Goal: Task Accomplishment & Management: Complete application form

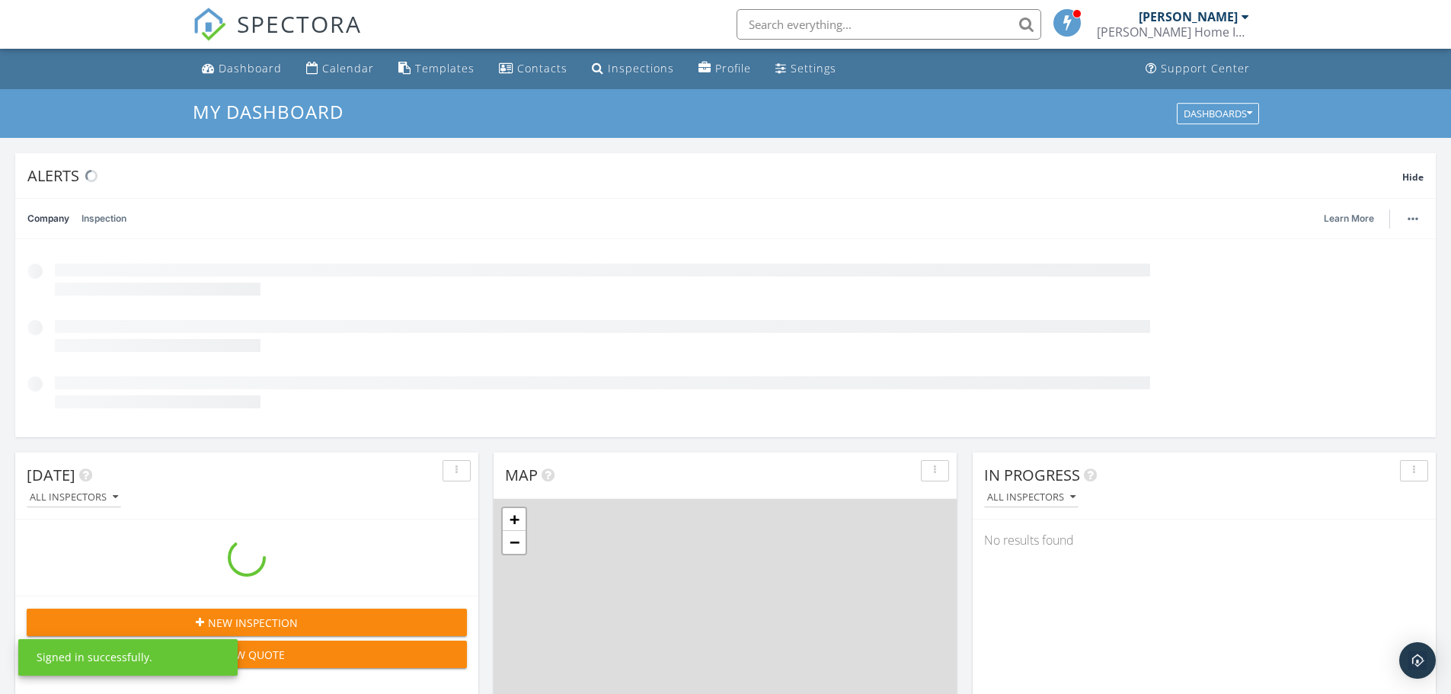
scroll to position [1410, 1474]
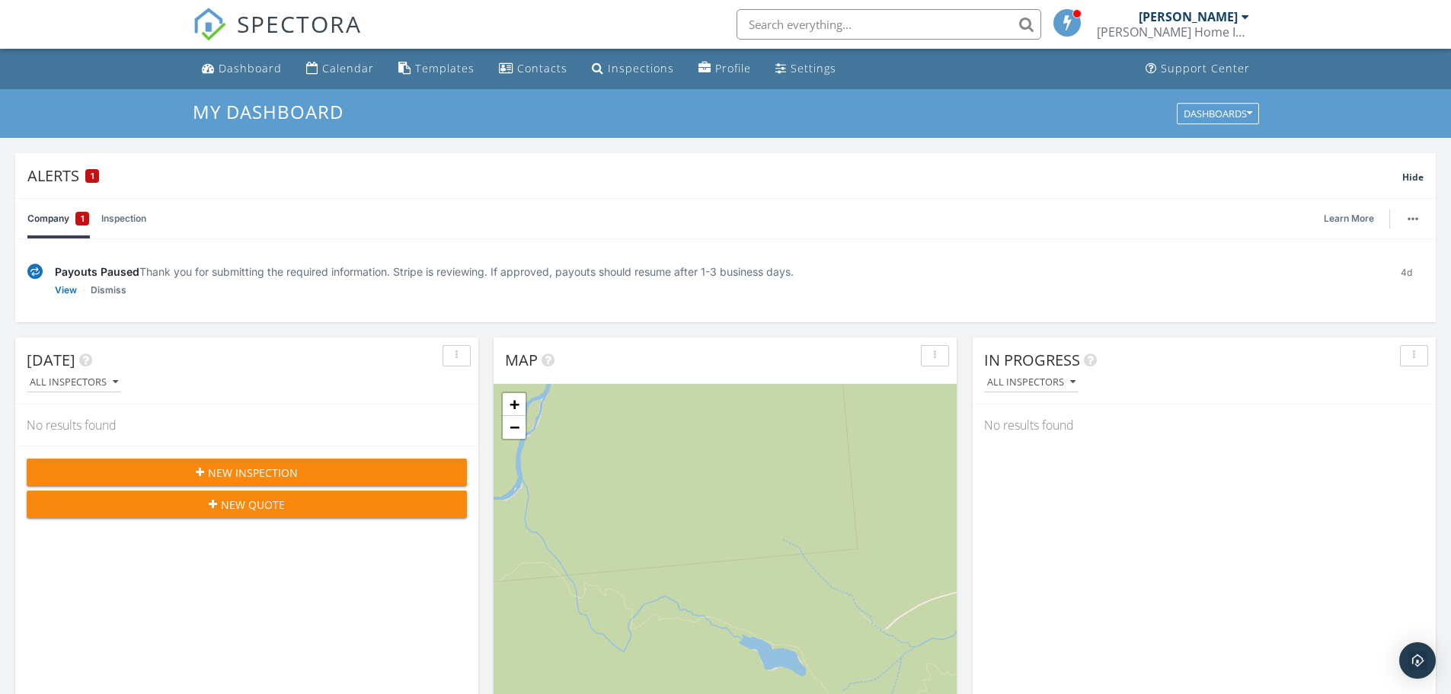
click at [39, 271] on img at bounding box center [34, 272] width 15 height 16
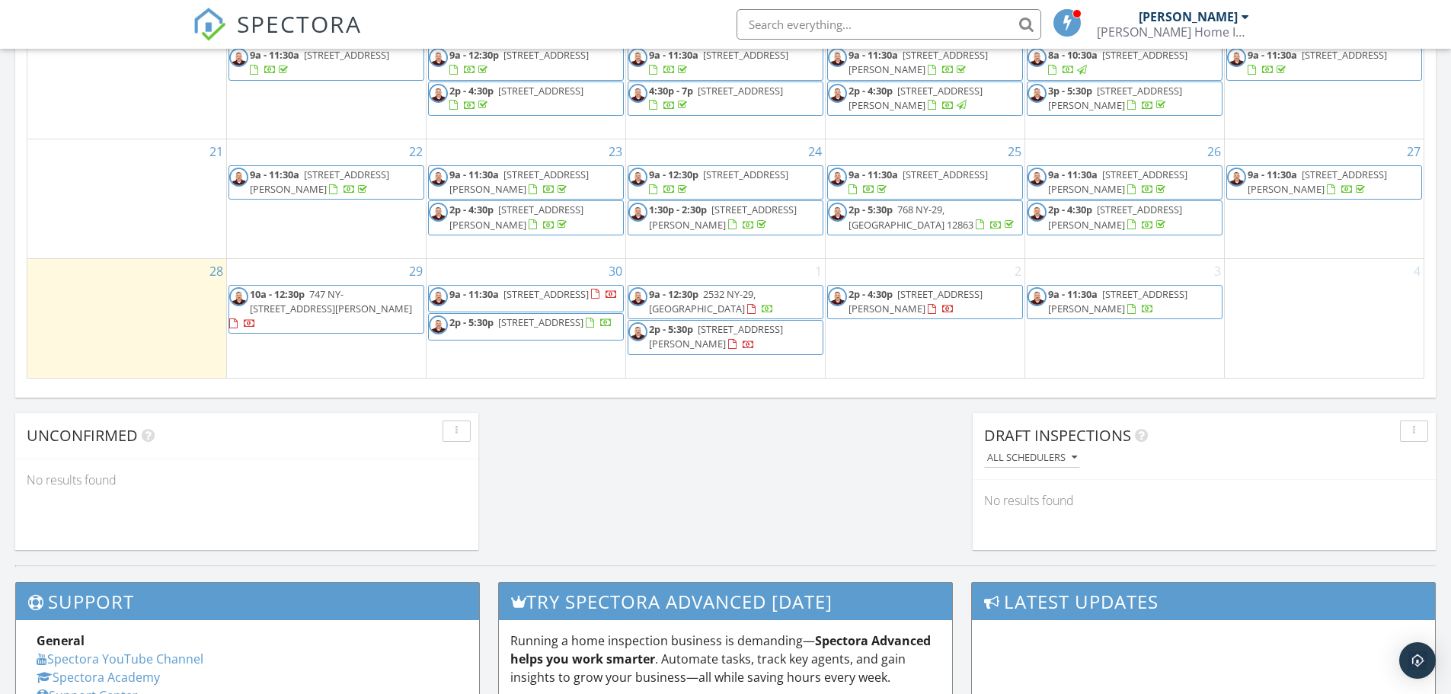
scroll to position [1142, 0]
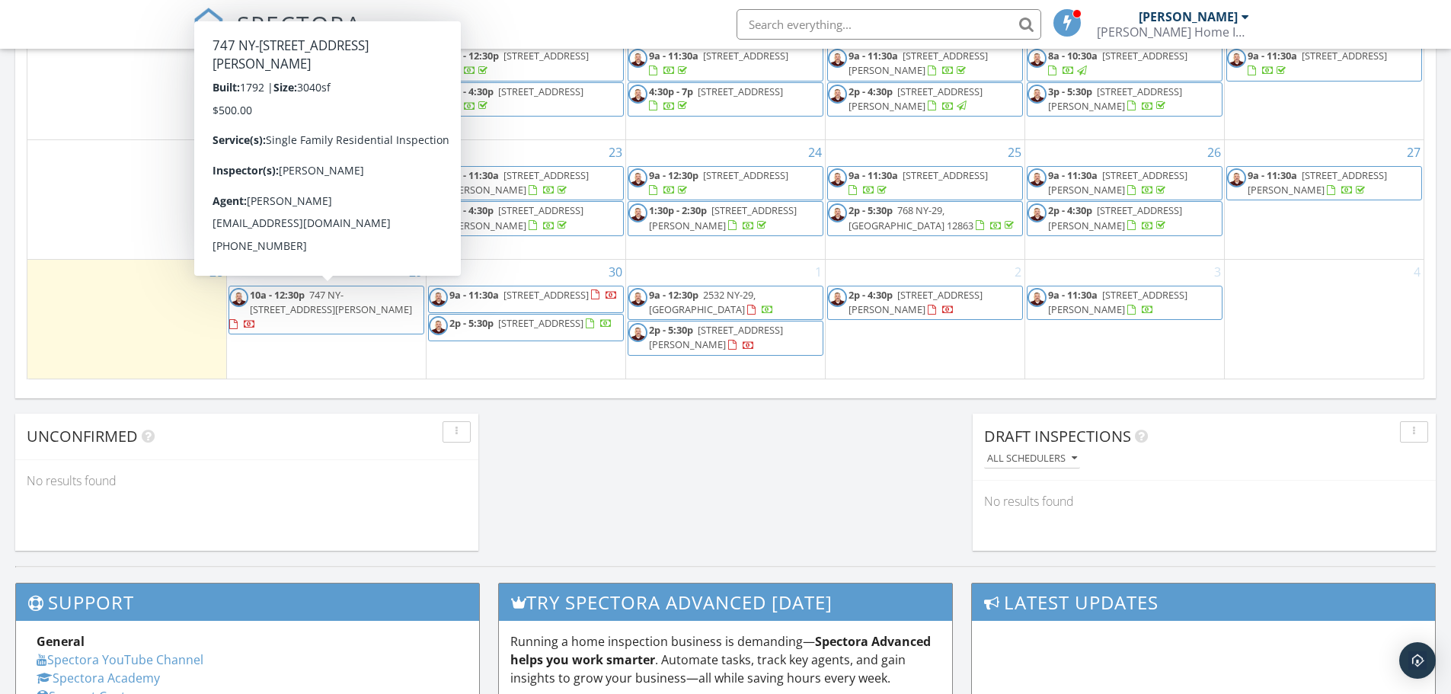
click at [360, 301] on span "747 NY-[STREET_ADDRESS][PERSON_NAME]" at bounding box center [331, 302] width 162 height 28
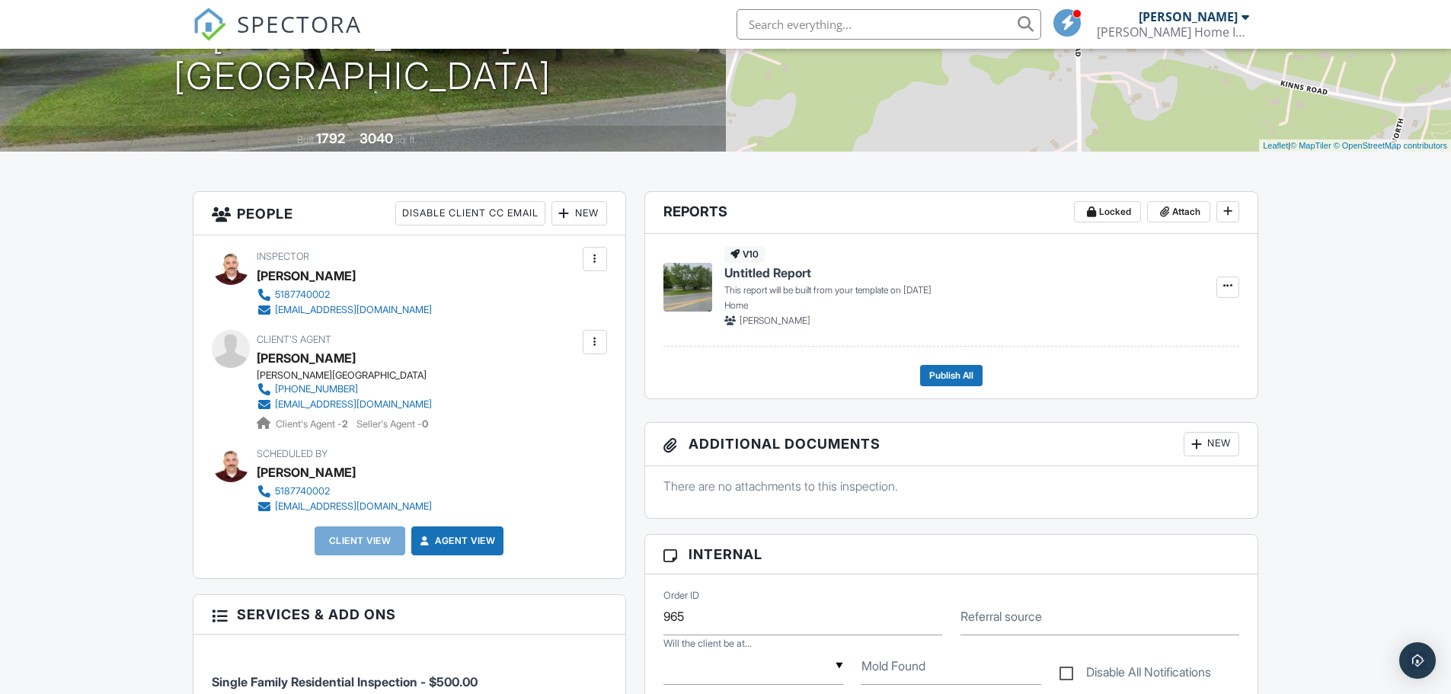
scroll to position [254, 0]
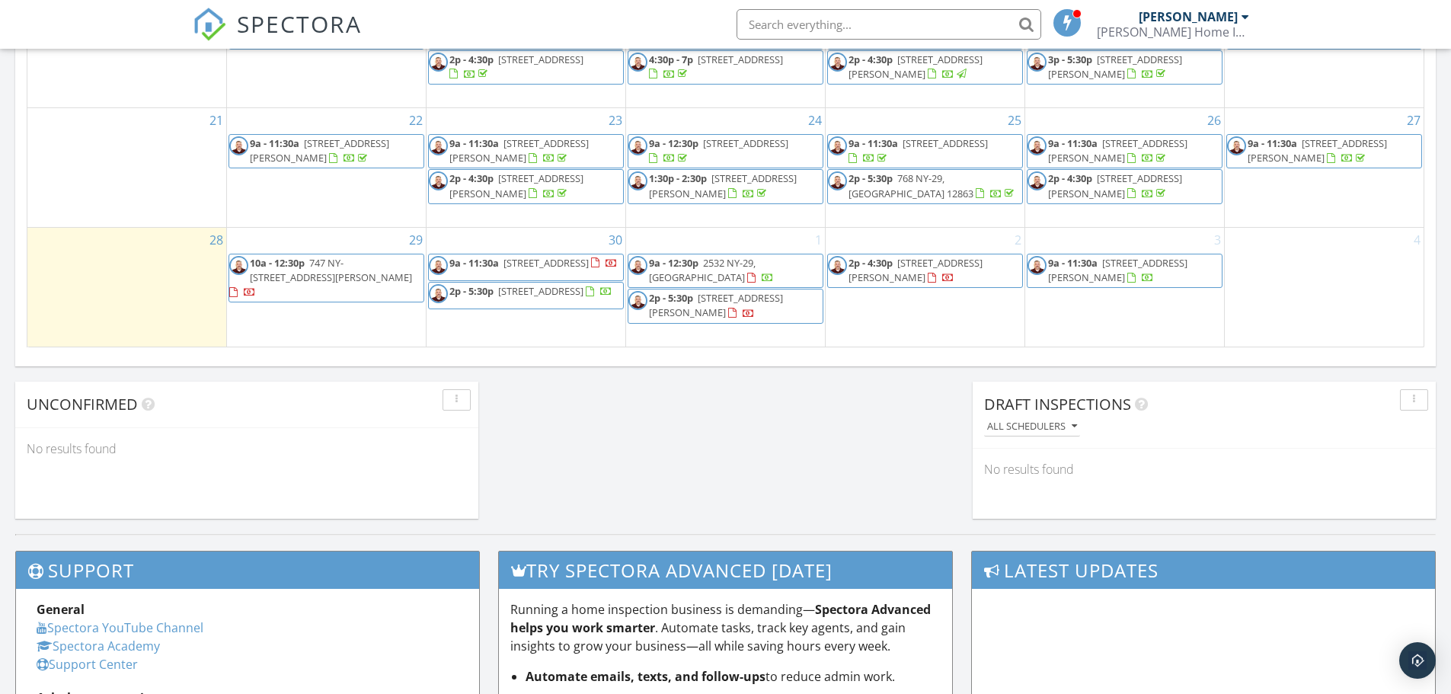
scroll to position [1065, 0]
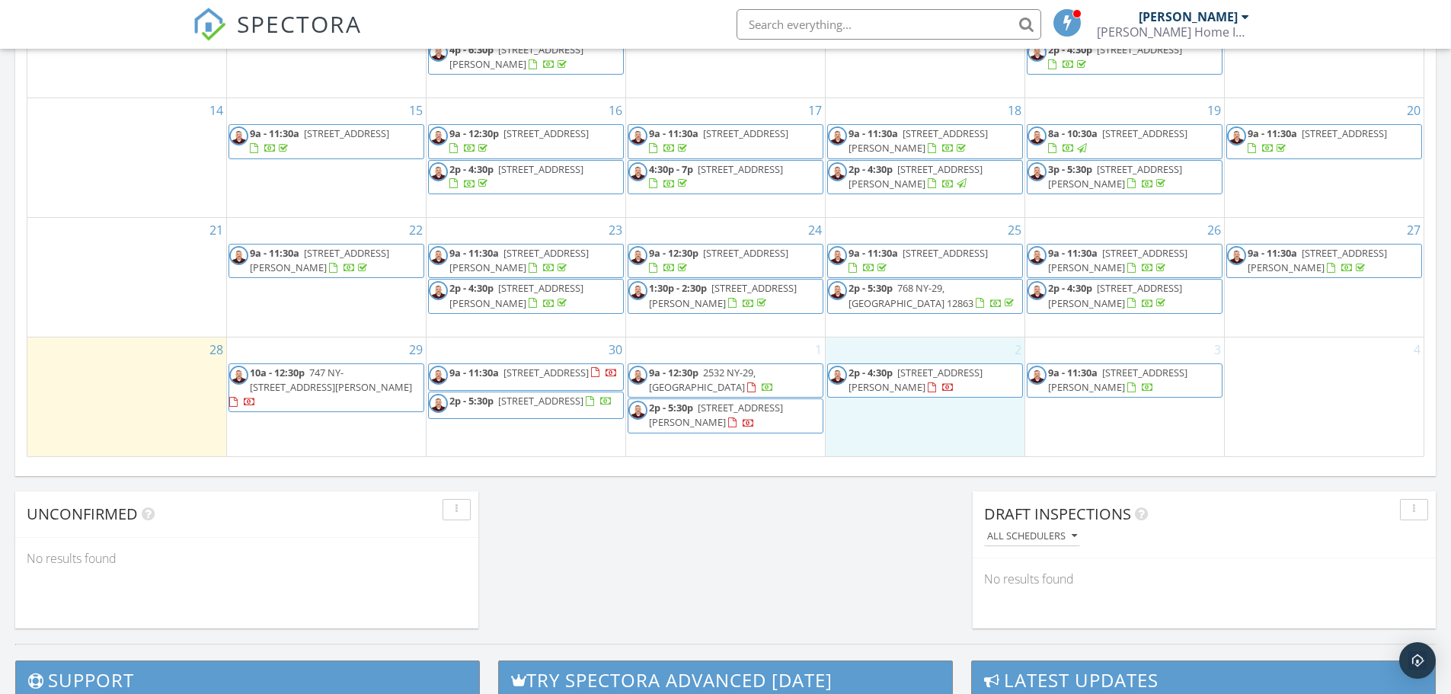
click at [931, 420] on div "2 2p - 4:30p 775 6th Ave, Troy 12182" at bounding box center [925, 396] width 199 height 119
click at [931, 351] on link "Inspection" at bounding box center [924, 356] width 78 height 24
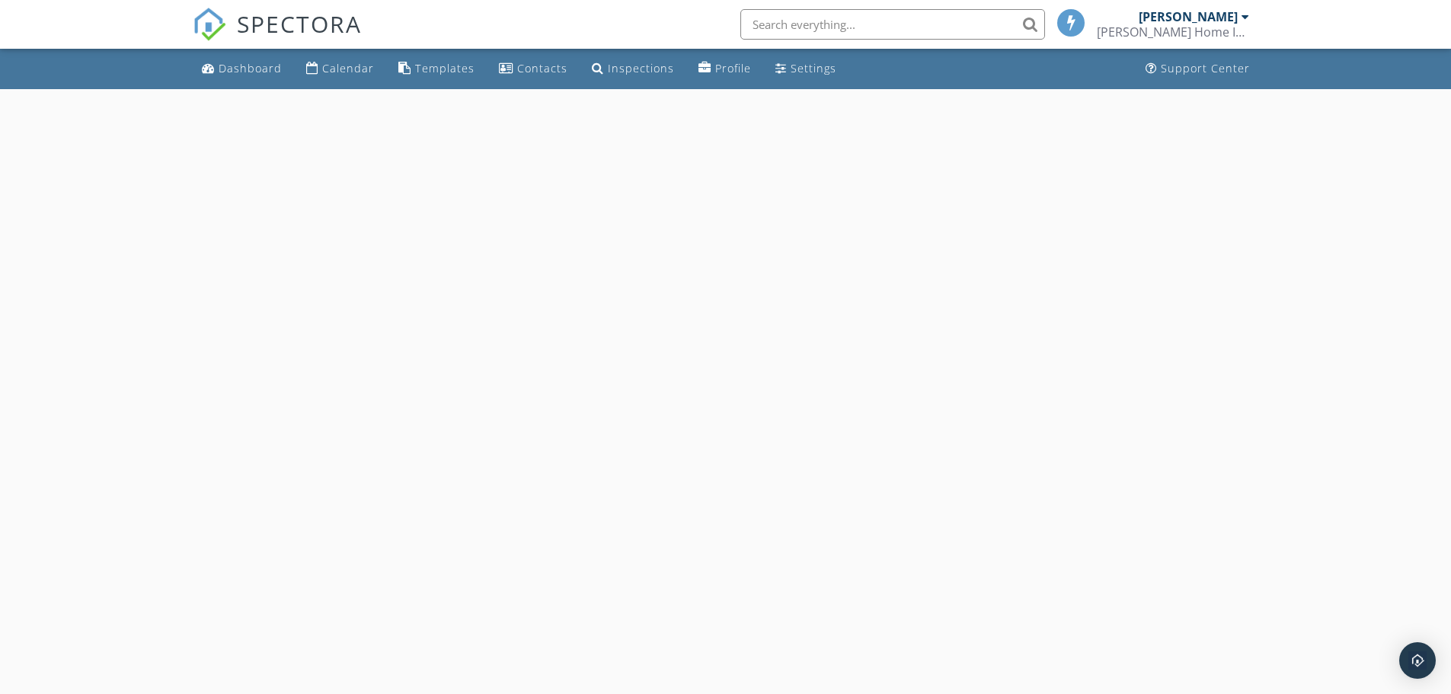
select select "9"
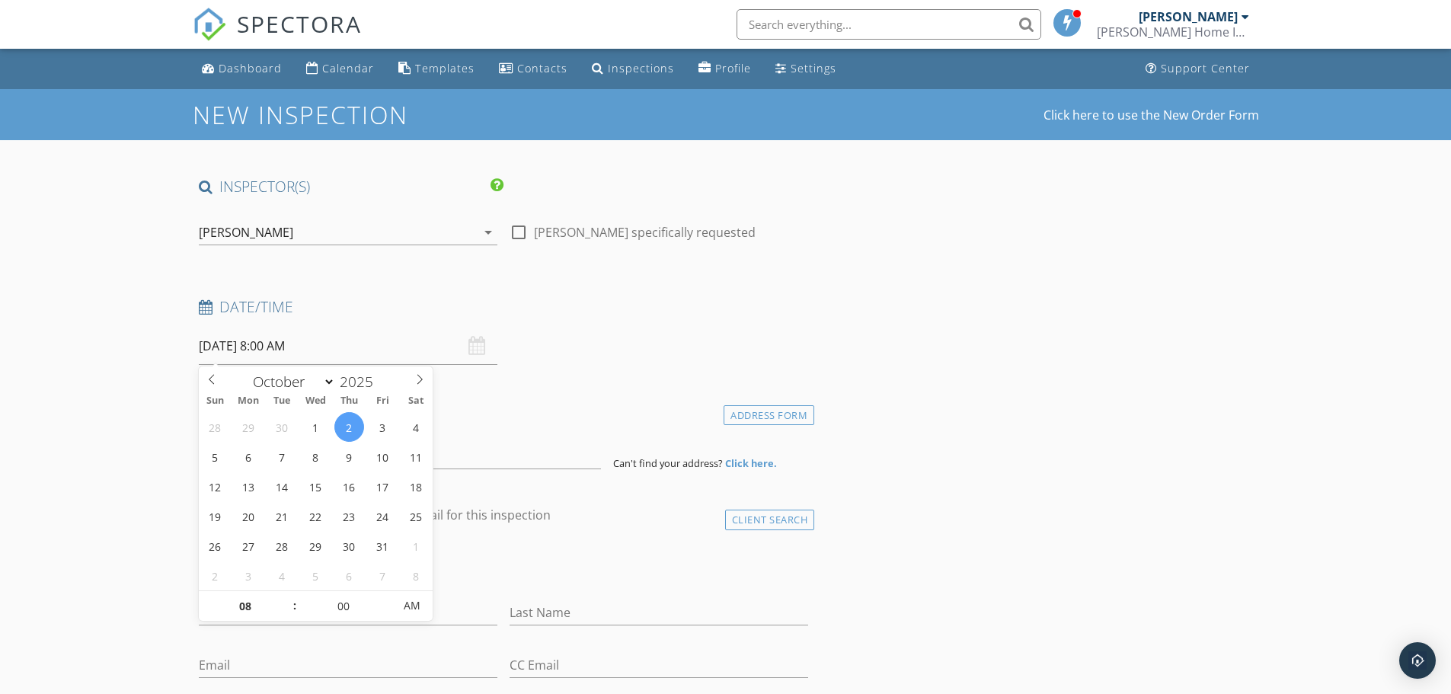
click at [265, 352] on input "10/02/2025 8:00 AM" at bounding box center [348, 345] width 299 height 37
click at [618, 344] on div "Date/Time 10/02/2025 8:00 AM" at bounding box center [504, 331] width 622 height 68
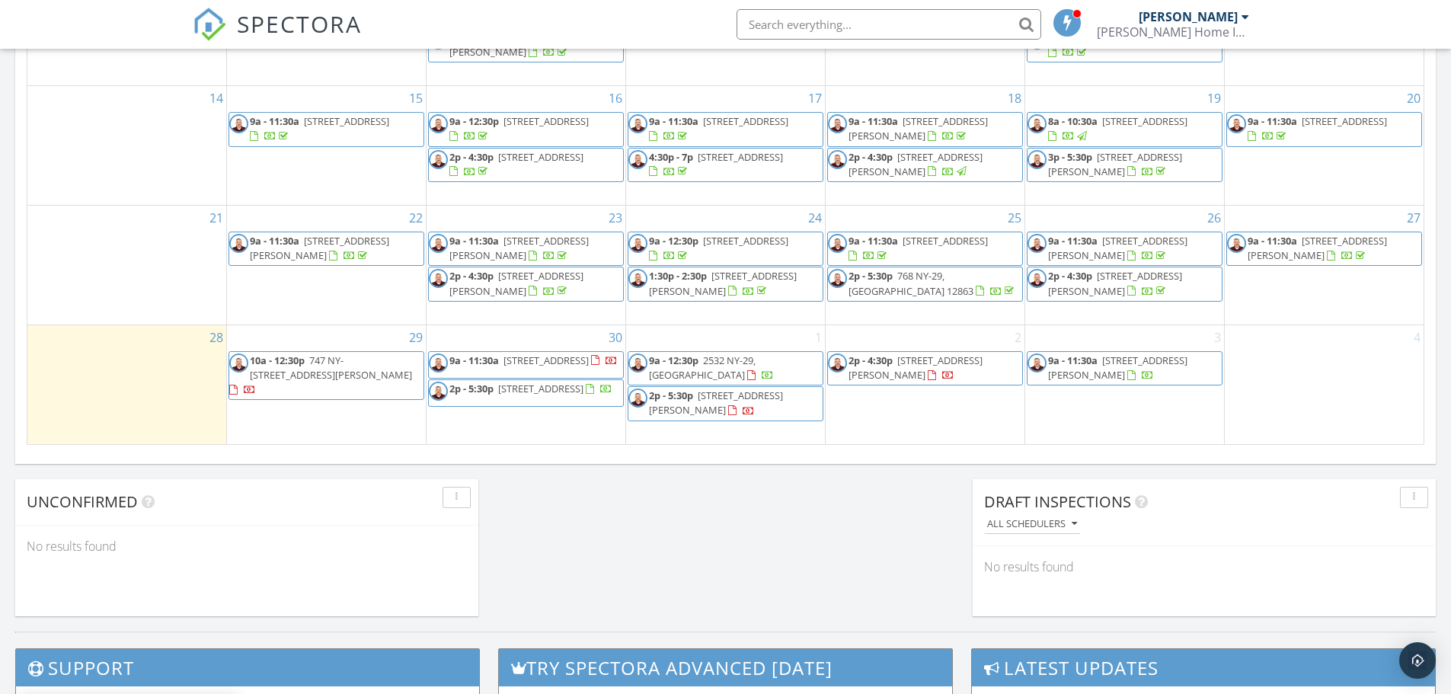
scroll to position [1077, 0]
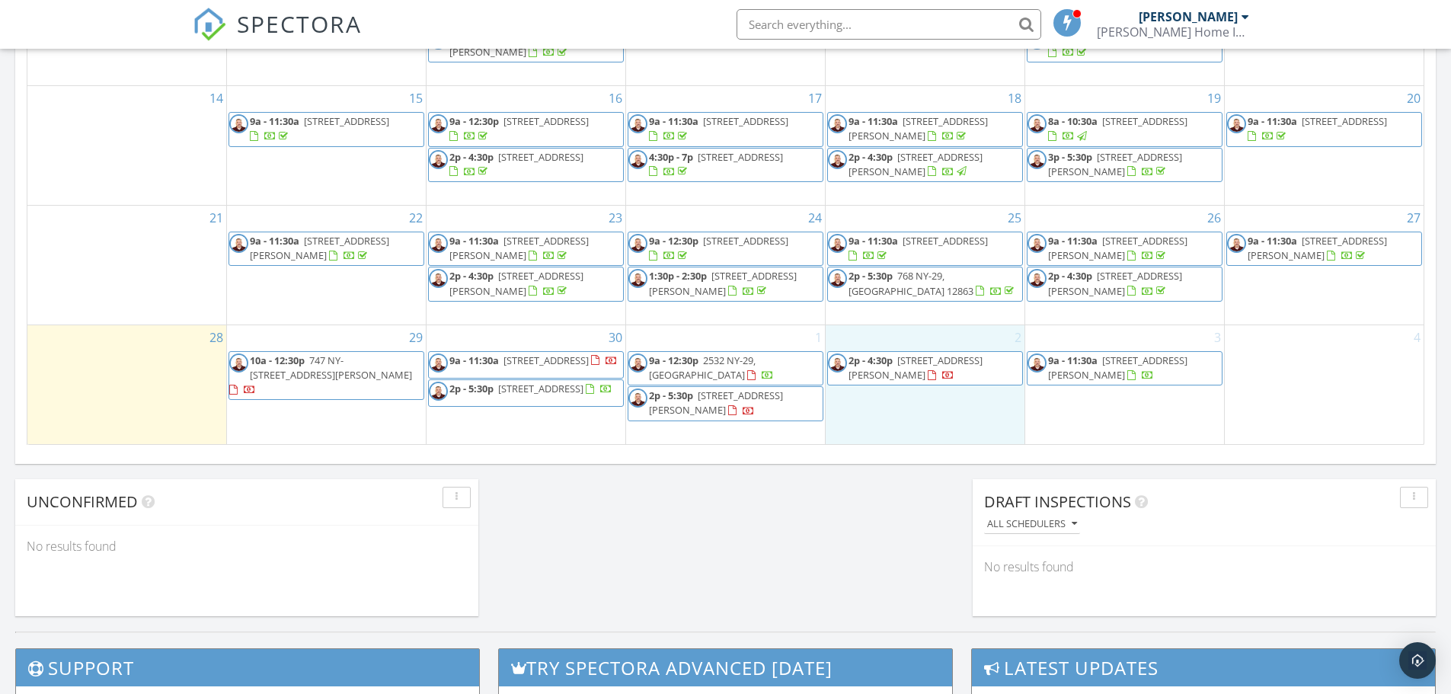
click at [902, 401] on div "2 2p - 4:30p [STREET_ADDRESS][PERSON_NAME]" at bounding box center [925, 384] width 199 height 119
click at [913, 343] on link "Inspection" at bounding box center [924, 337] width 78 height 24
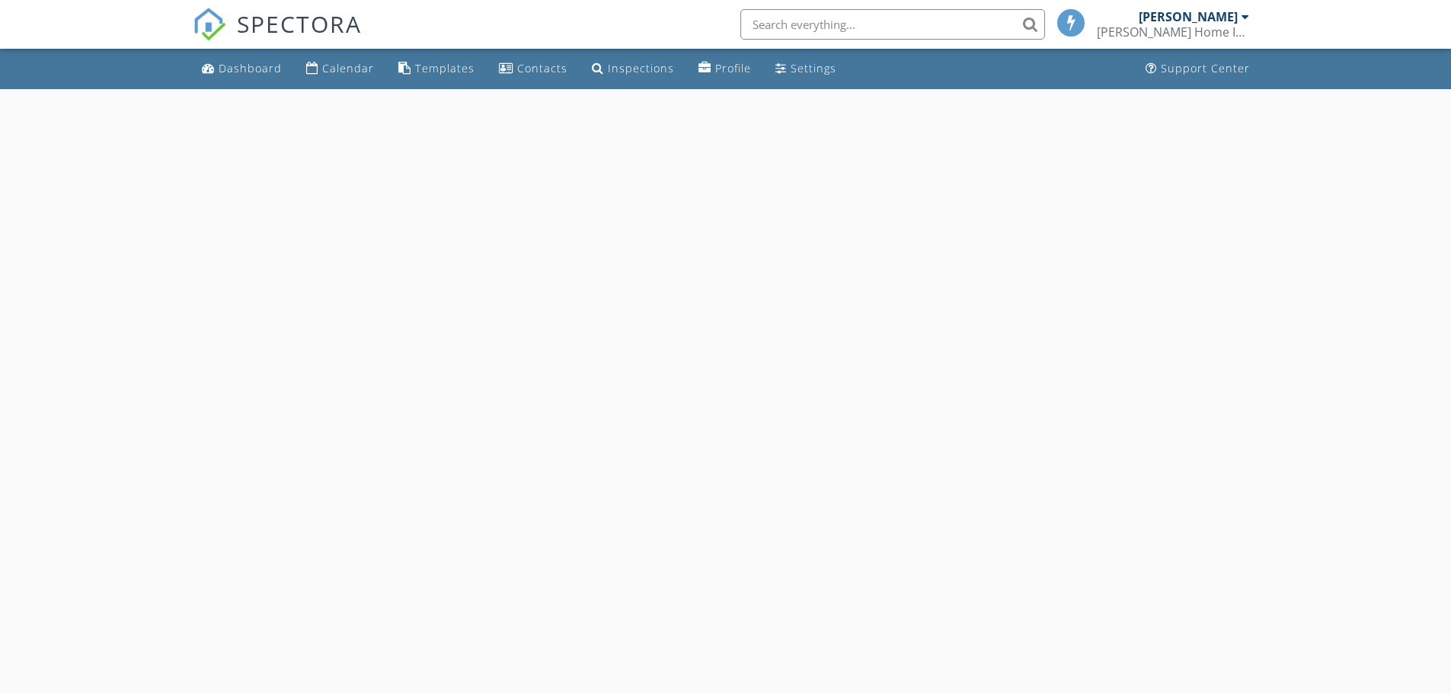
select select "9"
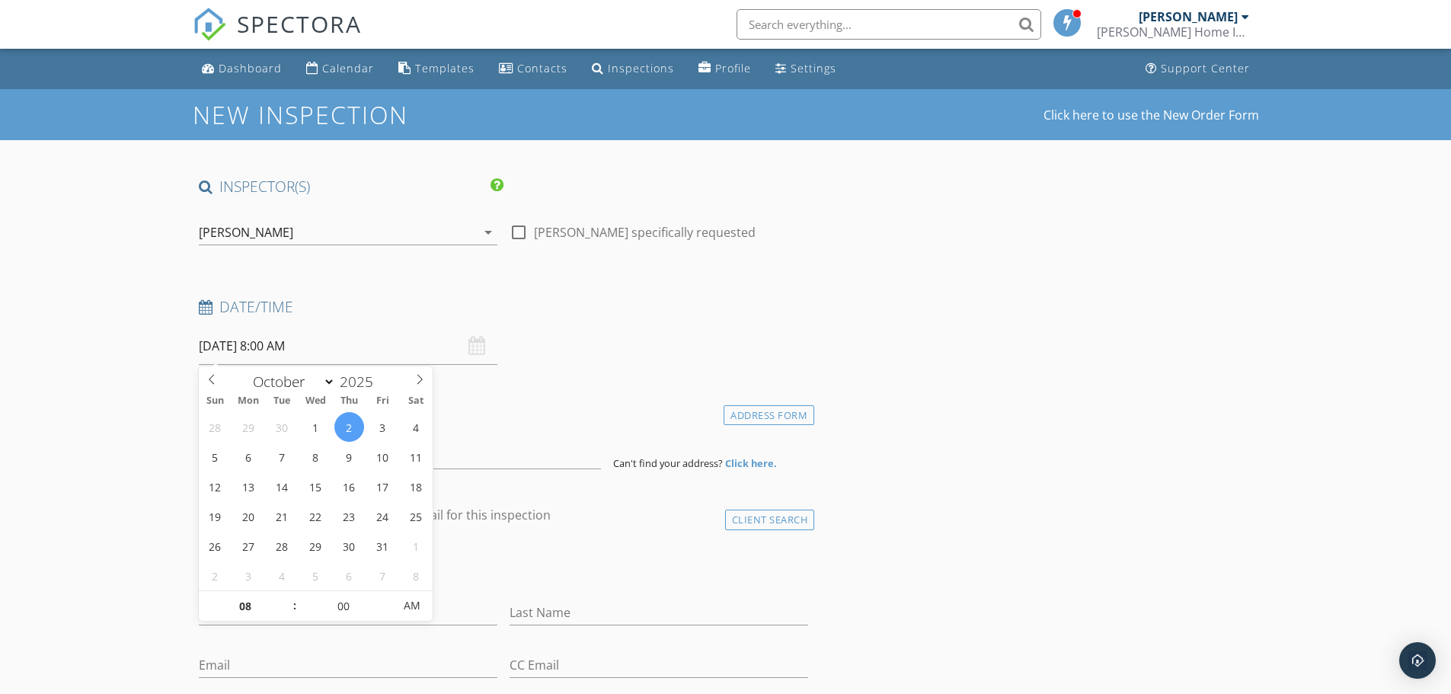
click at [276, 347] on input "[DATE] 8:00 AM" at bounding box center [348, 345] width 299 height 37
type input "09"
type input "[DATE] 9:00 AM"
click at [286, 599] on span at bounding box center [287, 598] width 11 height 15
click at [509, 462] on input at bounding box center [400, 450] width 402 height 37
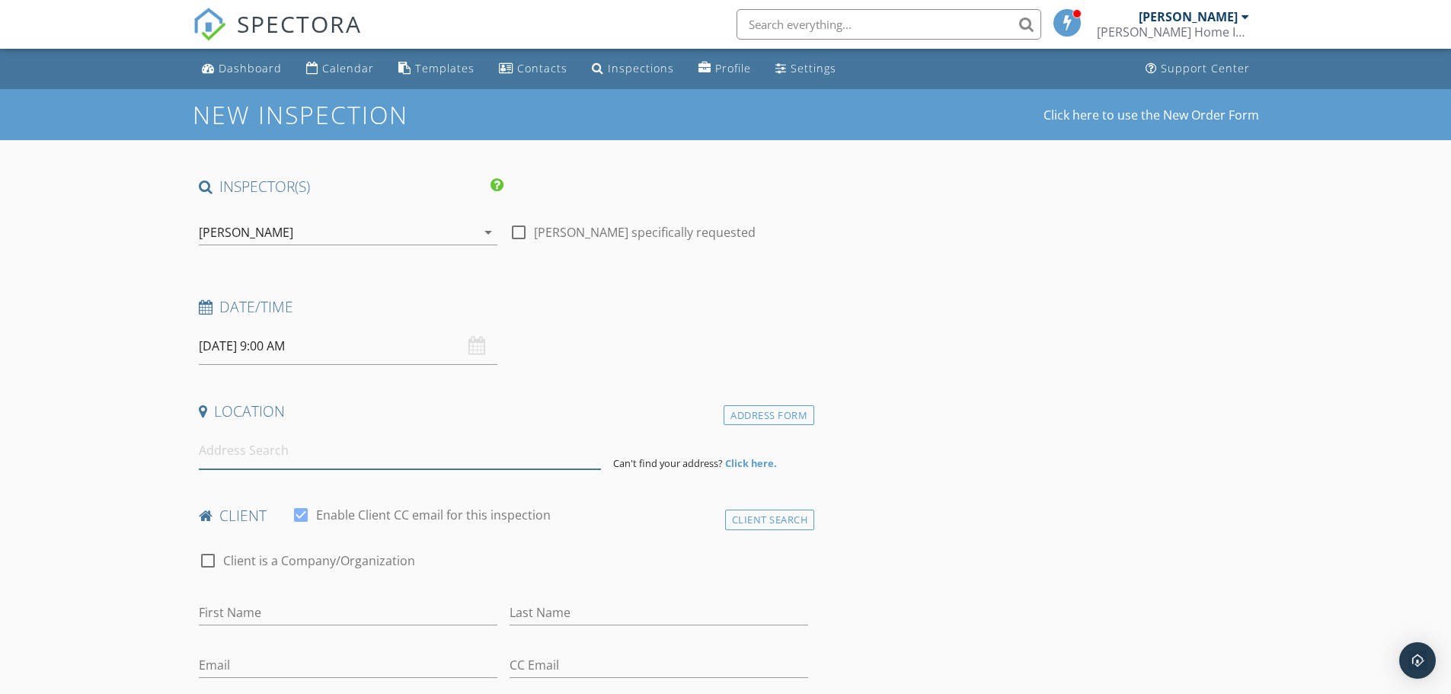
click at [283, 461] on input at bounding box center [400, 450] width 402 height 37
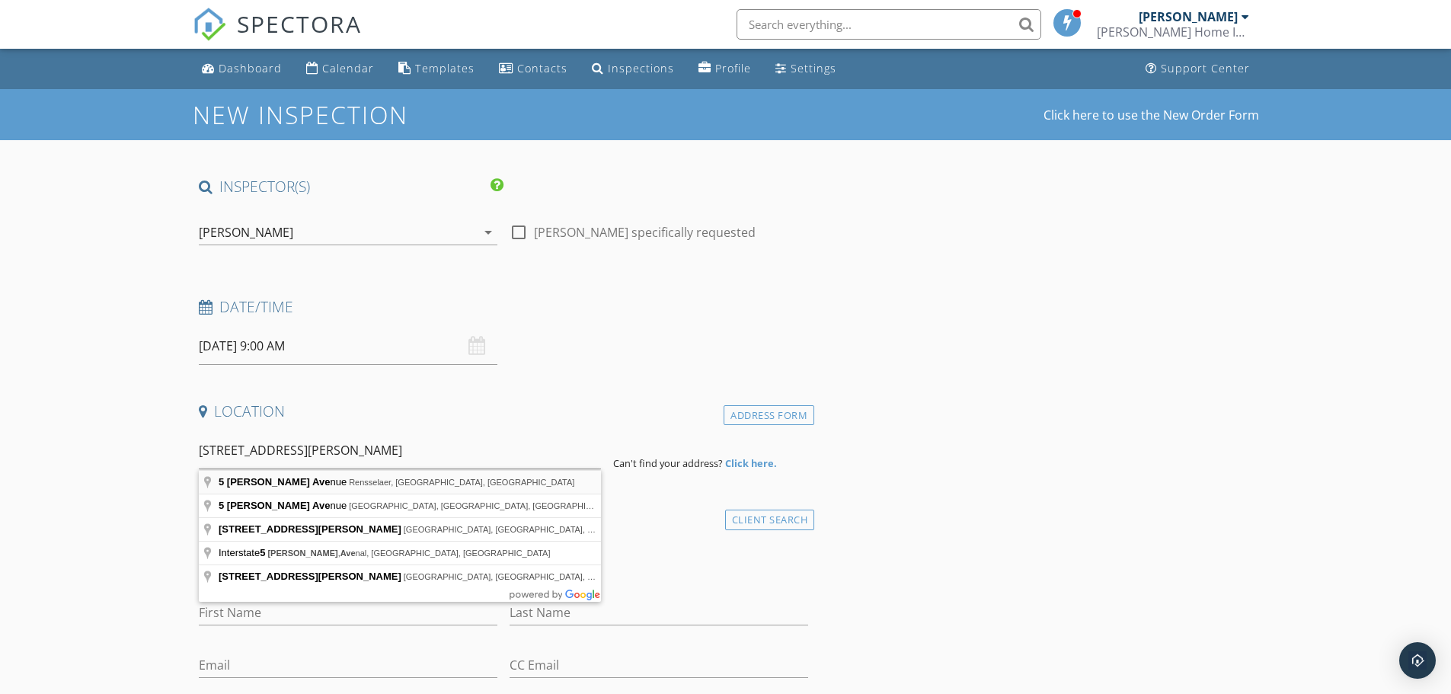
type input "5 Hosford Avenue, Rensselaer, NY, USA"
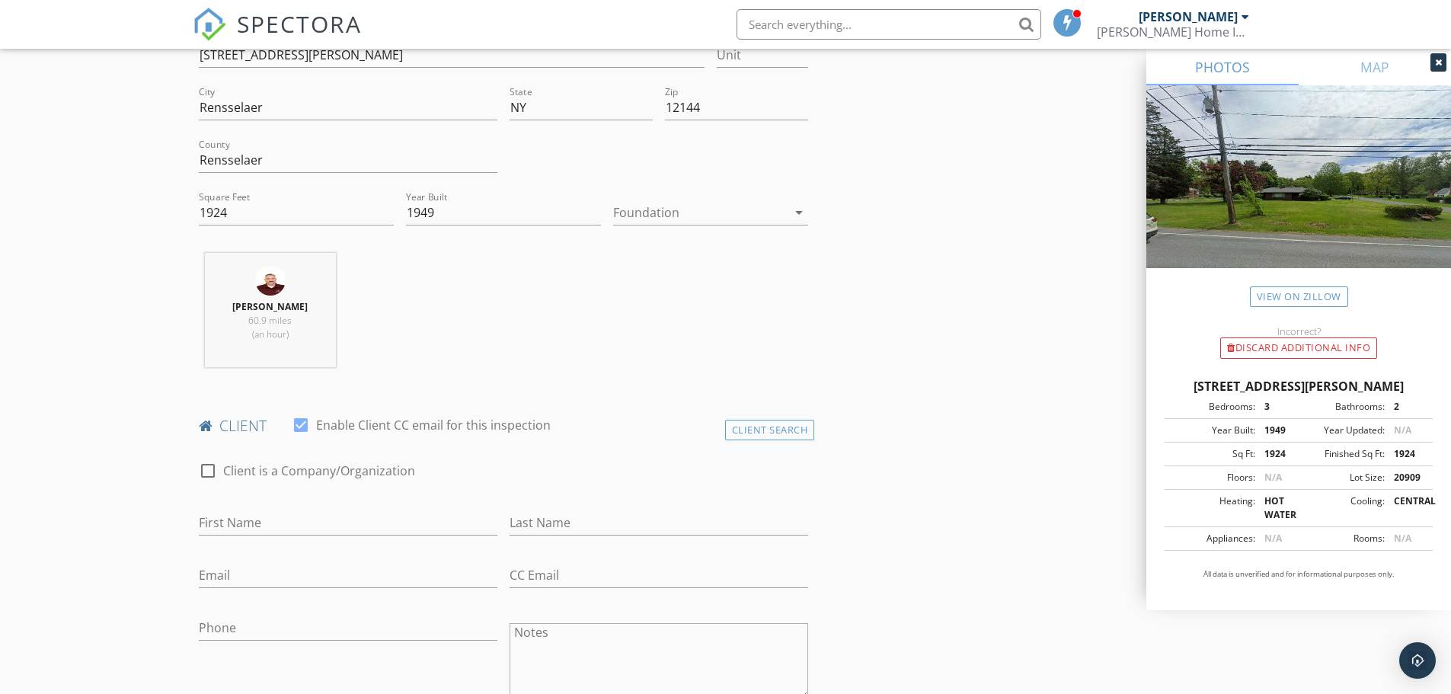
scroll to position [508, 0]
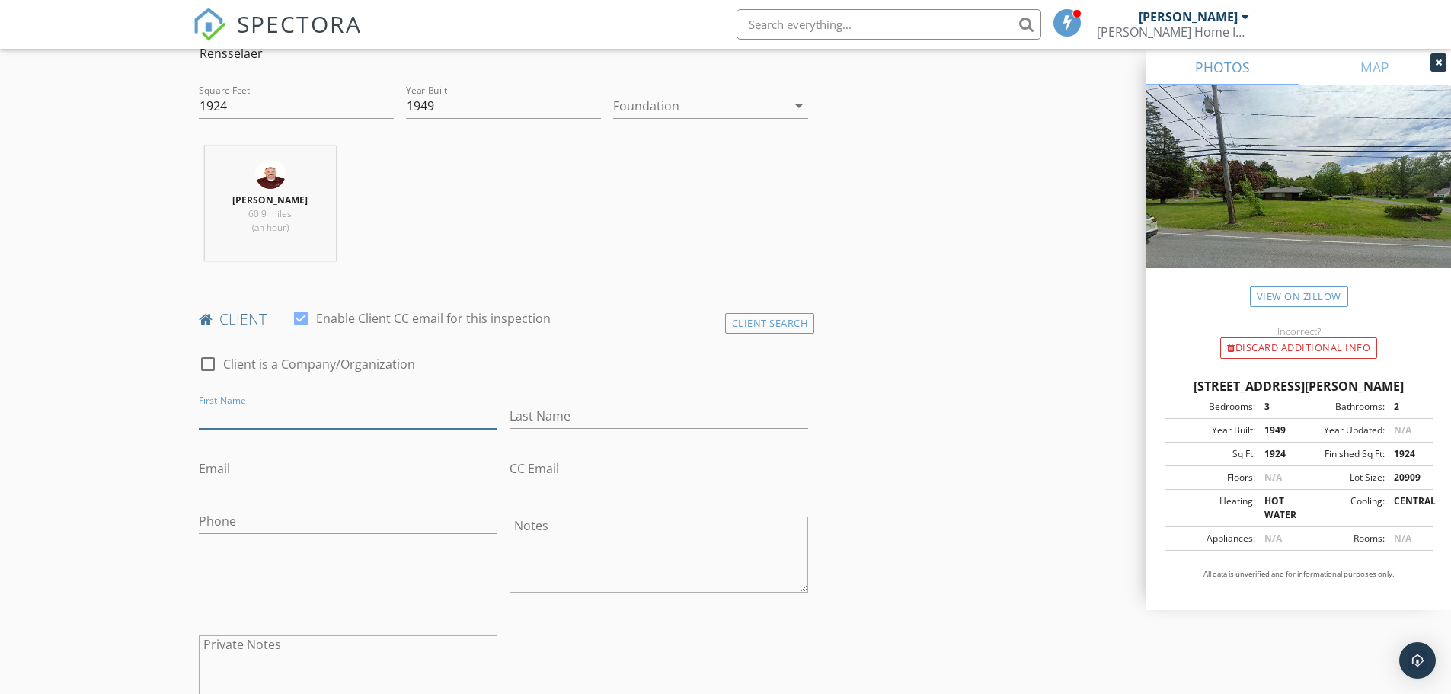
click at [333, 428] on input "First Name" at bounding box center [348, 416] width 299 height 25
type input "[PERSON_NAME]"
click at [309, 484] on div "Email" at bounding box center [348, 476] width 299 height 40
click at [309, 476] on input "Email" at bounding box center [348, 468] width 299 height 25
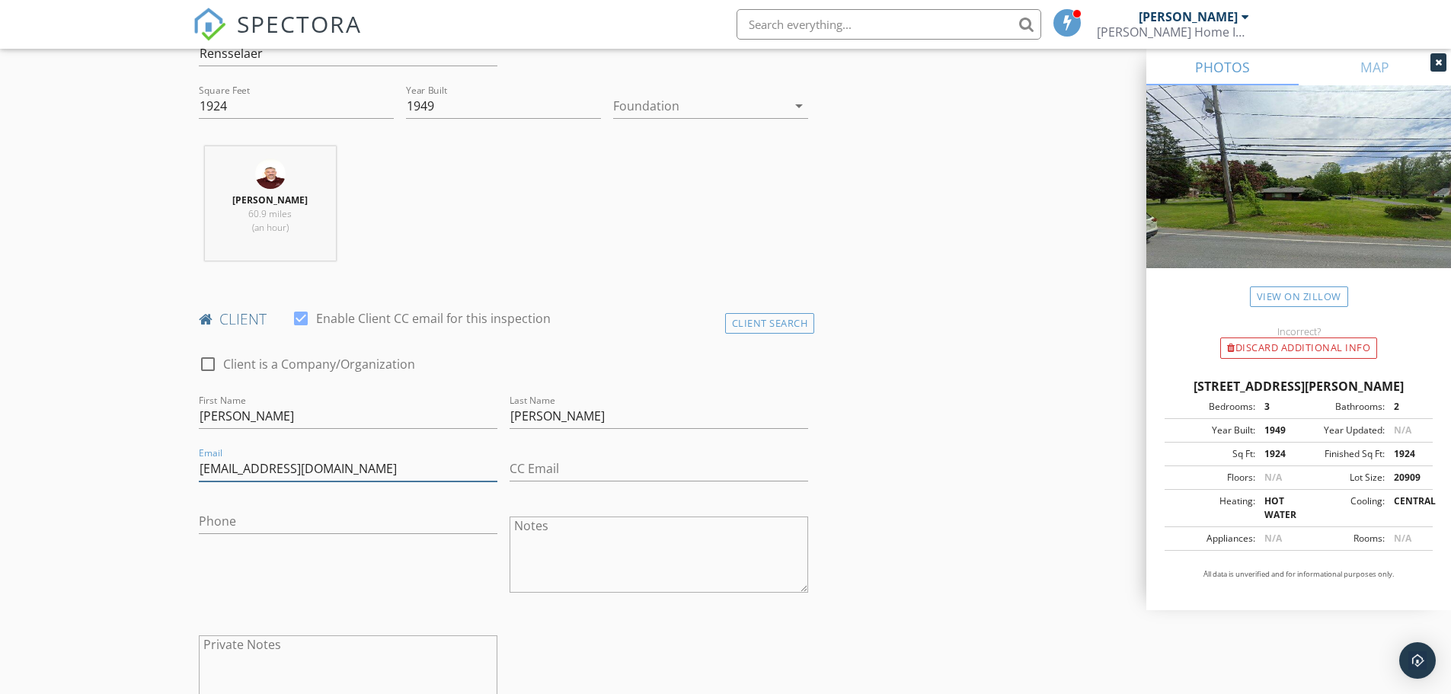
type input "[EMAIL_ADDRESS][DOMAIN_NAME]"
click at [258, 520] on input "Phone" at bounding box center [348, 521] width 299 height 25
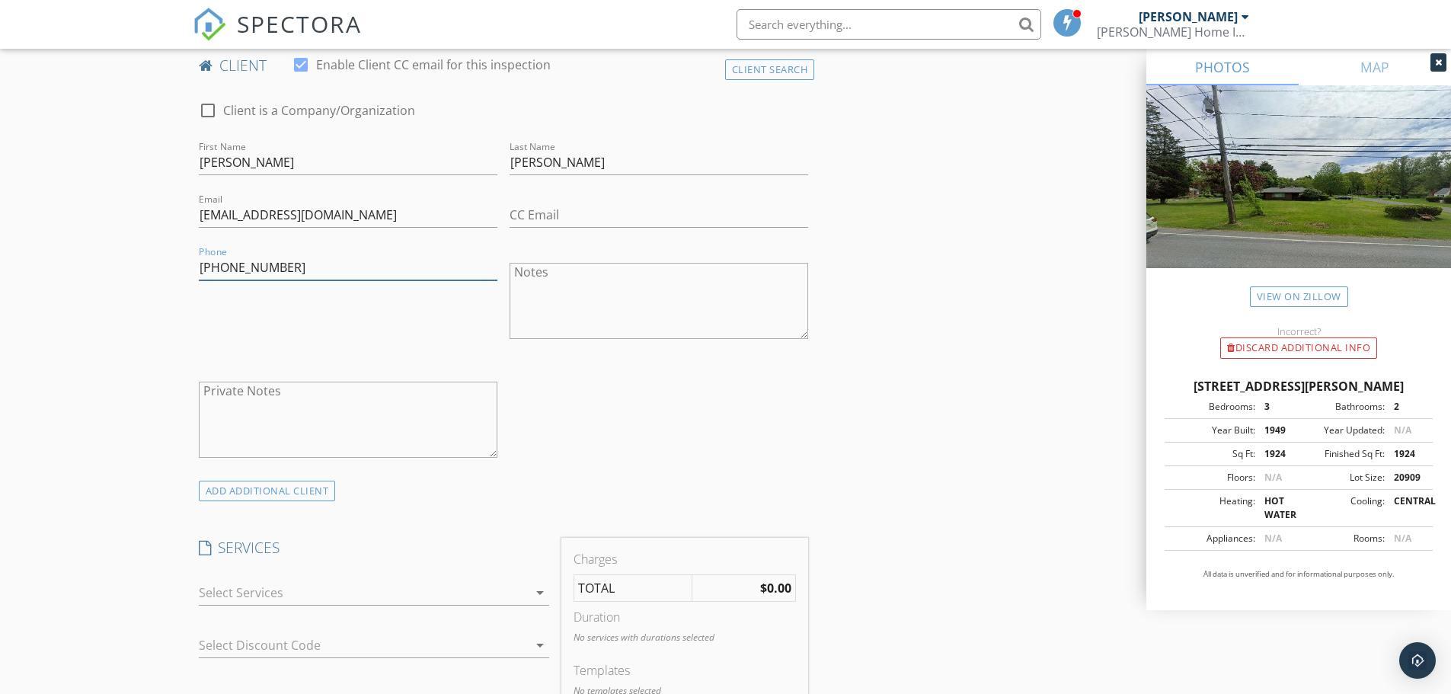
scroll to position [889, 0]
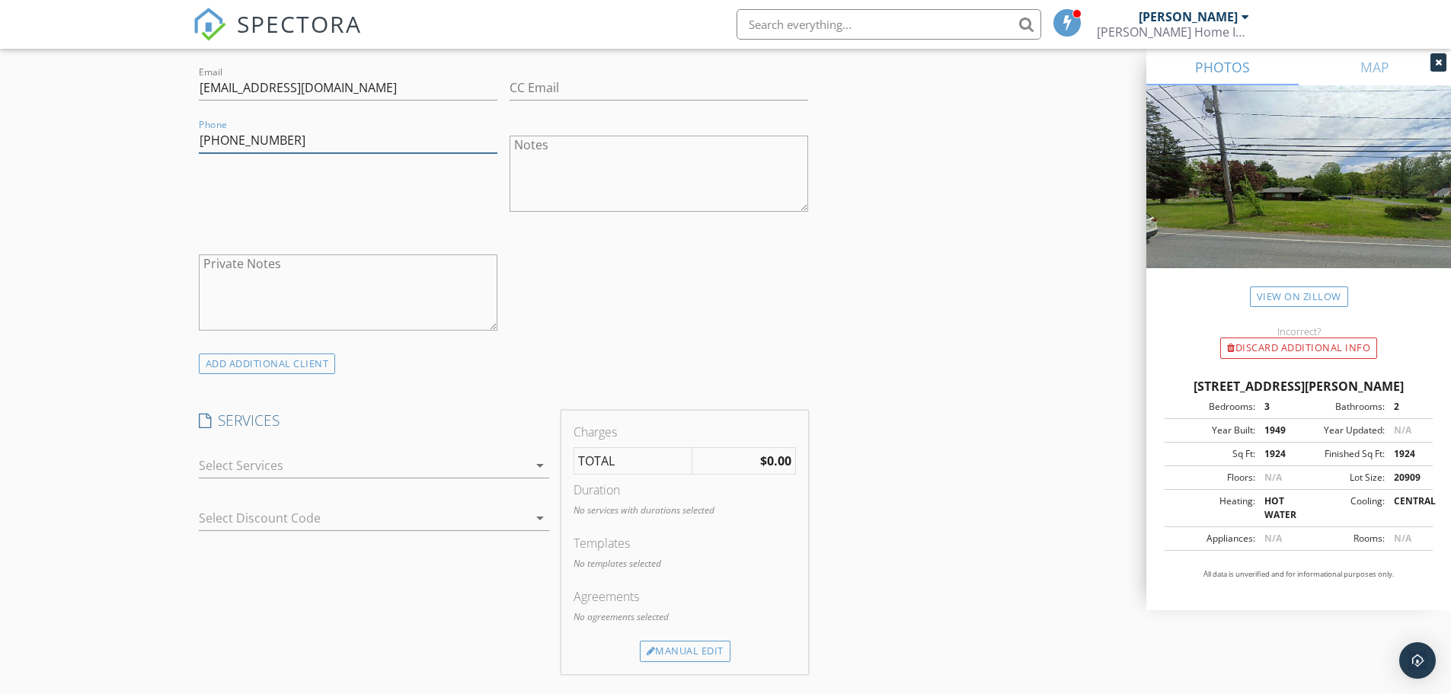
type input "201-745-7540"
click at [320, 455] on div at bounding box center [363, 465] width 329 height 24
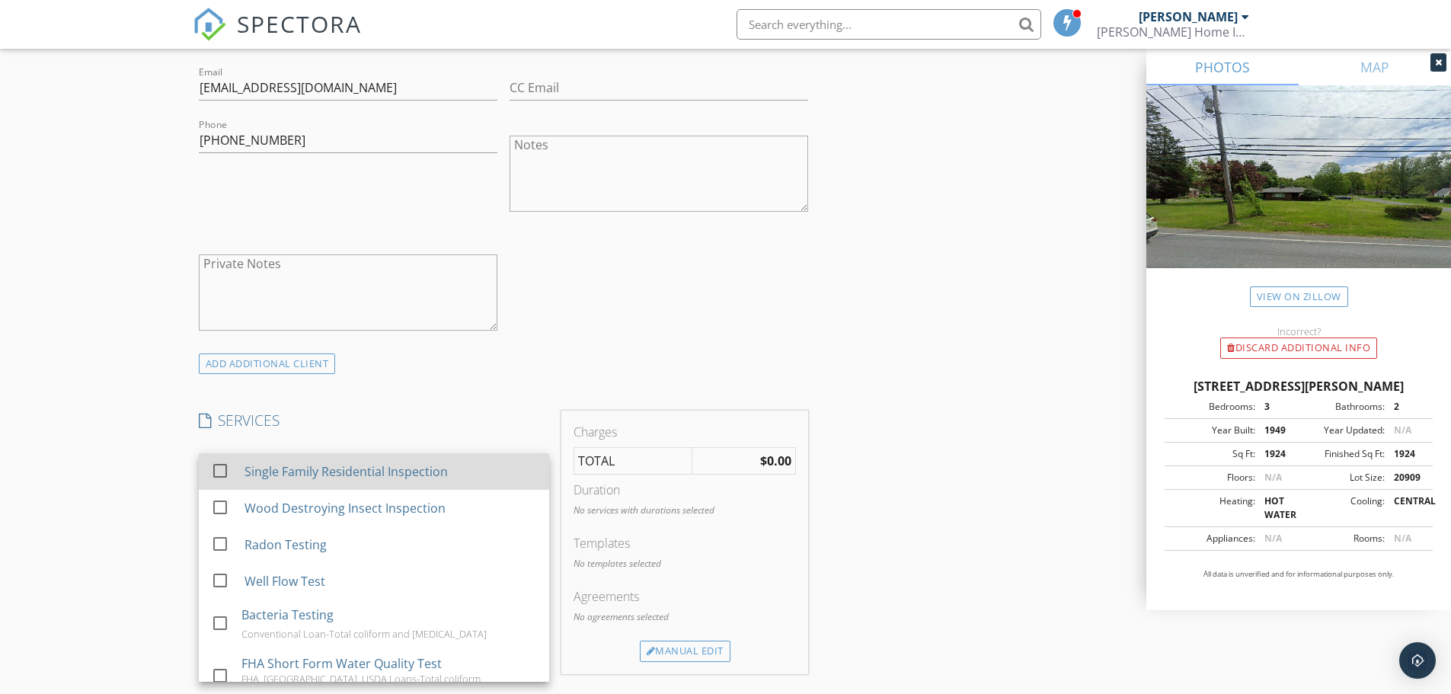
click at [315, 471] on div "Single Family Residential Inspection" at bounding box center [345, 471] width 203 height 18
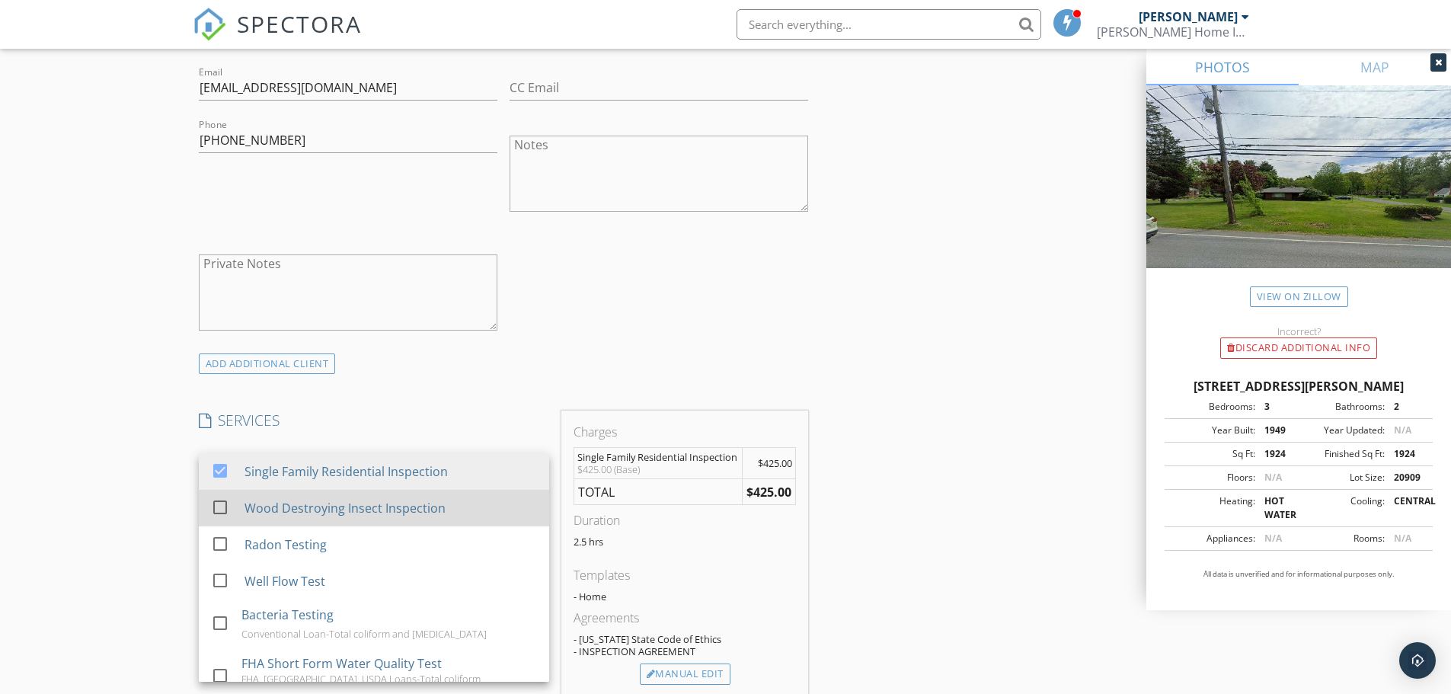
click at [305, 505] on div "Wood Destroying Insect Inspection" at bounding box center [344, 508] width 201 height 18
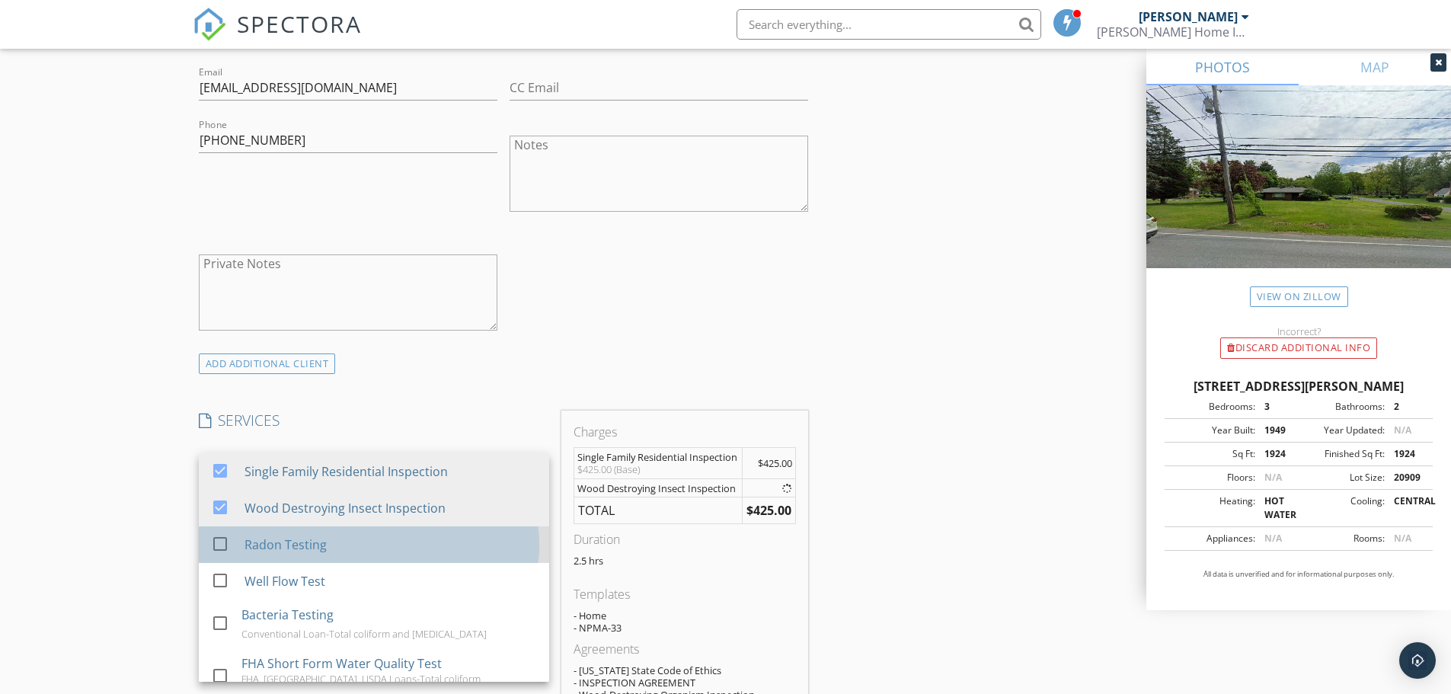
click at [304, 546] on div "Radon Testing" at bounding box center [285, 544] width 82 height 18
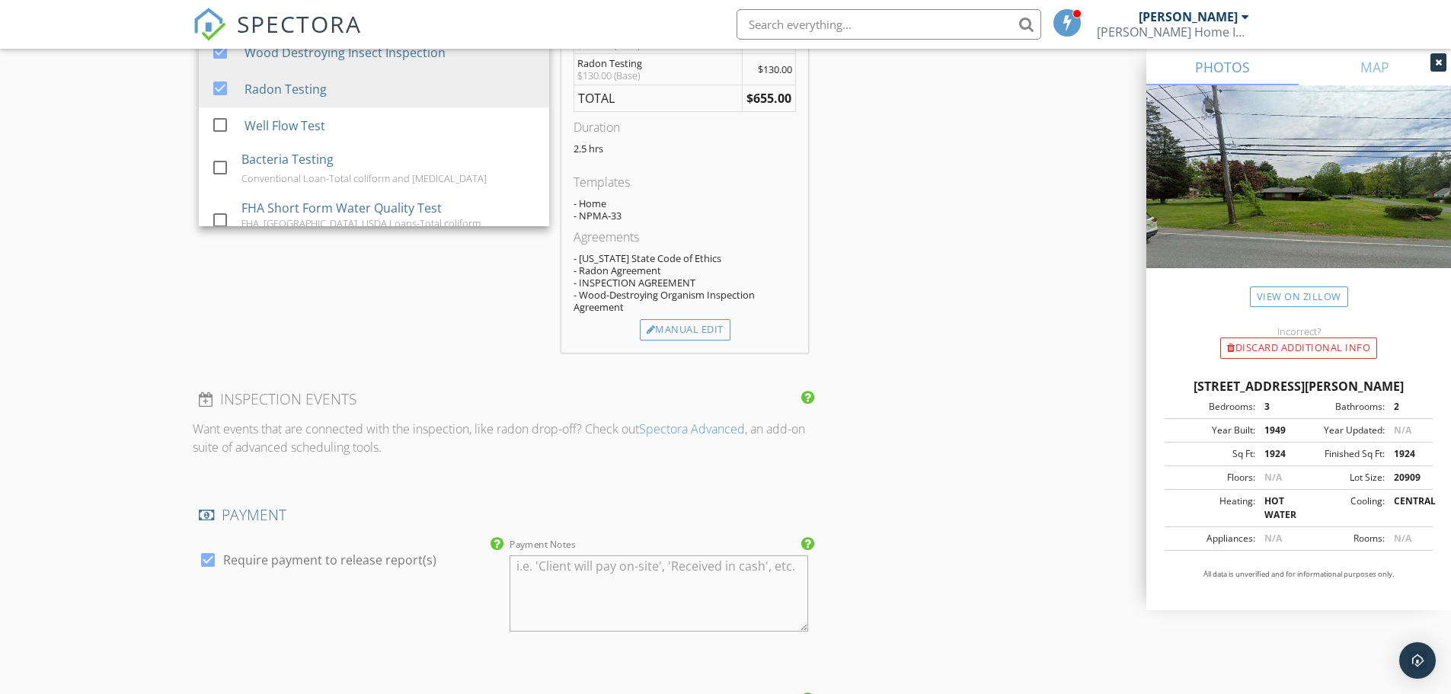
scroll to position [1523, 0]
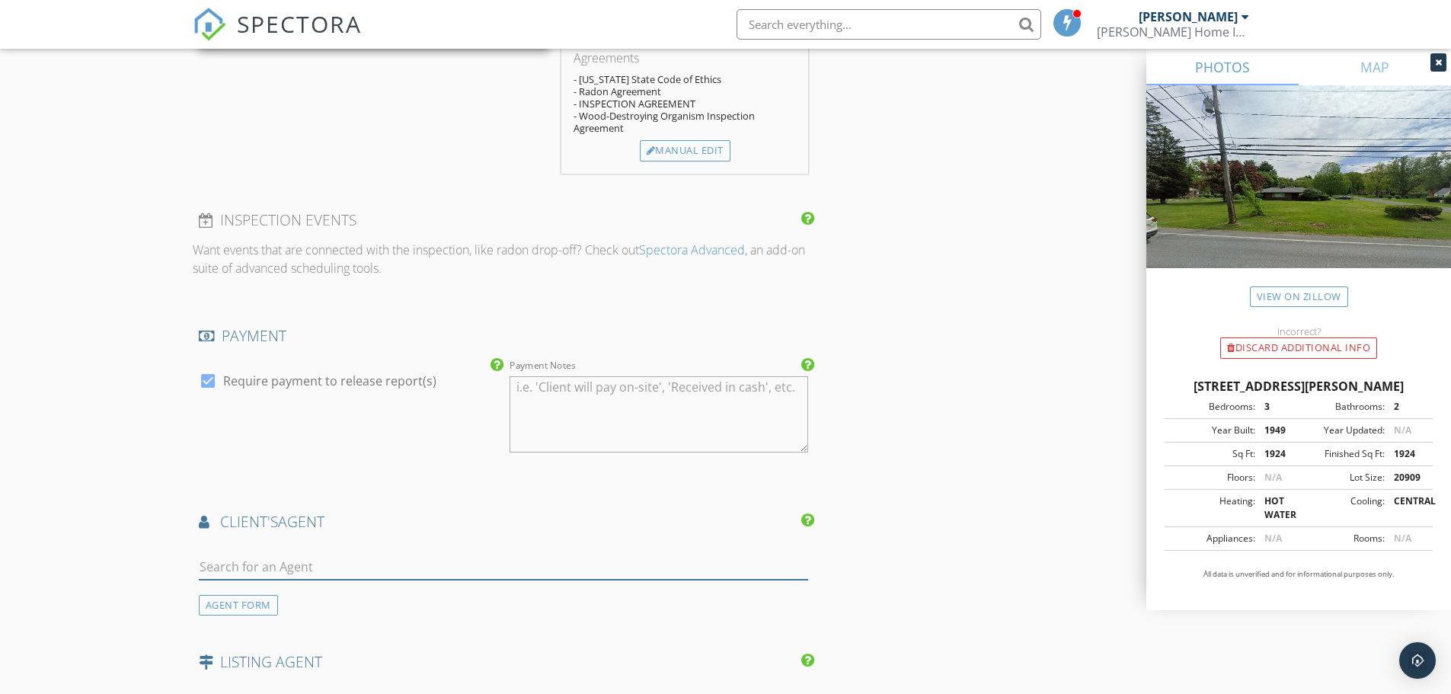
click at [288, 573] on input "text" at bounding box center [504, 566] width 610 height 25
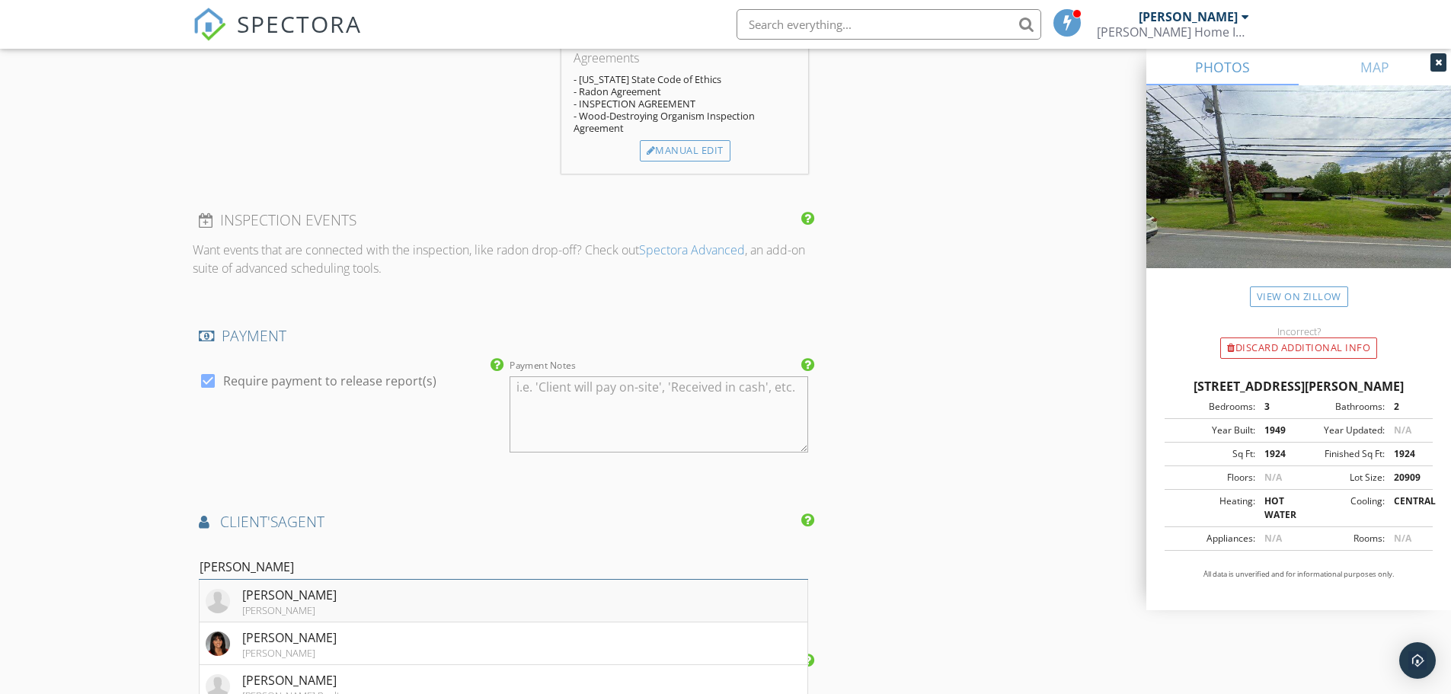
type input "maria"
click at [284, 587] on div "Mariana DeLuca" at bounding box center [289, 595] width 94 height 18
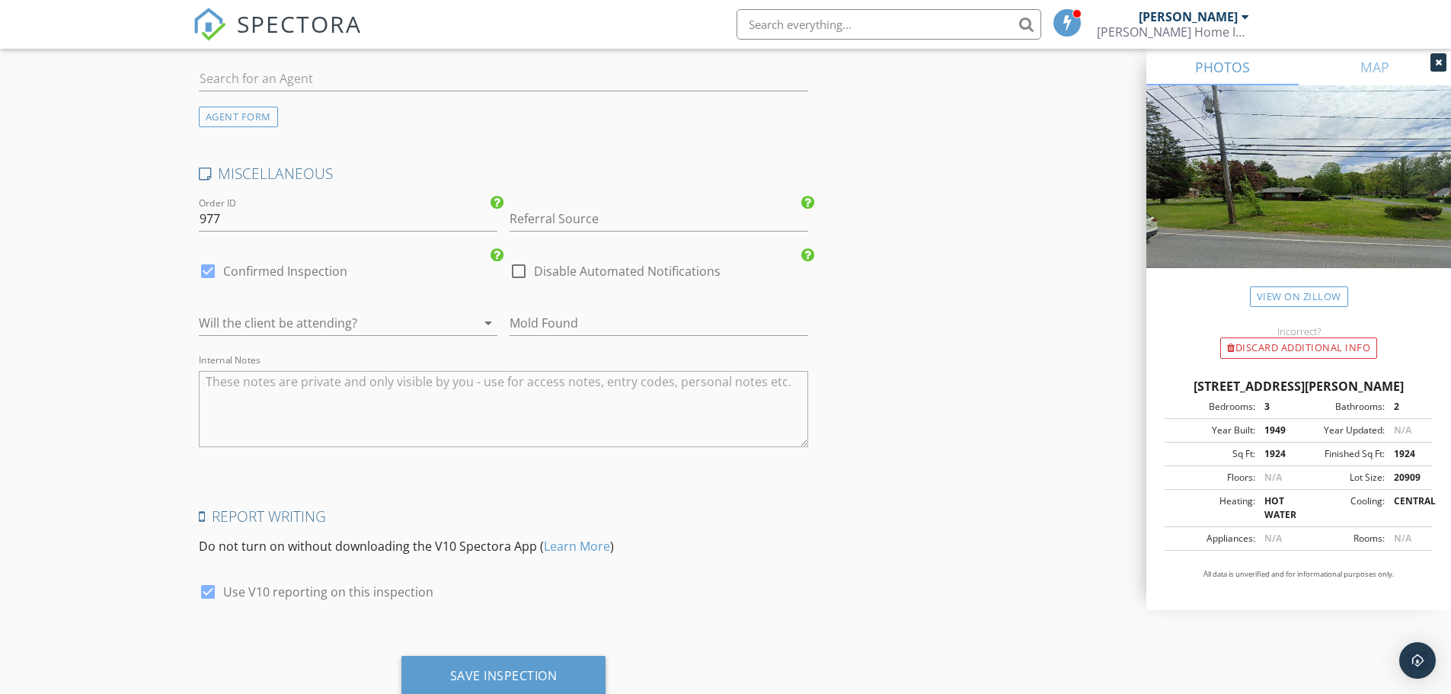
scroll to position [2550, 0]
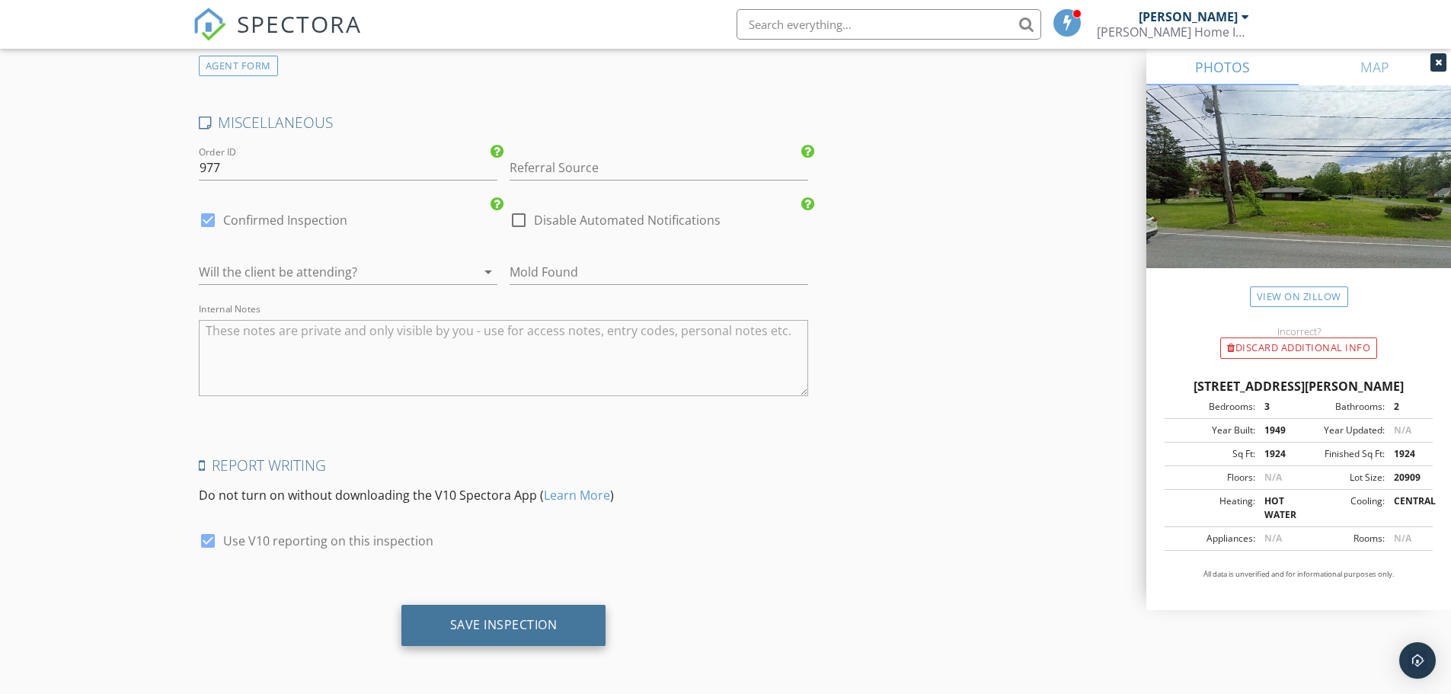
click at [505, 624] on div "Save Inspection" at bounding box center [503, 624] width 107 height 15
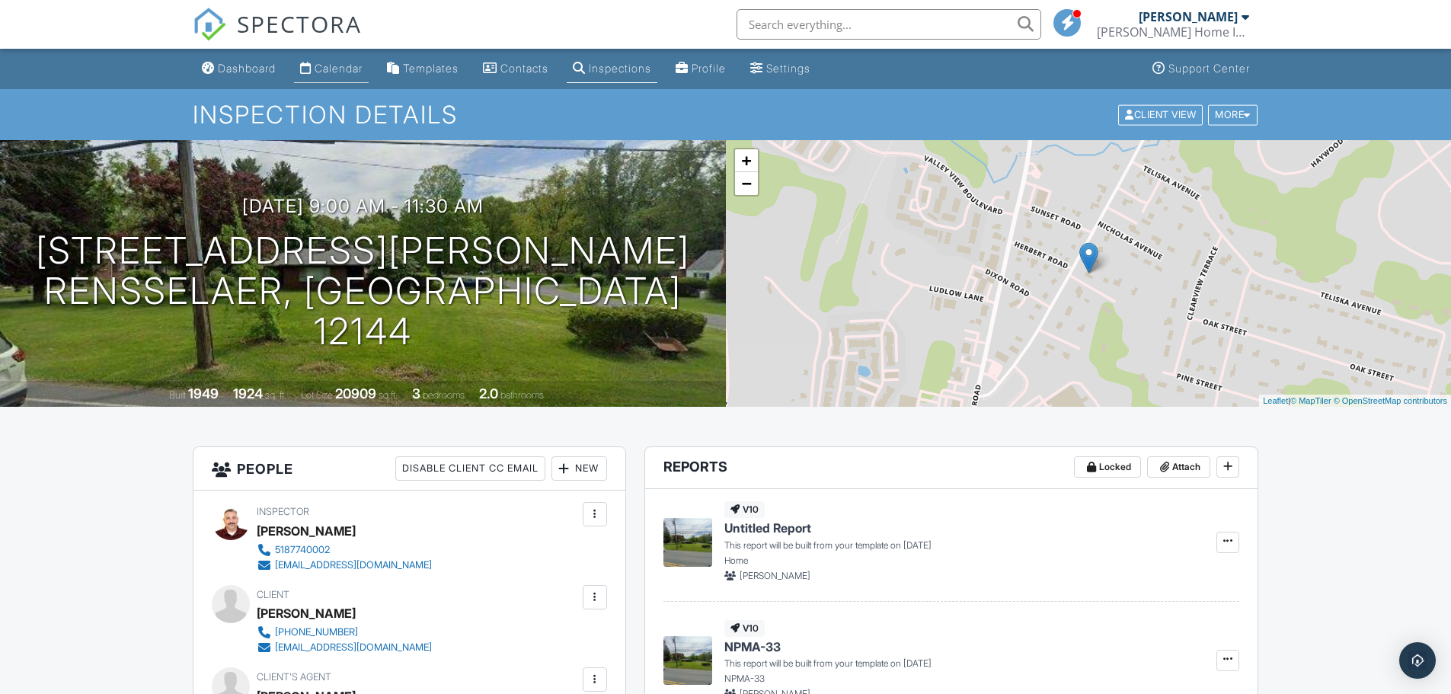
click at [316, 61] on link "Calendar" at bounding box center [331, 69] width 75 height 28
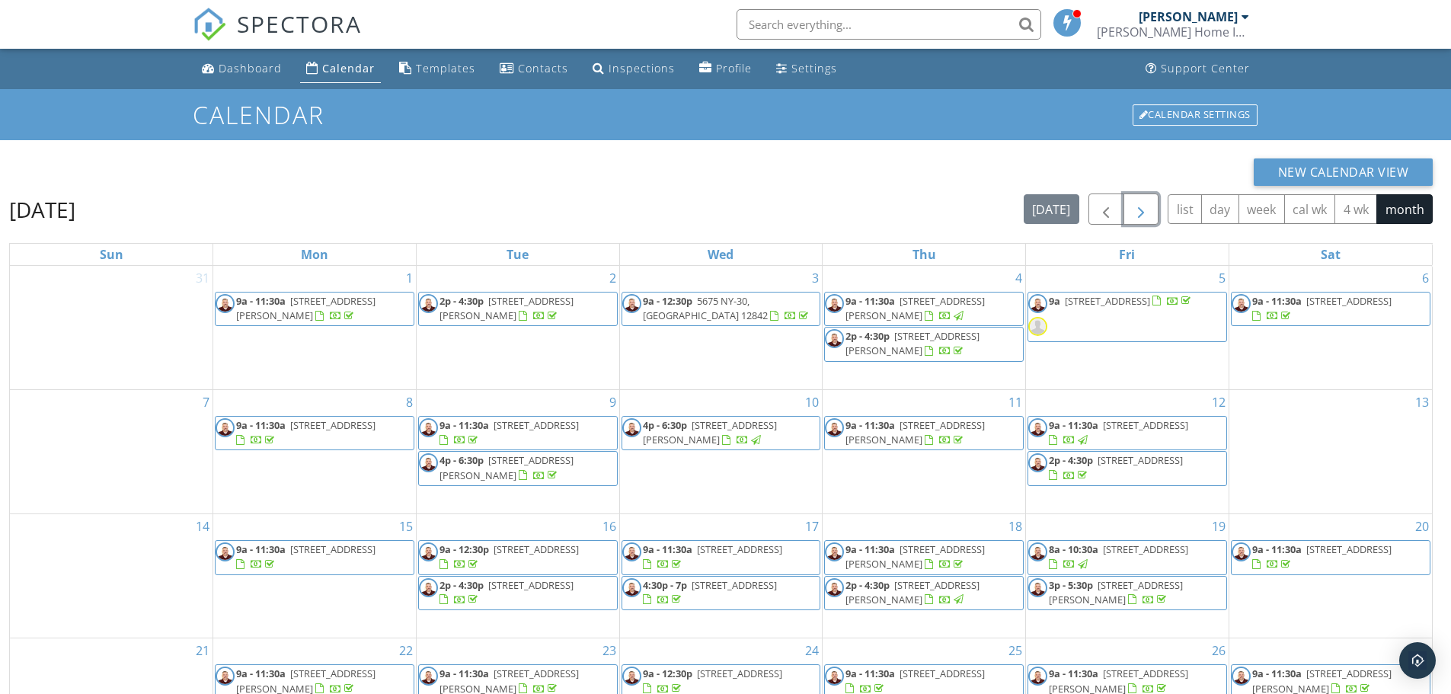
click at [1145, 218] on span "button" at bounding box center [1141, 209] width 18 height 18
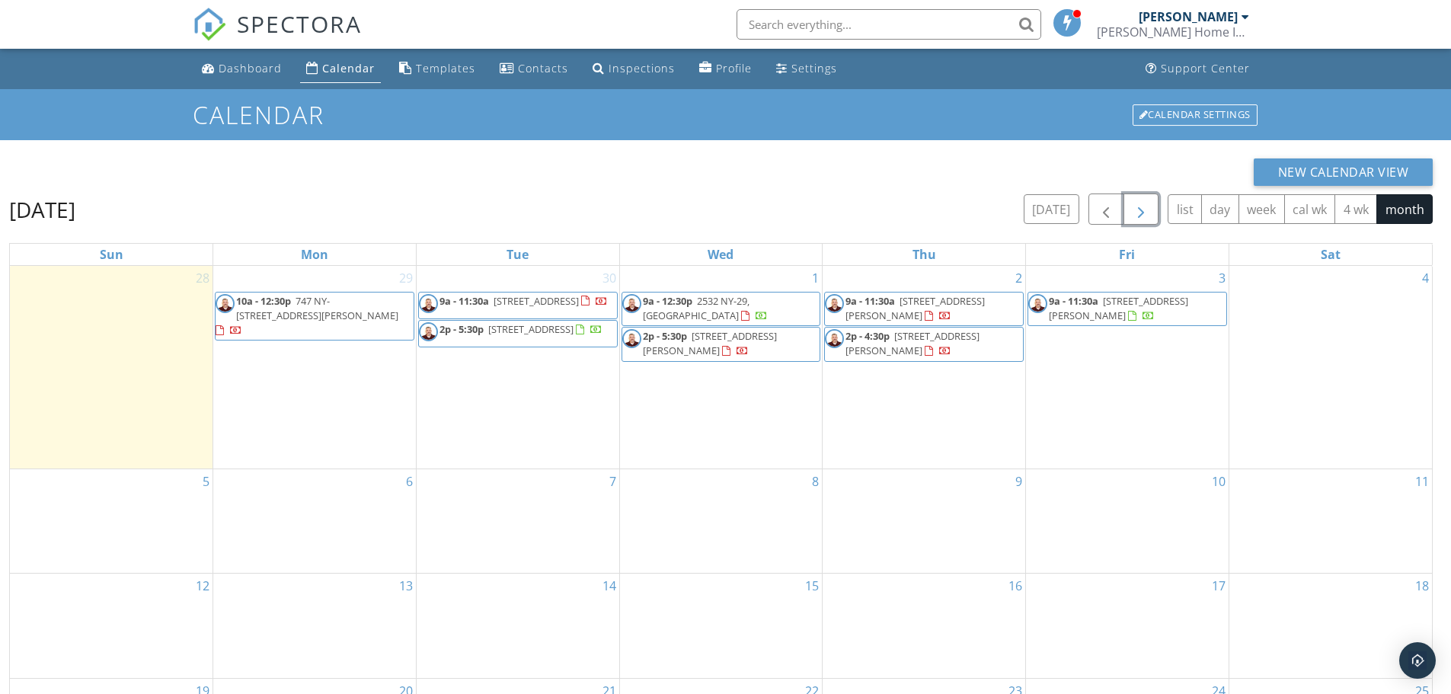
click at [365, 610] on div "13" at bounding box center [314, 625] width 203 height 104
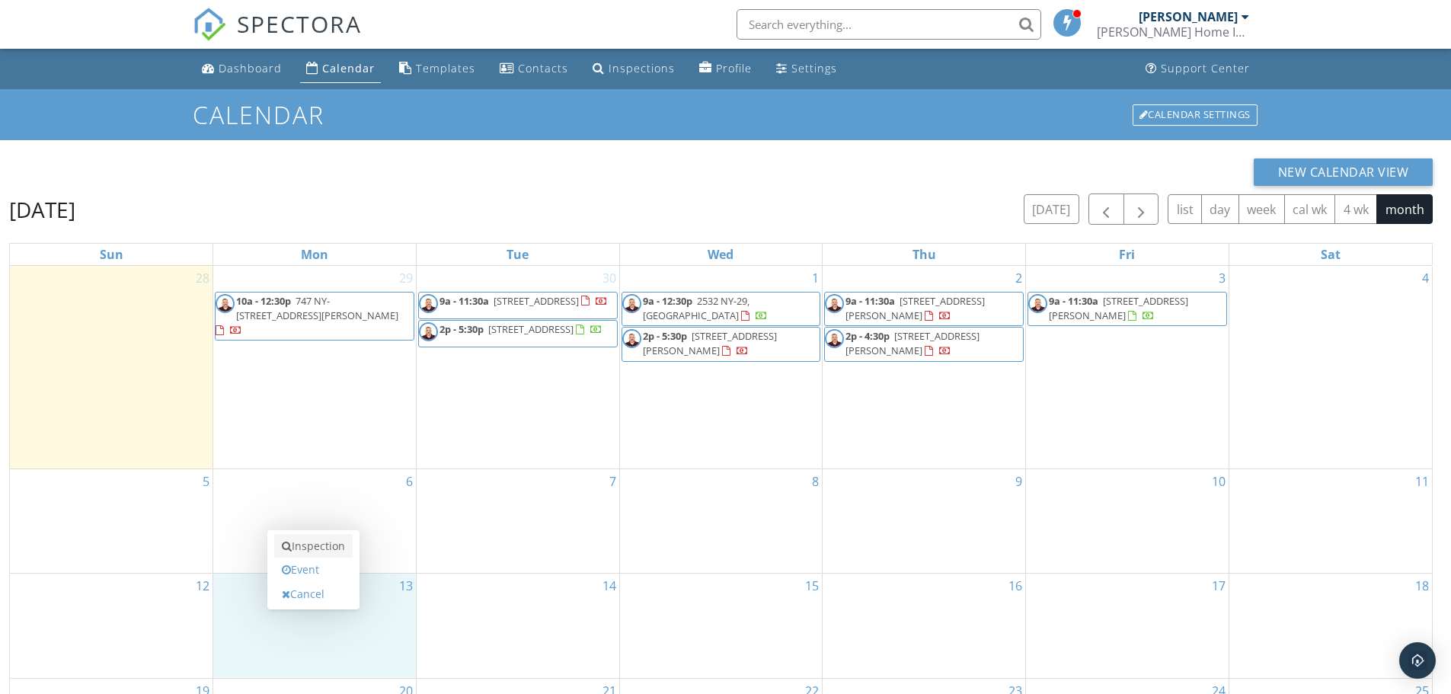
click at [319, 548] on link "Inspection" at bounding box center [313, 546] width 78 height 24
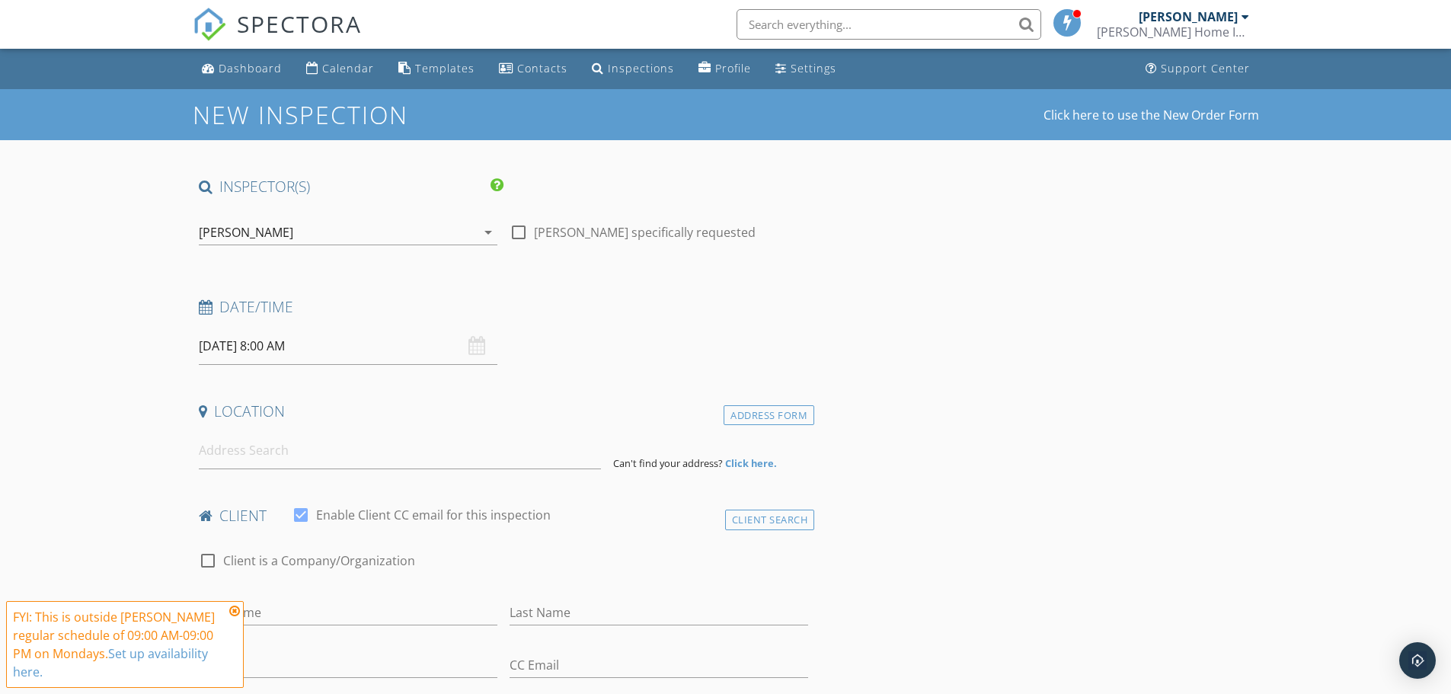
click at [269, 343] on input "[DATE] 8:00 AM" at bounding box center [348, 345] width 299 height 37
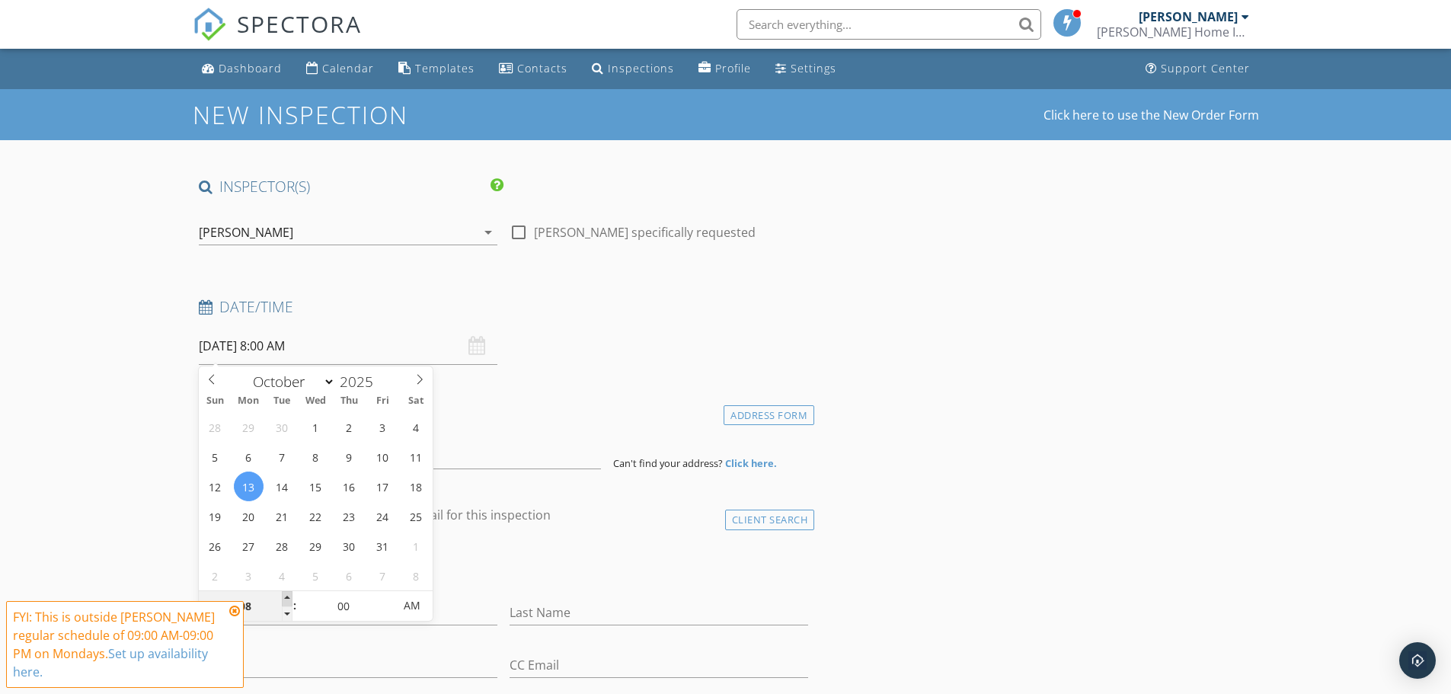
type input "09"
type input "[DATE] 9:00 AM"
click at [289, 595] on span at bounding box center [287, 598] width 11 height 15
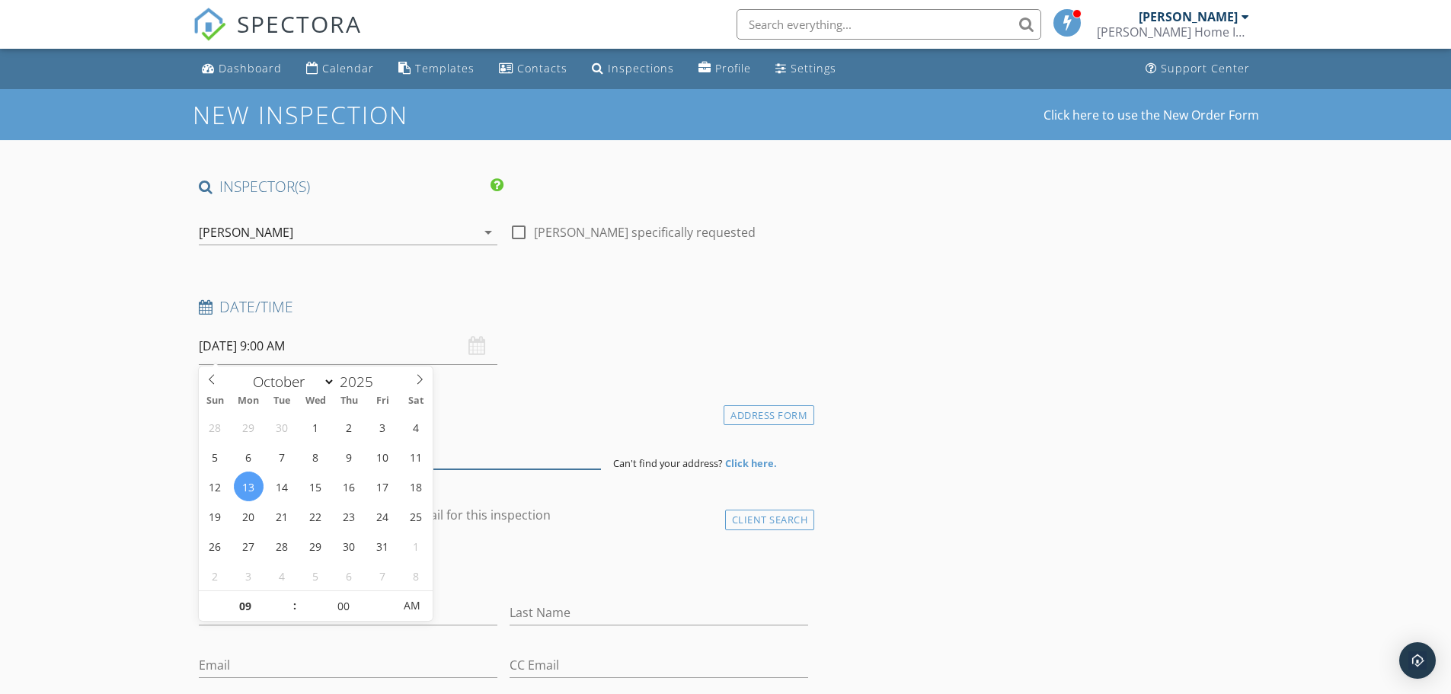
click at [507, 448] on input at bounding box center [400, 450] width 402 height 37
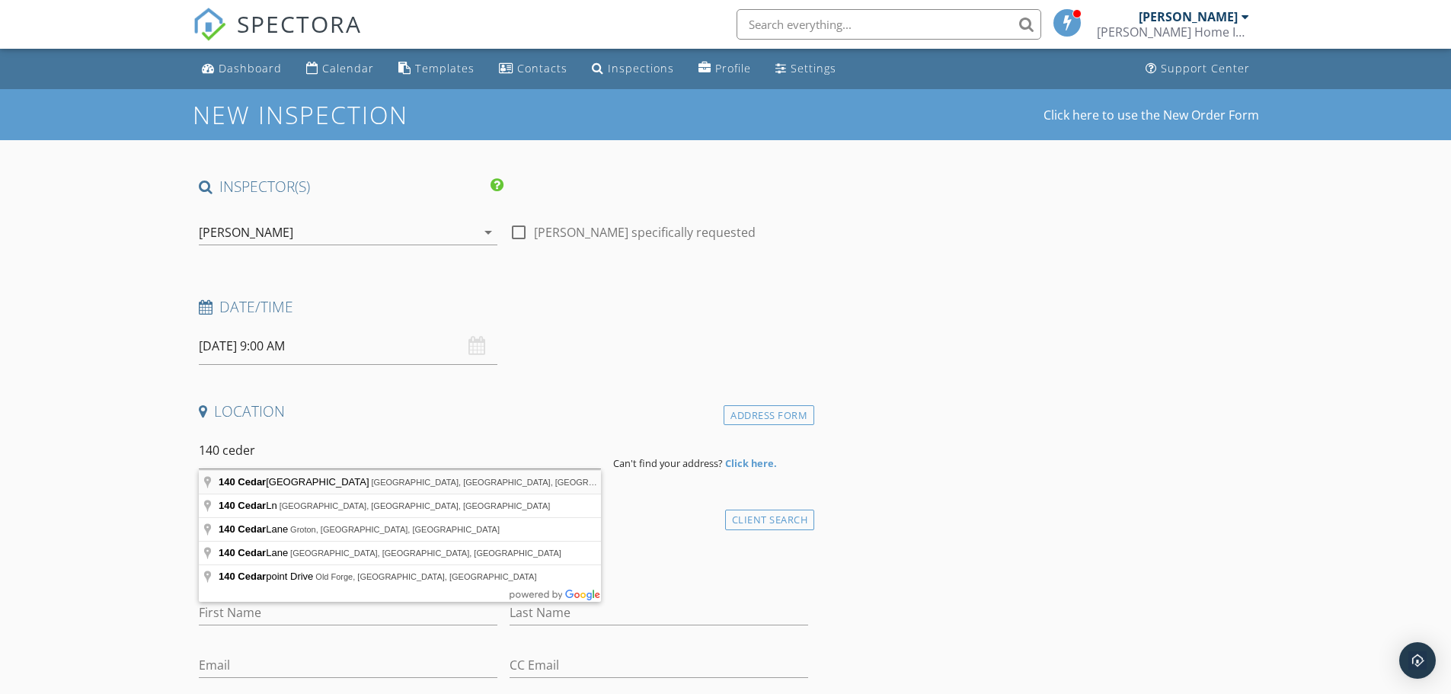
type input "[STREET_ADDRESS]"
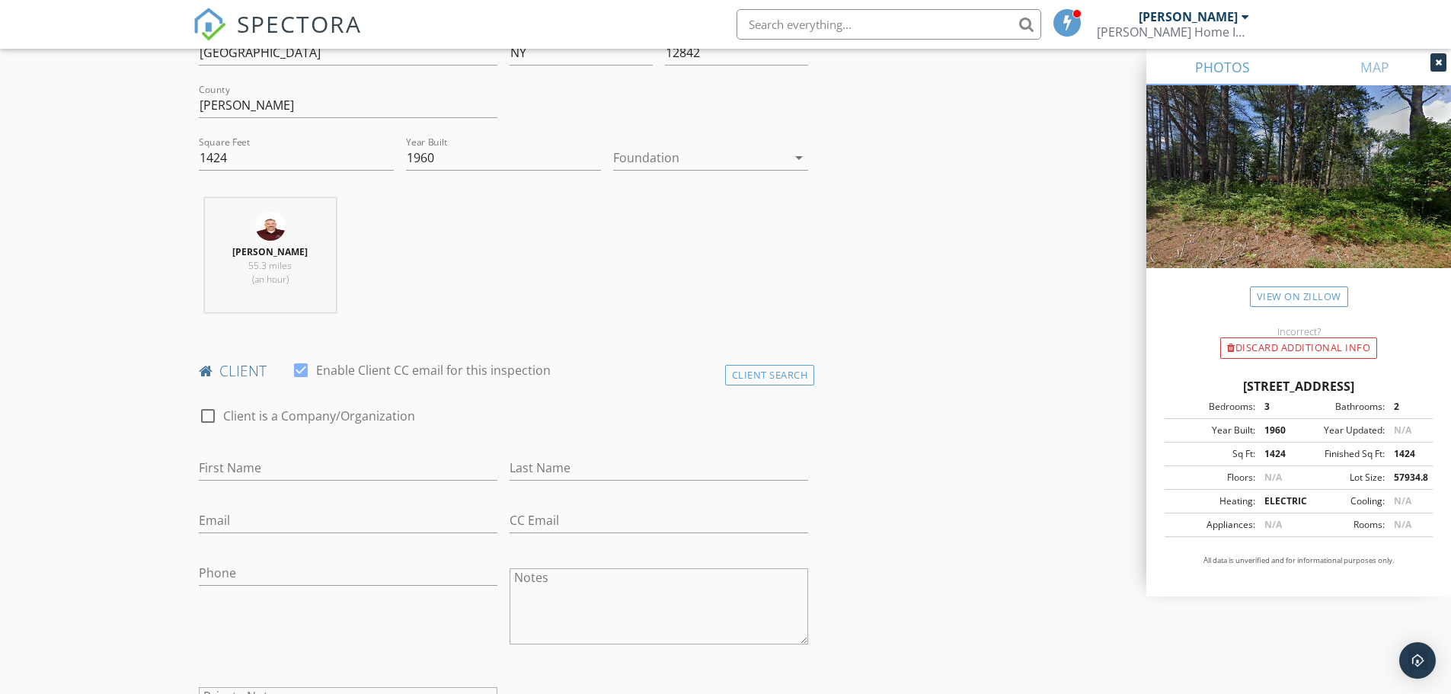
scroll to position [634, 0]
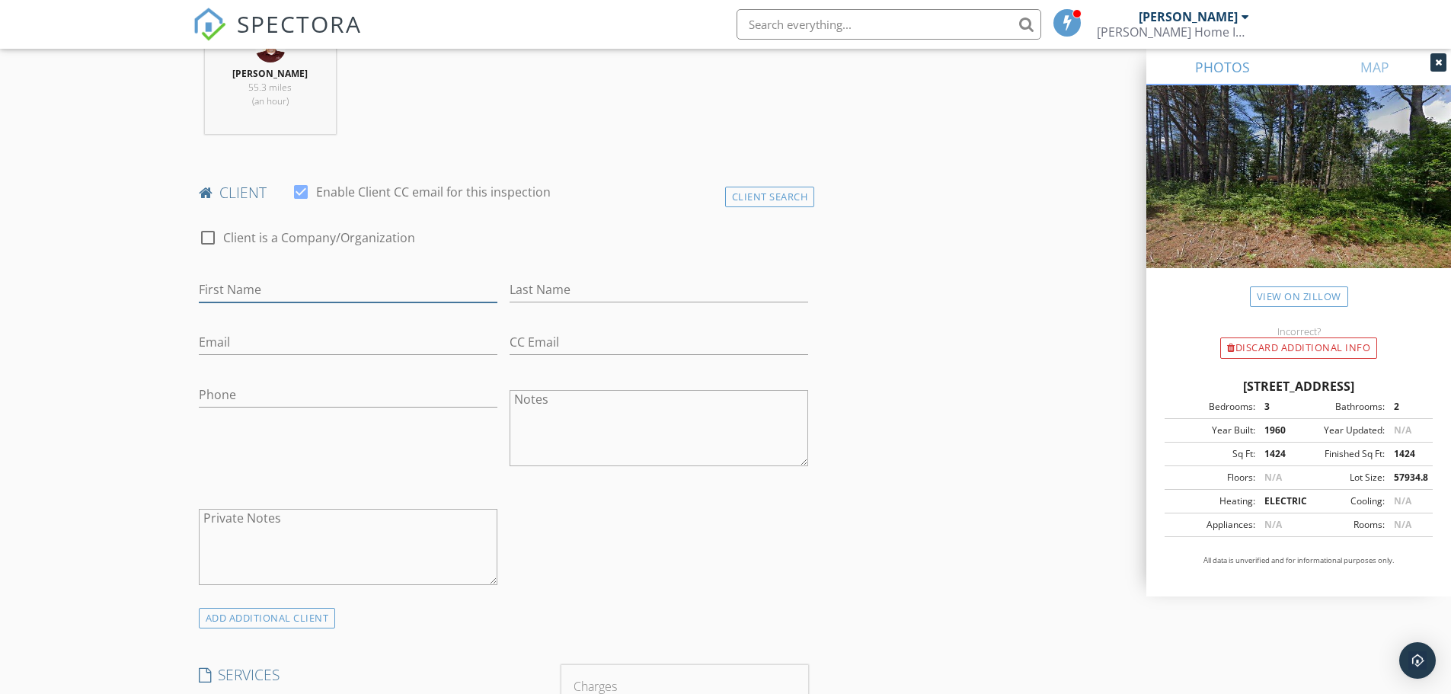
click at [261, 295] on input "First Name" at bounding box center [348, 289] width 299 height 25
type input "Briana"
type input "DeAngelo-James"
click at [244, 335] on input "Email" at bounding box center [348, 342] width 299 height 25
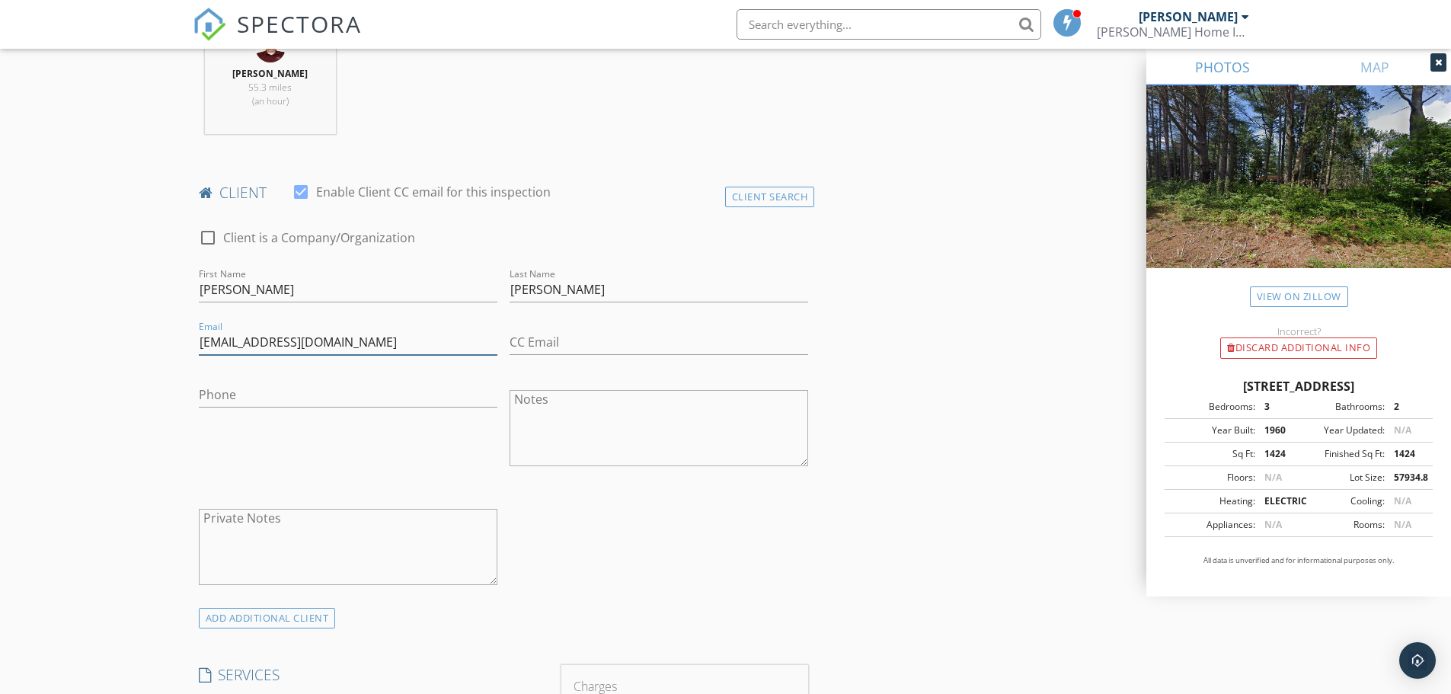
type input "ldeangel718@gmail.com"
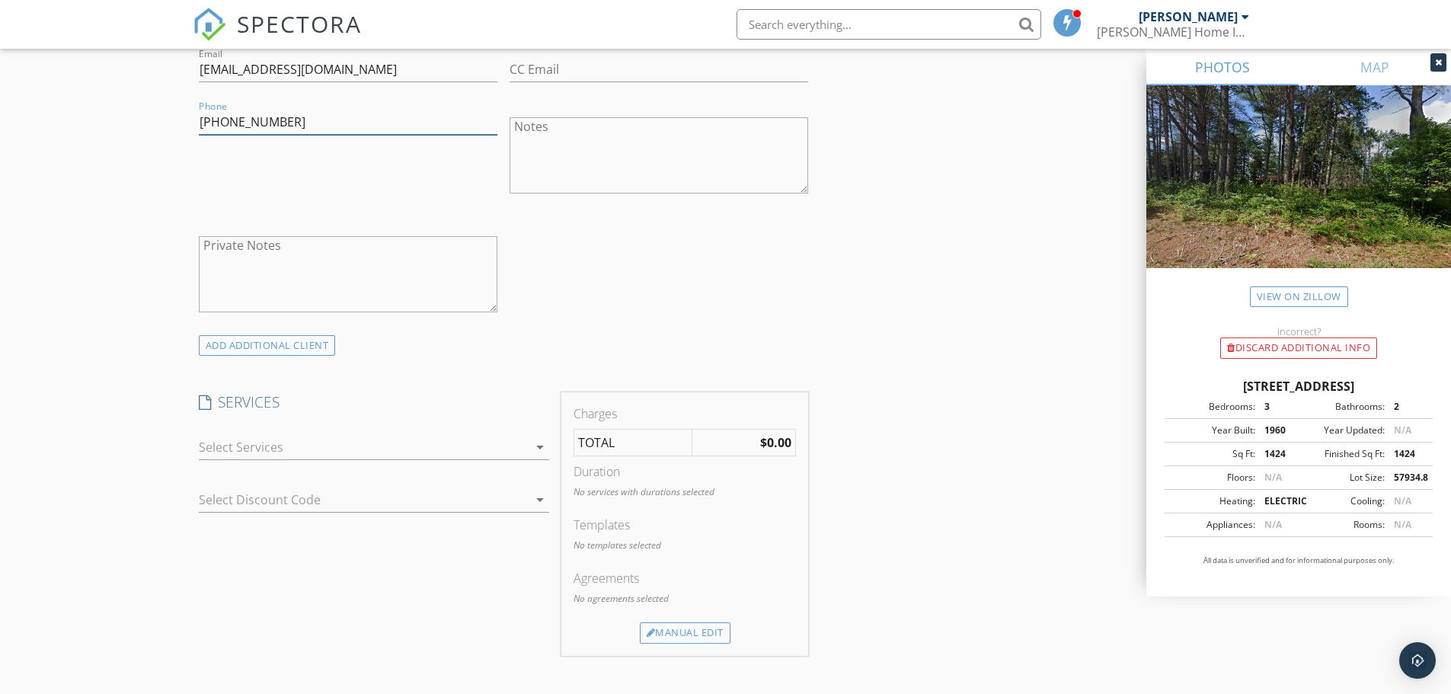
scroll to position [1015, 0]
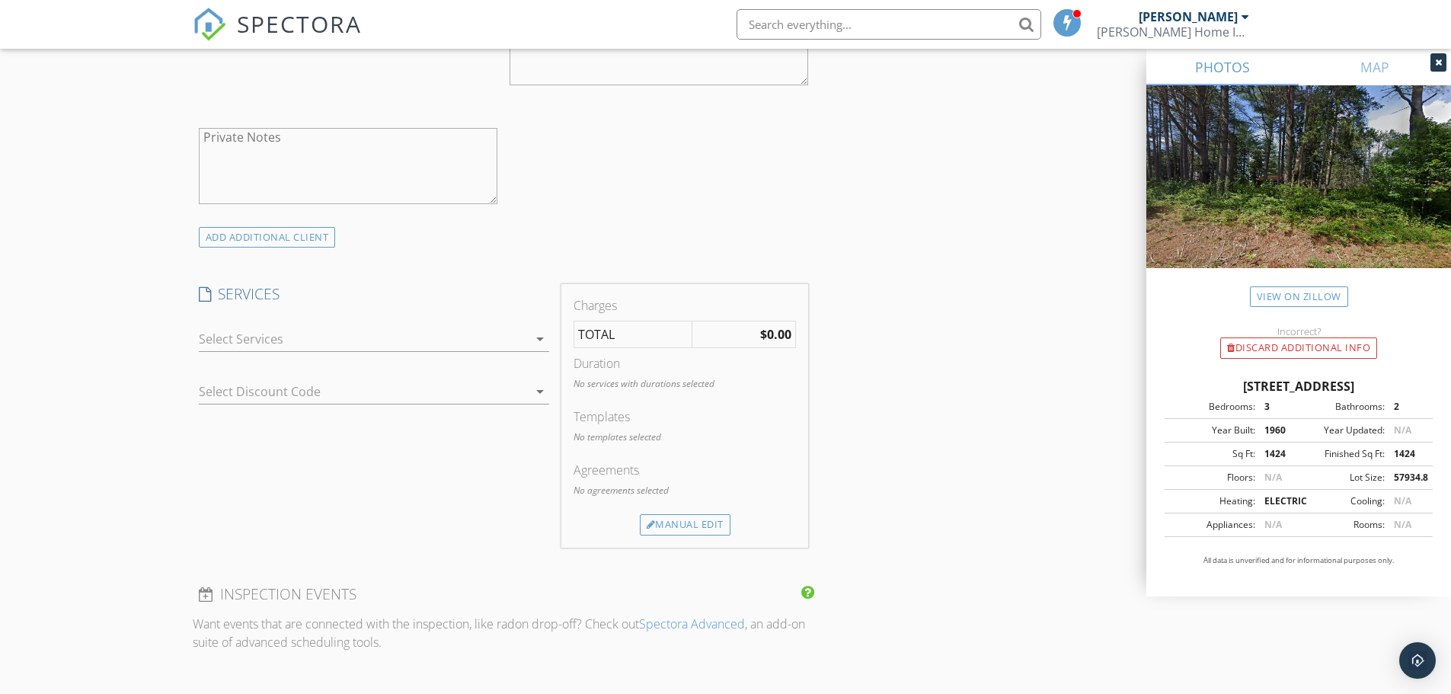
type input "516-318-6477"
click at [399, 347] on div at bounding box center [363, 339] width 329 height 24
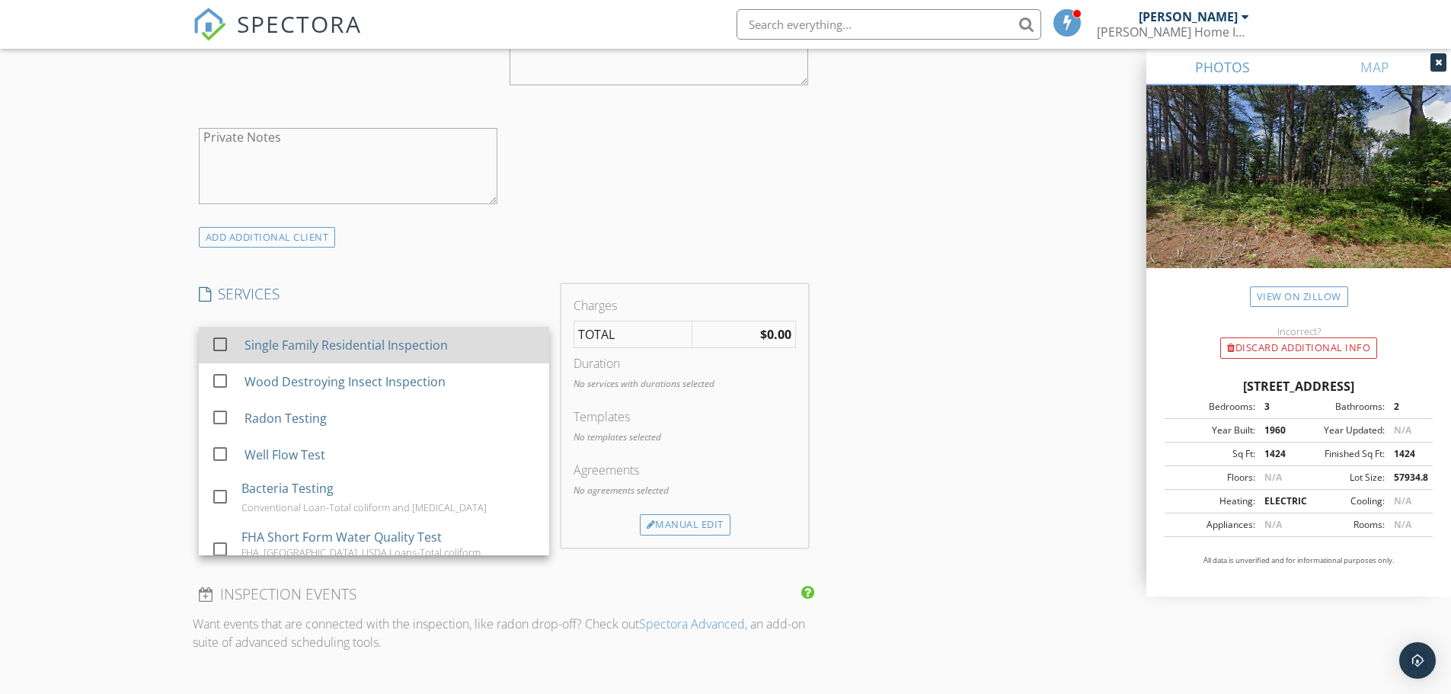
click at [371, 356] on div "Single Family Residential Inspection" at bounding box center [390, 345] width 292 height 30
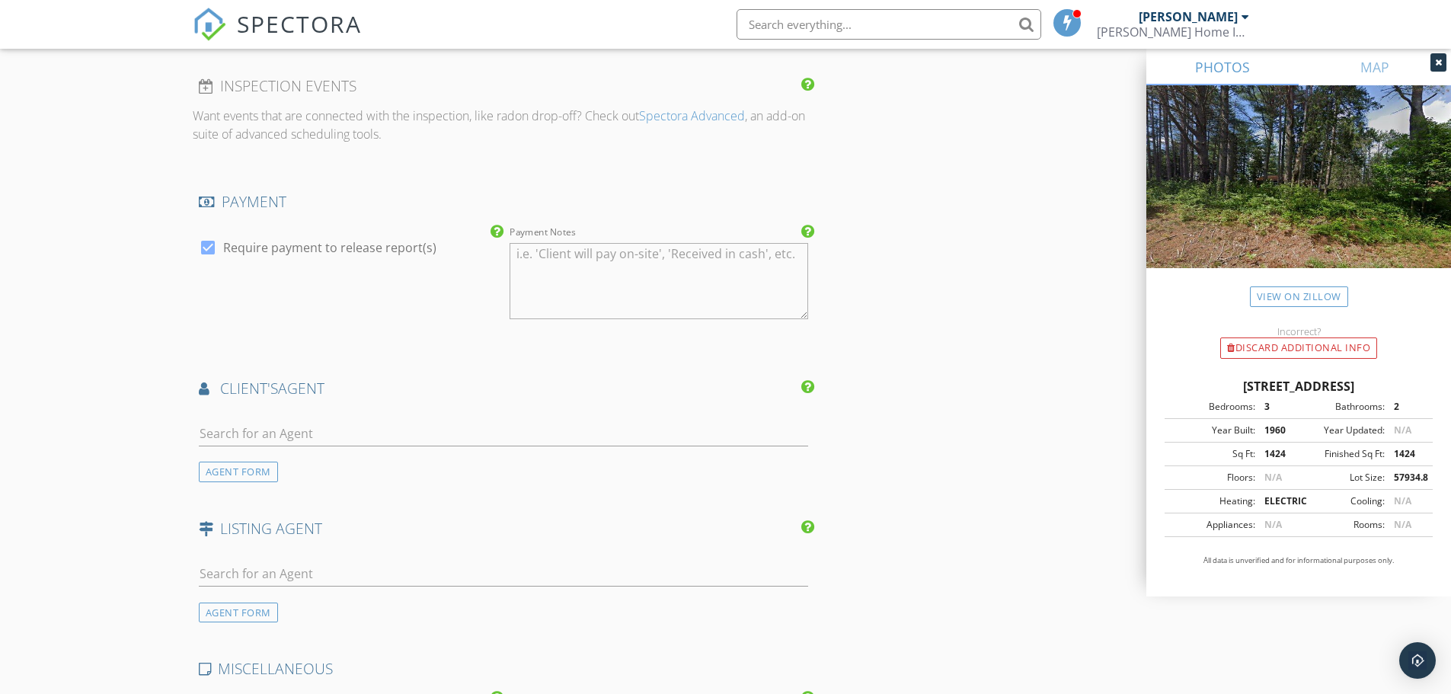
scroll to position [1650, 0]
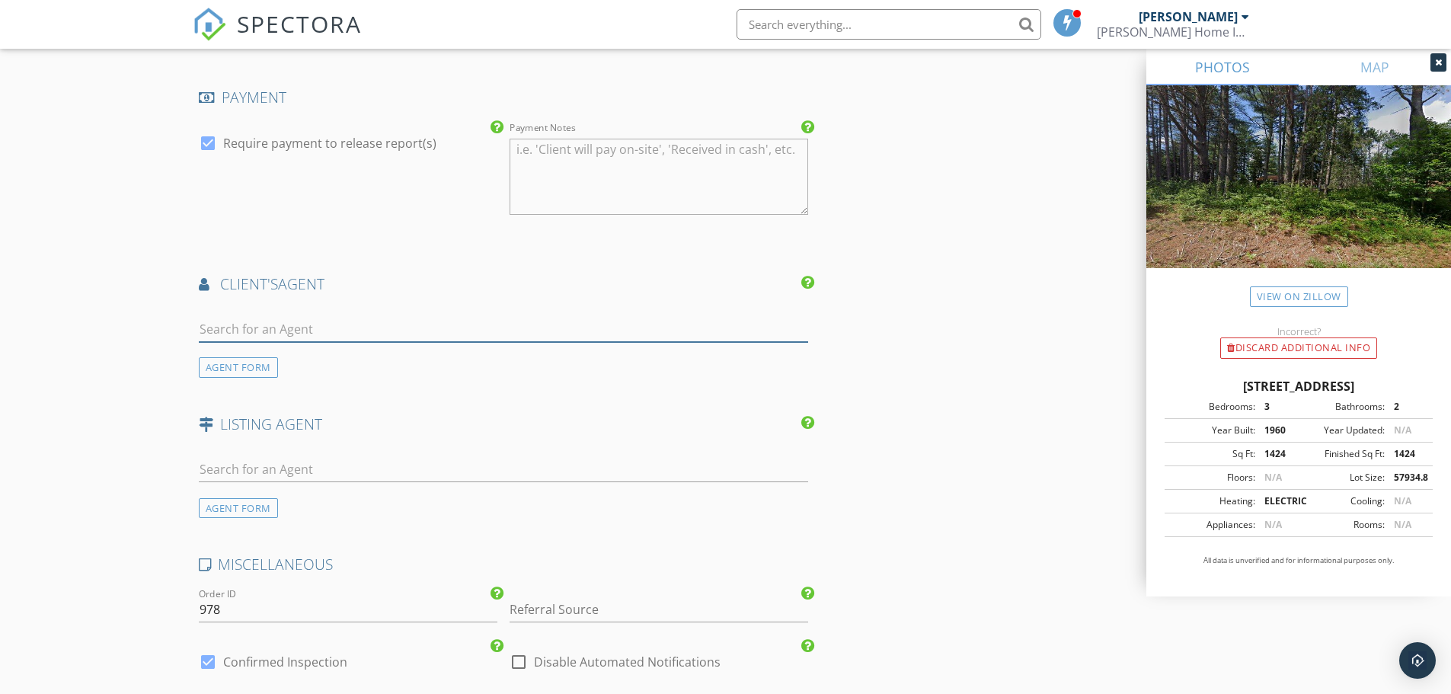
click at [299, 317] on input "text" at bounding box center [504, 329] width 610 height 25
click at [273, 459] on input "text" at bounding box center [504, 469] width 610 height 25
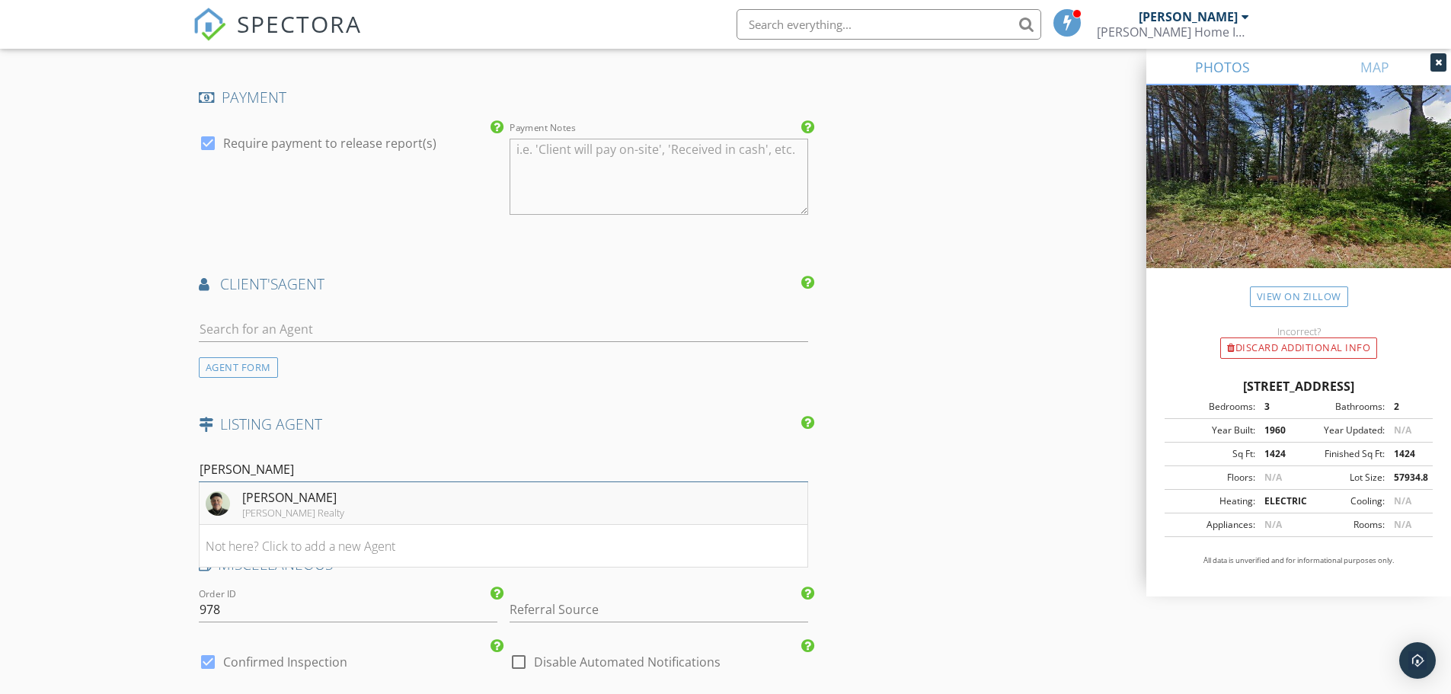
type input "Aaron"
click at [273, 506] on div "[PERSON_NAME] Realty" at bounding box center [293, 512] width 102 height 12
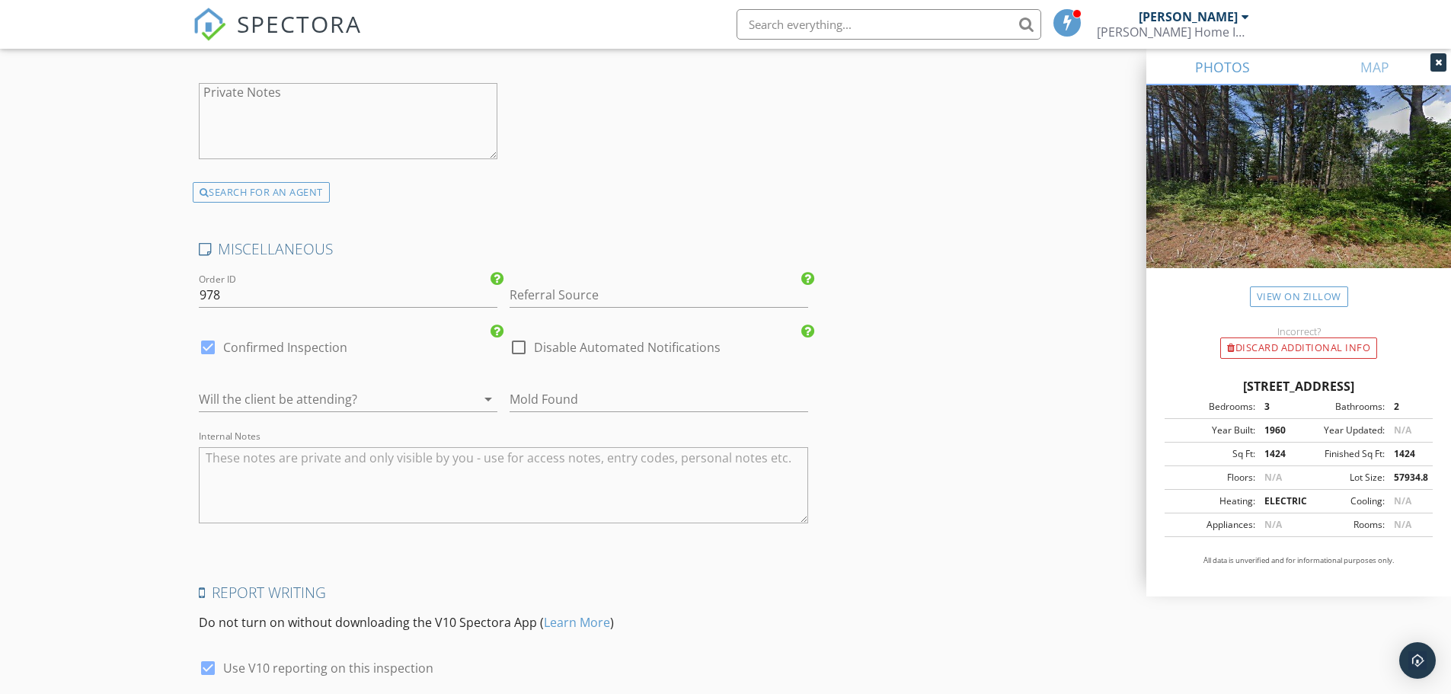
scroll to position [2439, 0]
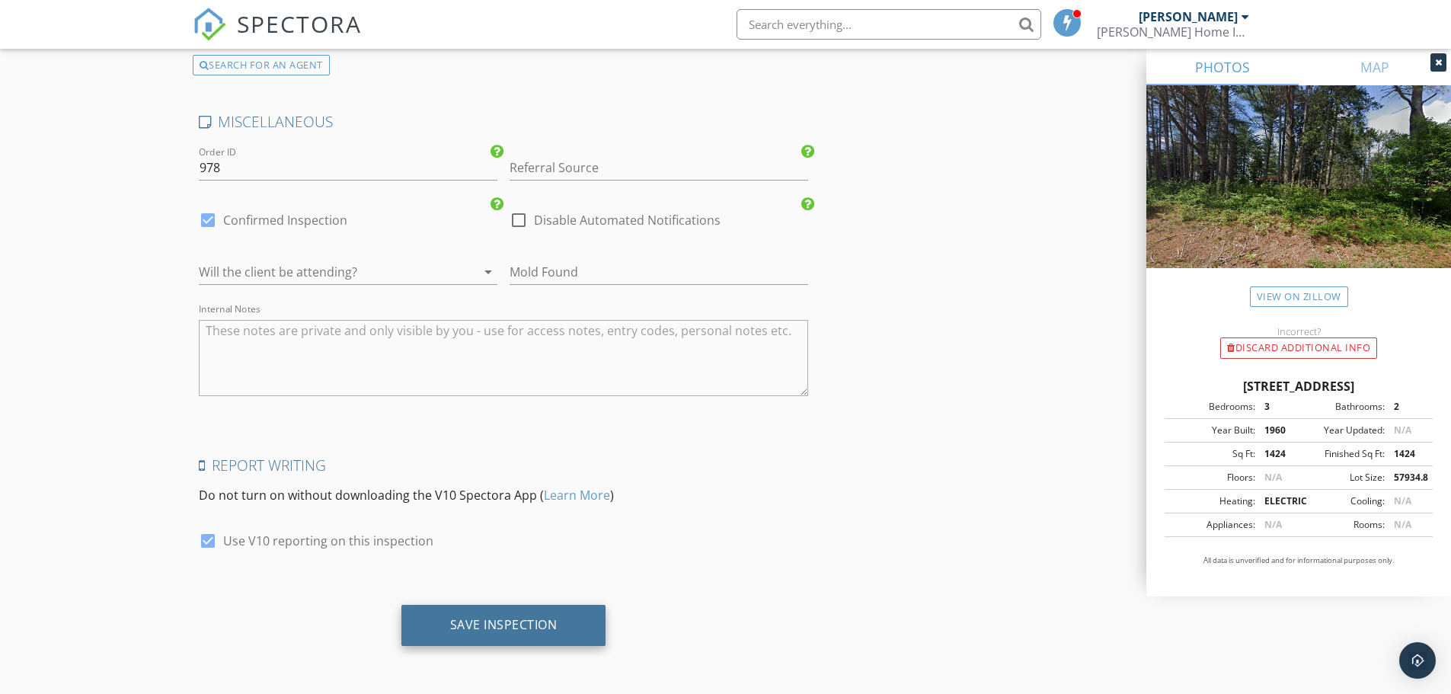
click at [486, 606] on div "Save Inspection" at bounding box center [503, 625] width 205 height 41
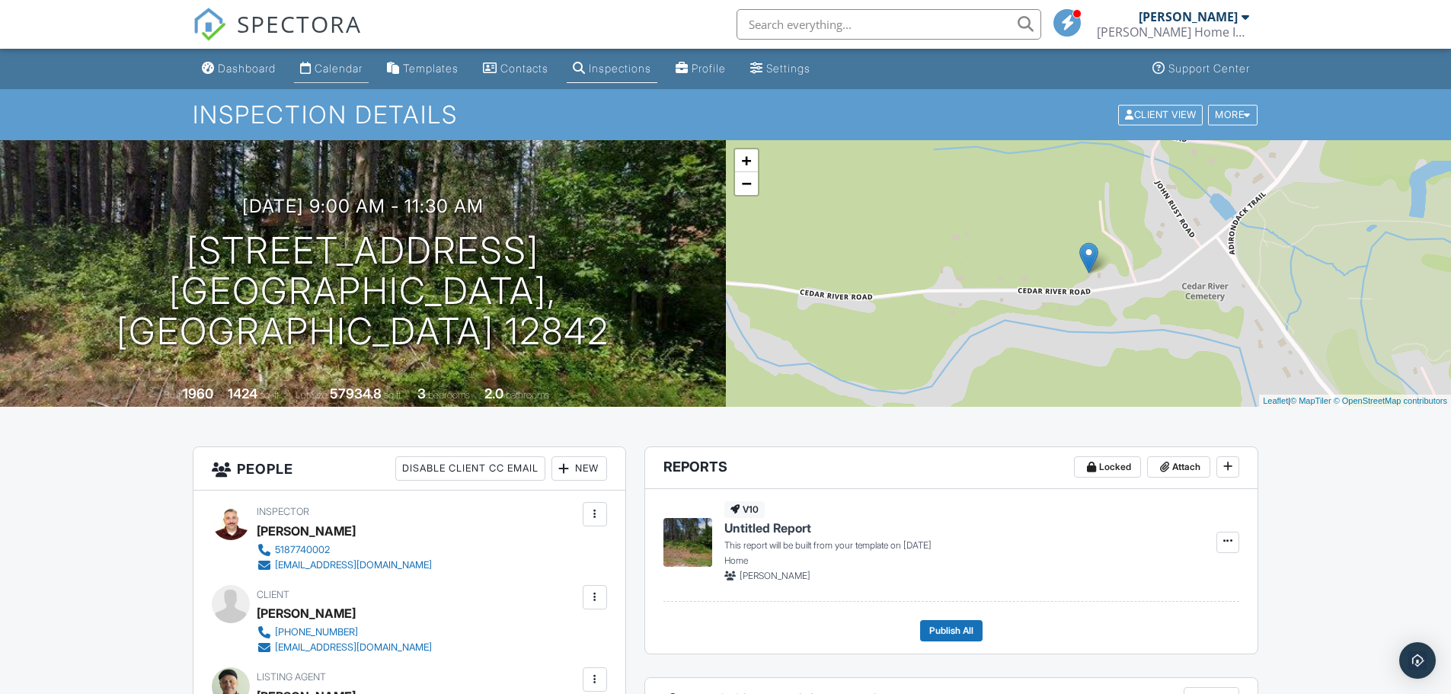
click at [340, 57] on link "Calendar" at bounding box center [331, 69] width 75 height 28
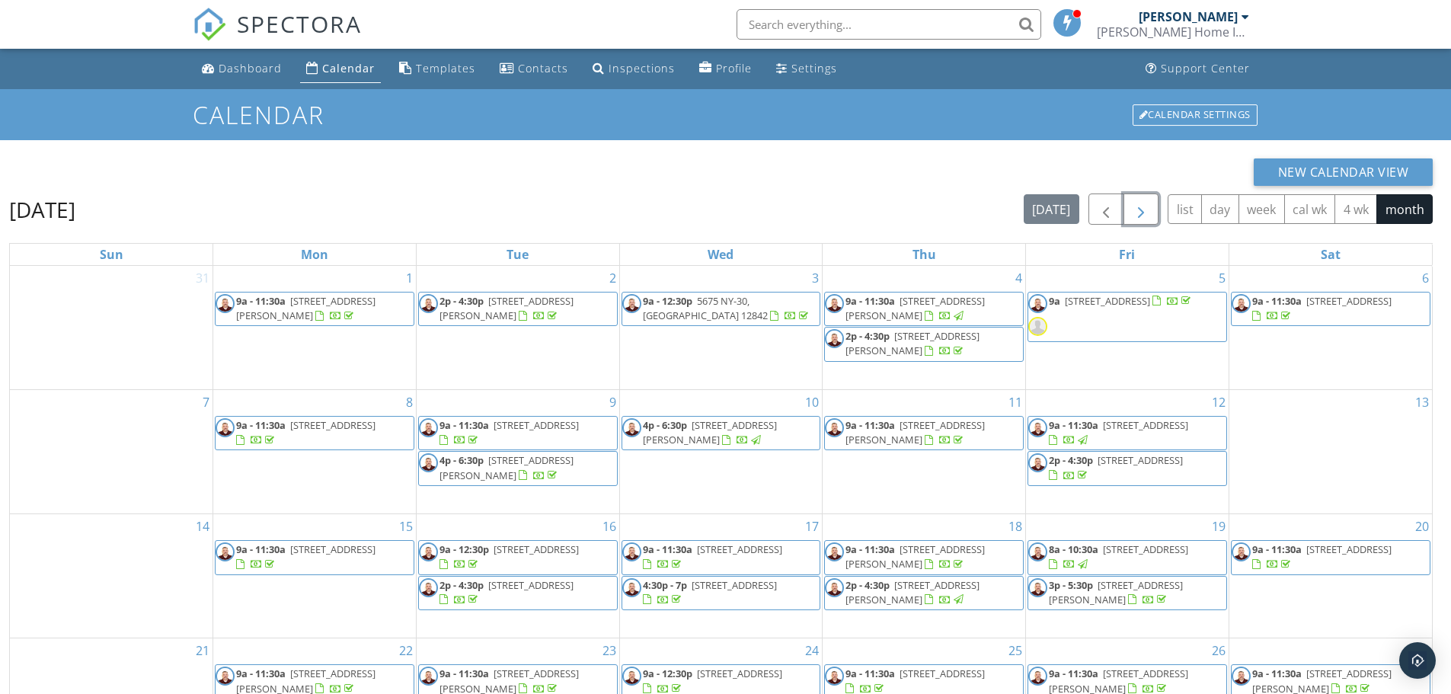
click at [1149, 207] on span "button" at bounding box center [1141, 209] width 18 height 18
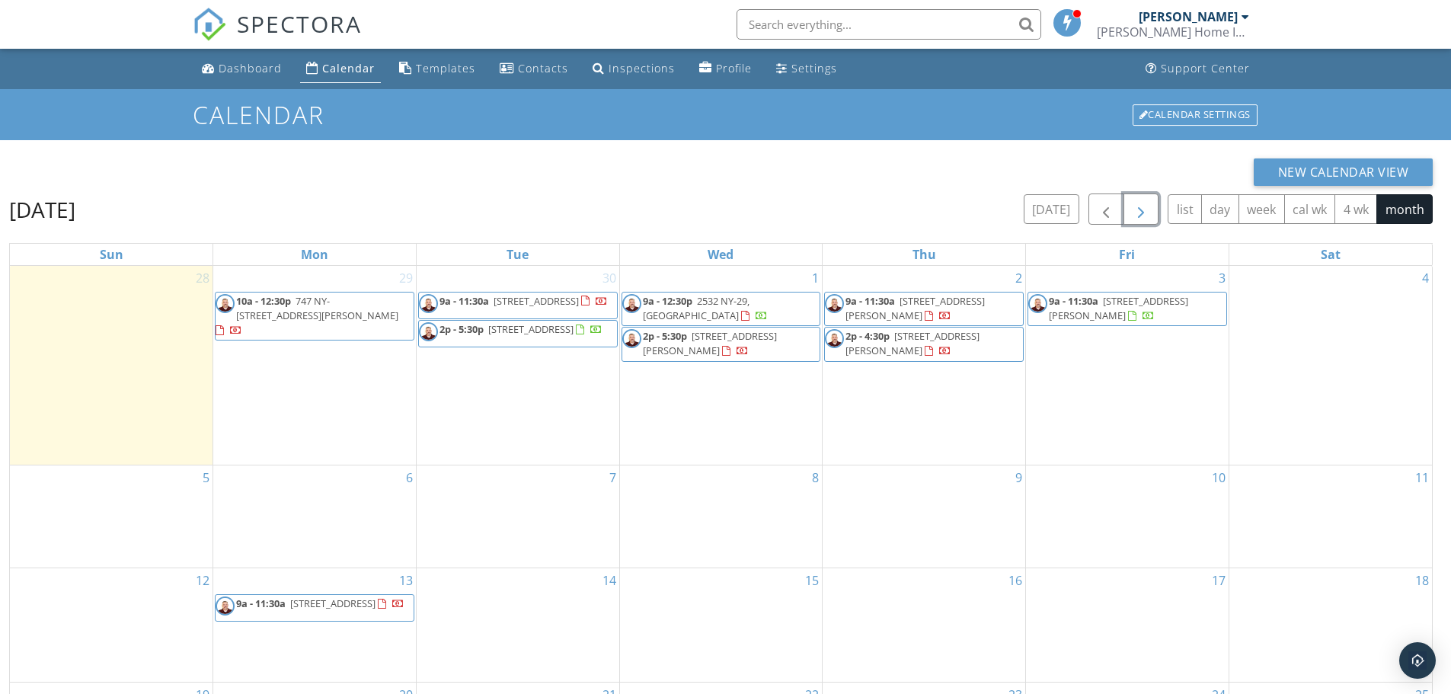
click at [753, 610] on div "15" at bounding box center [721, 624] width 203 height 113
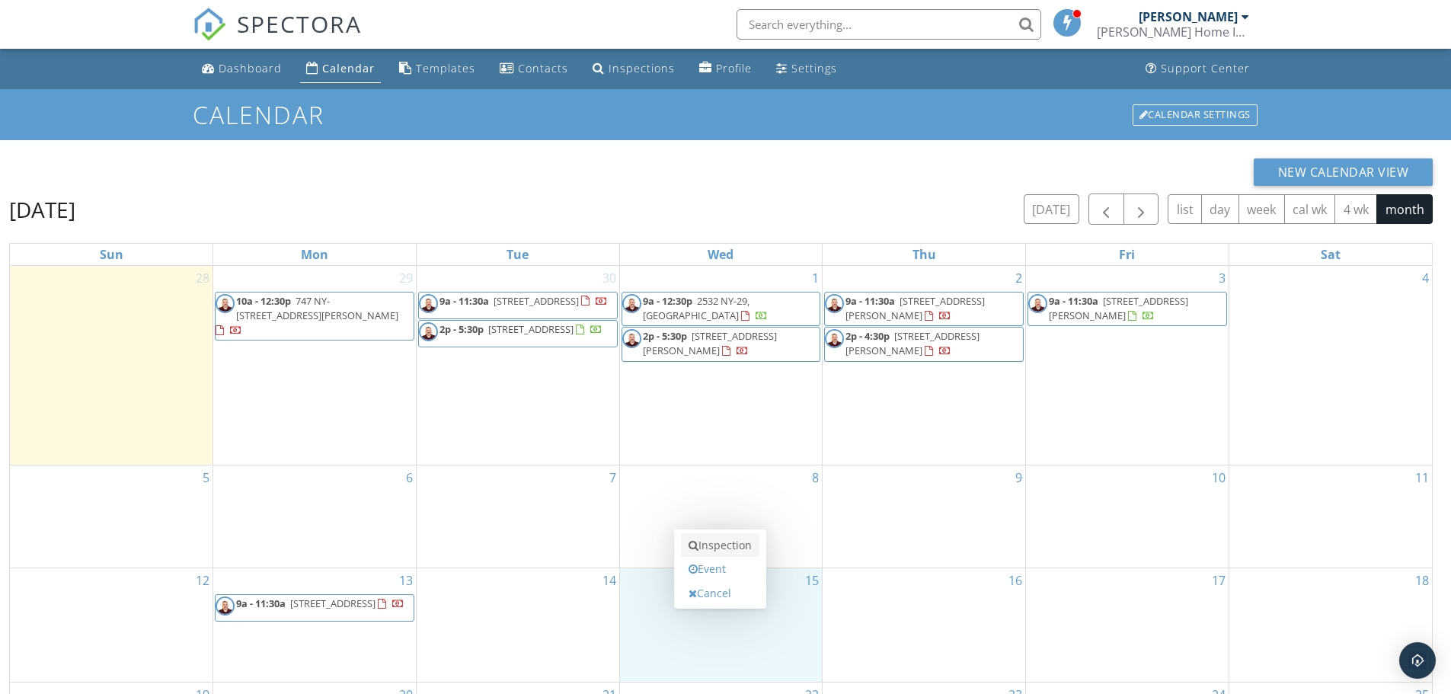
click at [741, 539] on link "Inspection" at bounding box center [720, 545] width 78 height 24
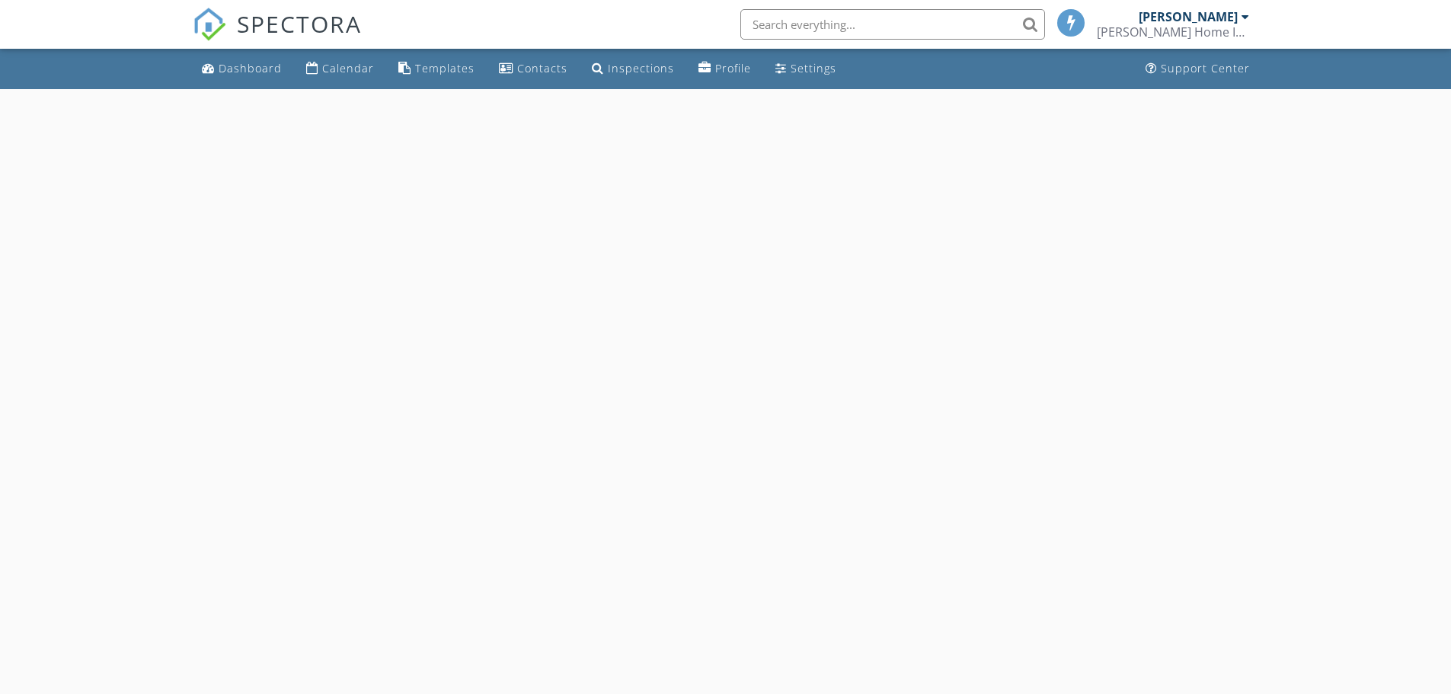
select select "9"
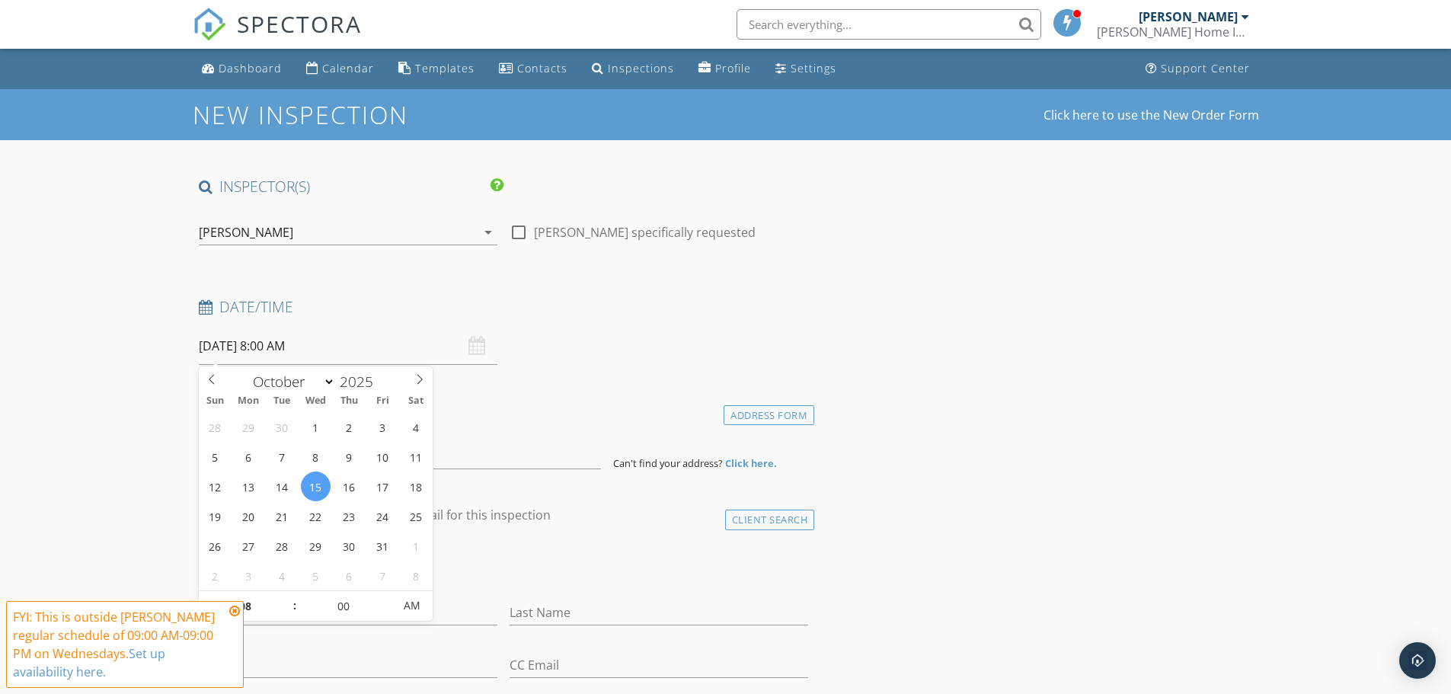
click at [268, 351] on input "[DATE] 8:00 AM" at bounding box center [348, 345] width 299 height 37
type input "09"
type input "[DATE] 9:00 AM"
click at [289, 599] on span at bounding box center [287, 598] width 11 height 15
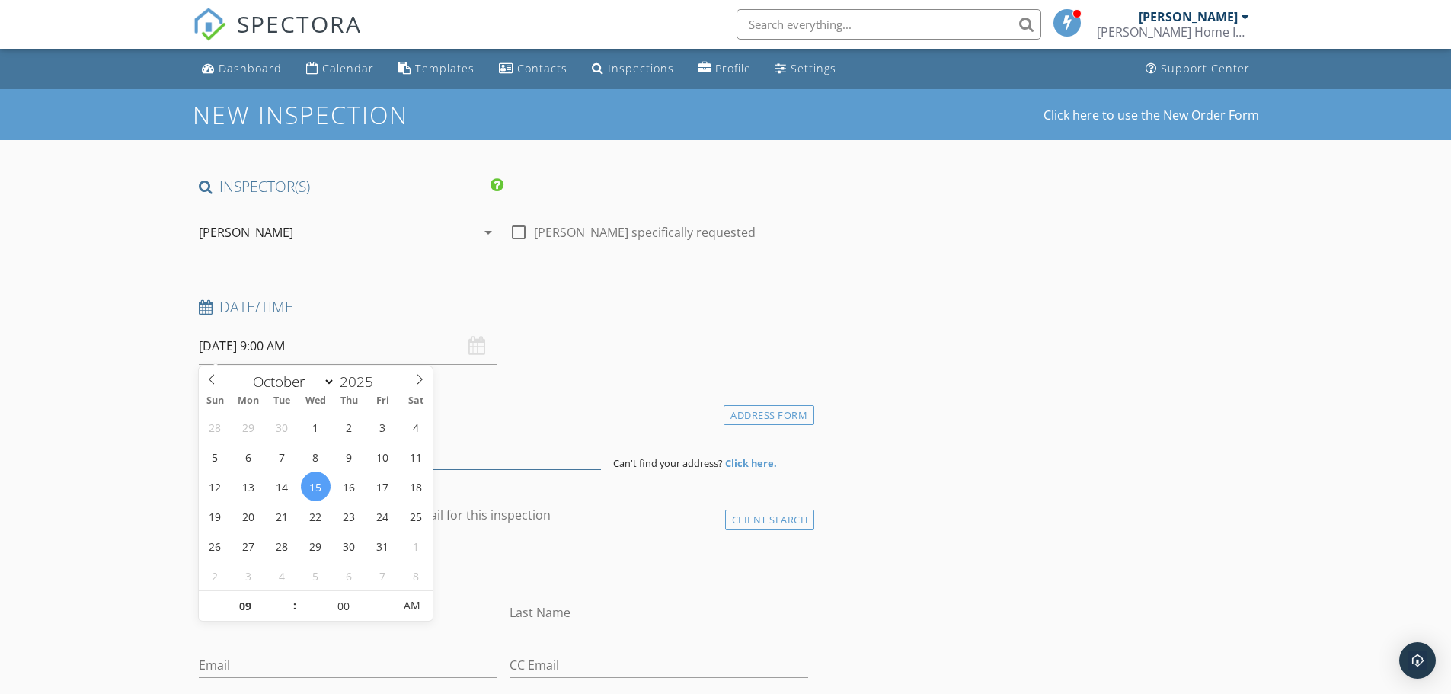
click at [487, 452] on input at bounding box center [400, 450] width 402 height 37
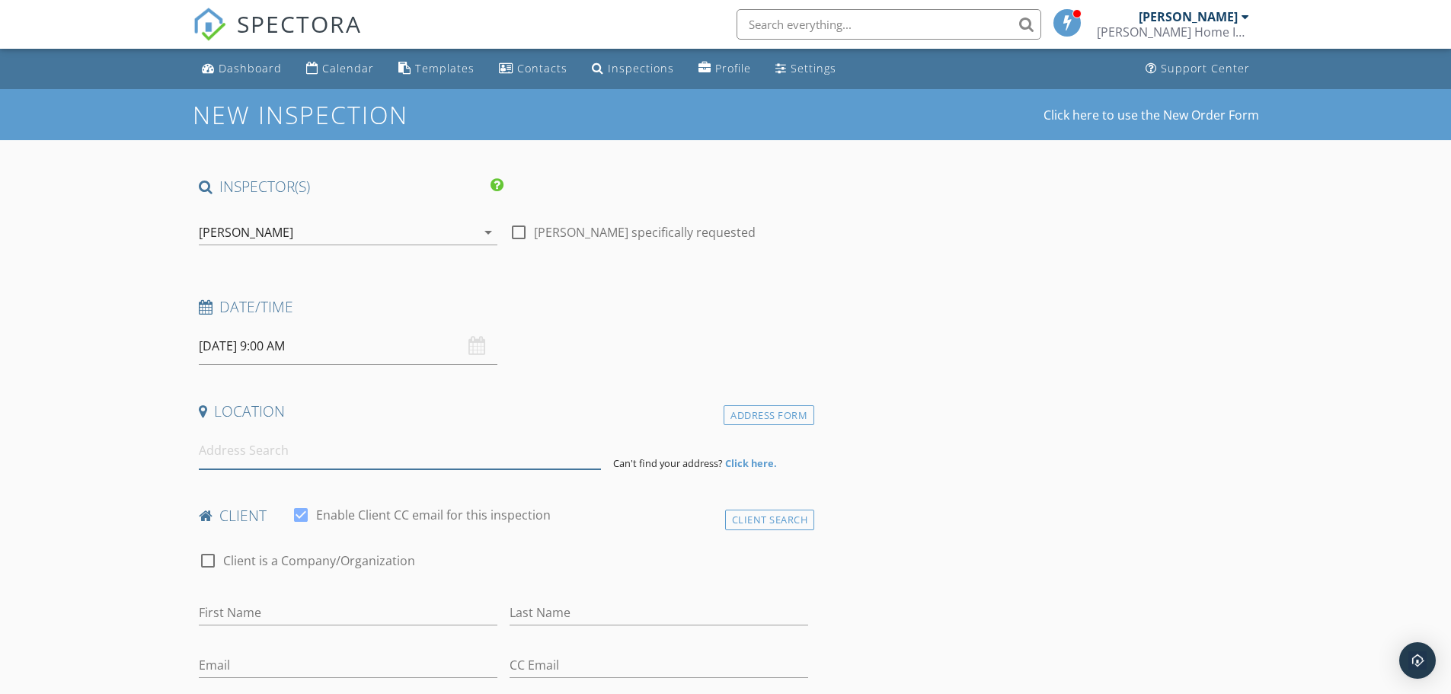
type input "M"
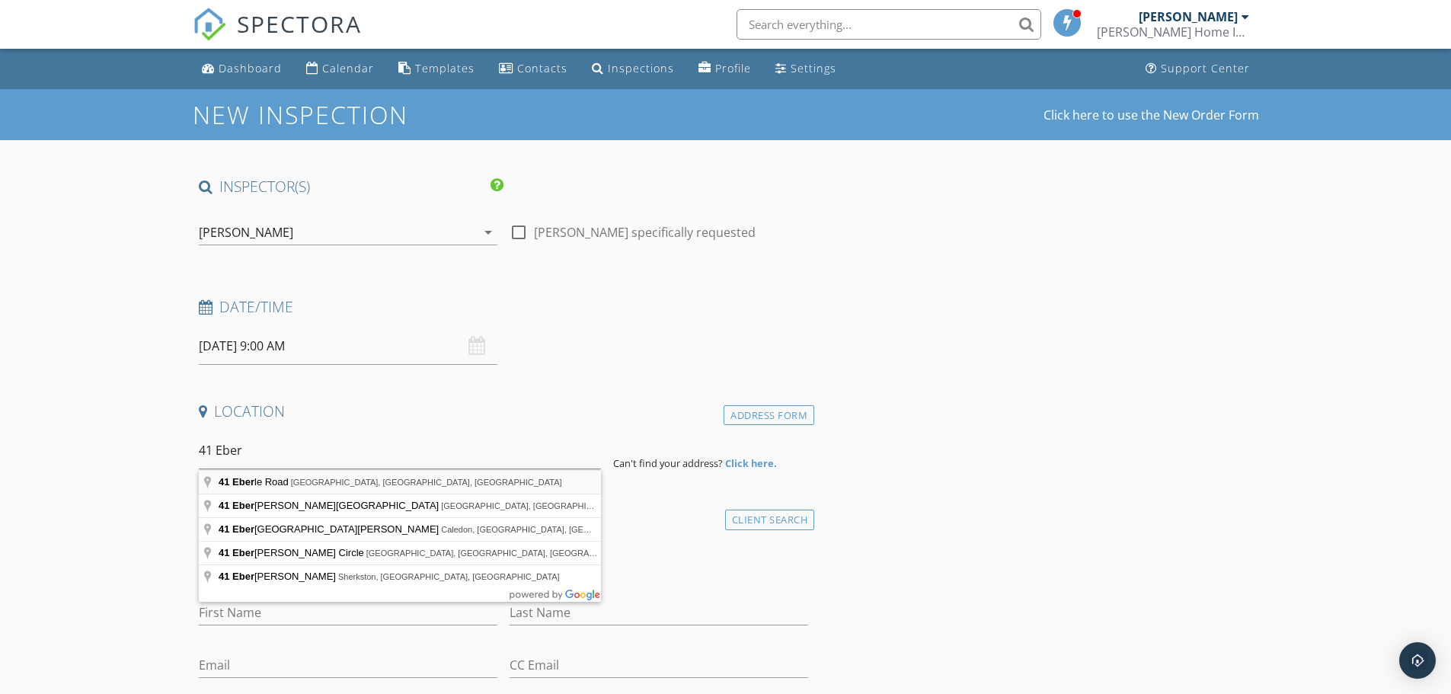
type input "41 Eberle Road, Latham, NY, USA"
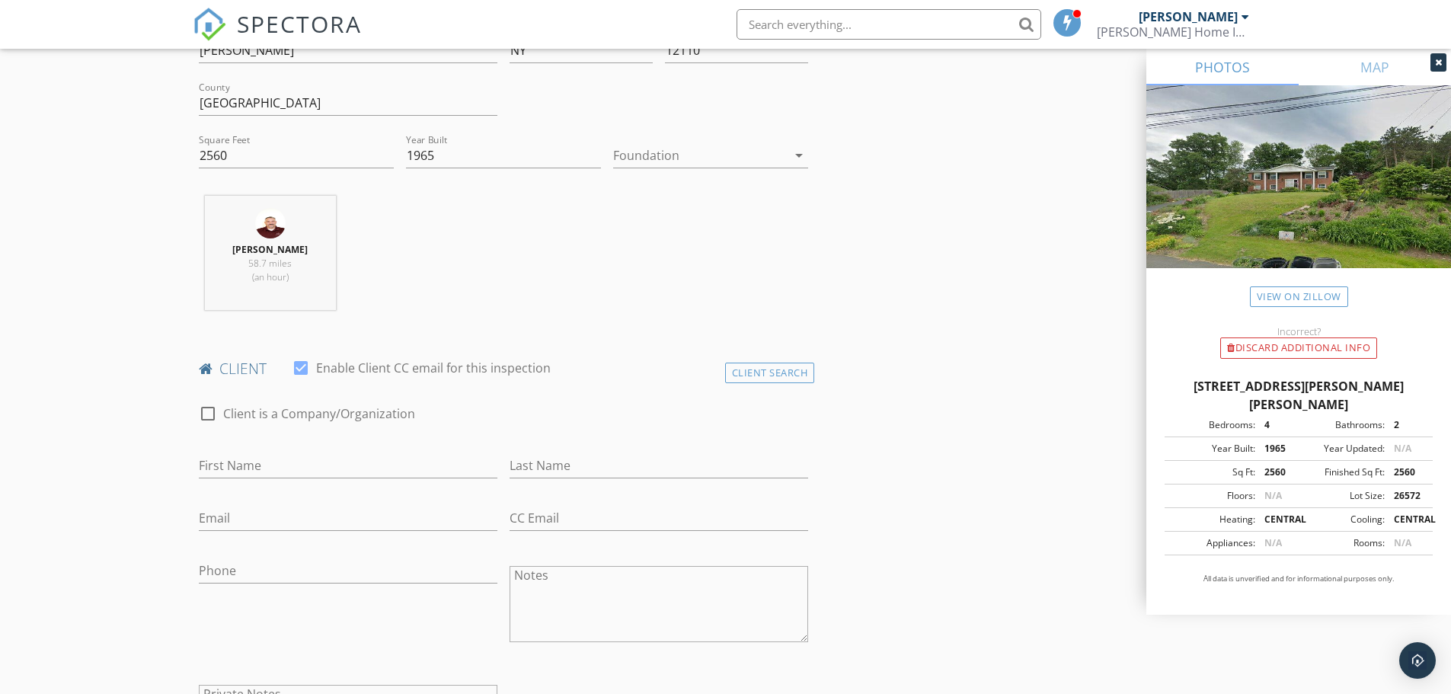
scroll to position [508, 0]
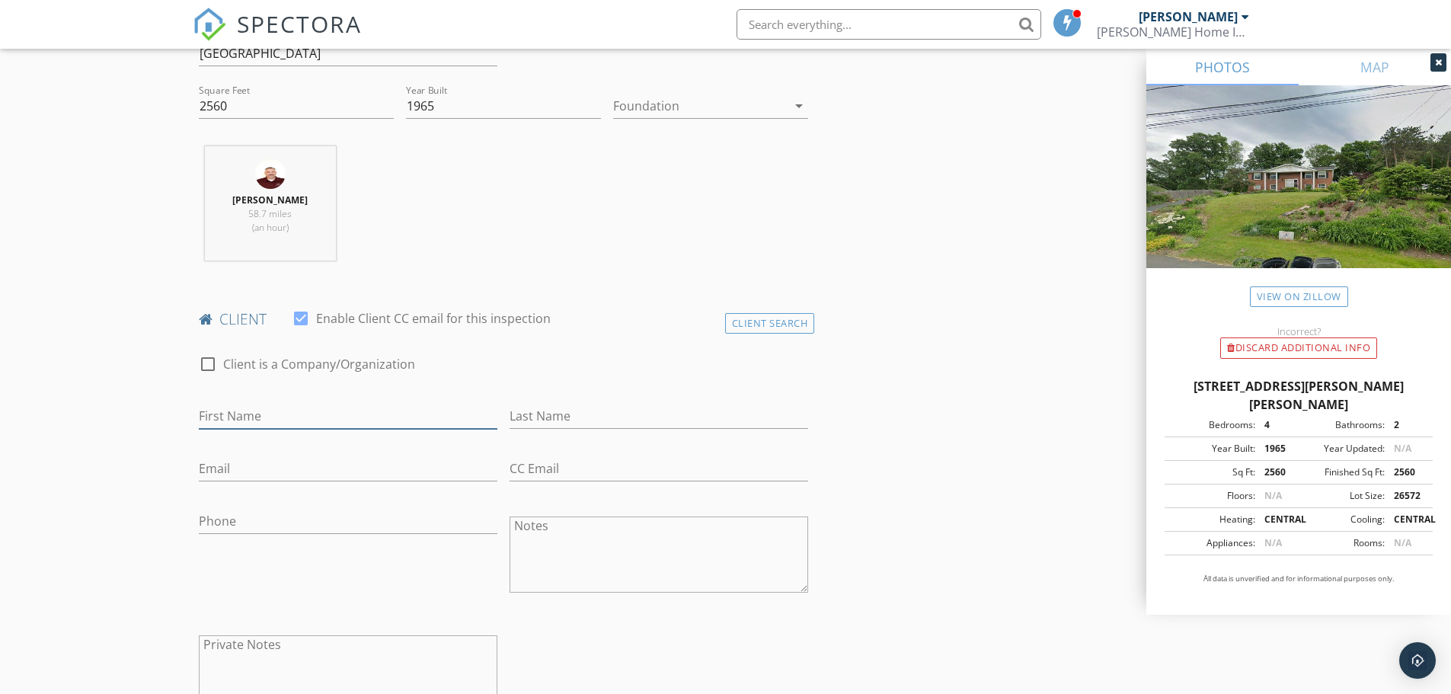
click at [292, 419] on input "First Name" at bounding box center [348, 416] width 299 height 25
type input "[PERSON_NAME]"
type input "[EMAIL_ADDRESS][DOMAIN_NAME]"
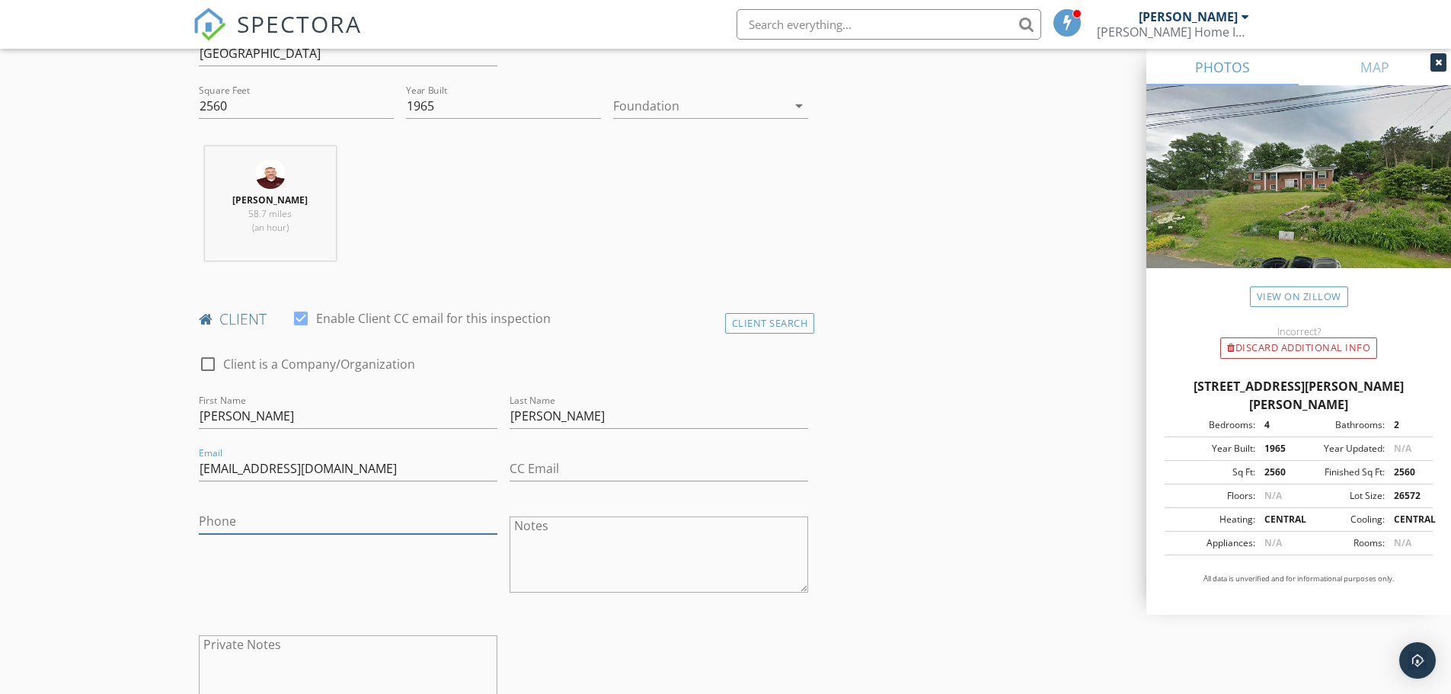
click at [242, 519] on input "Phone" at bounding box center [348, 521] width 299 height 25
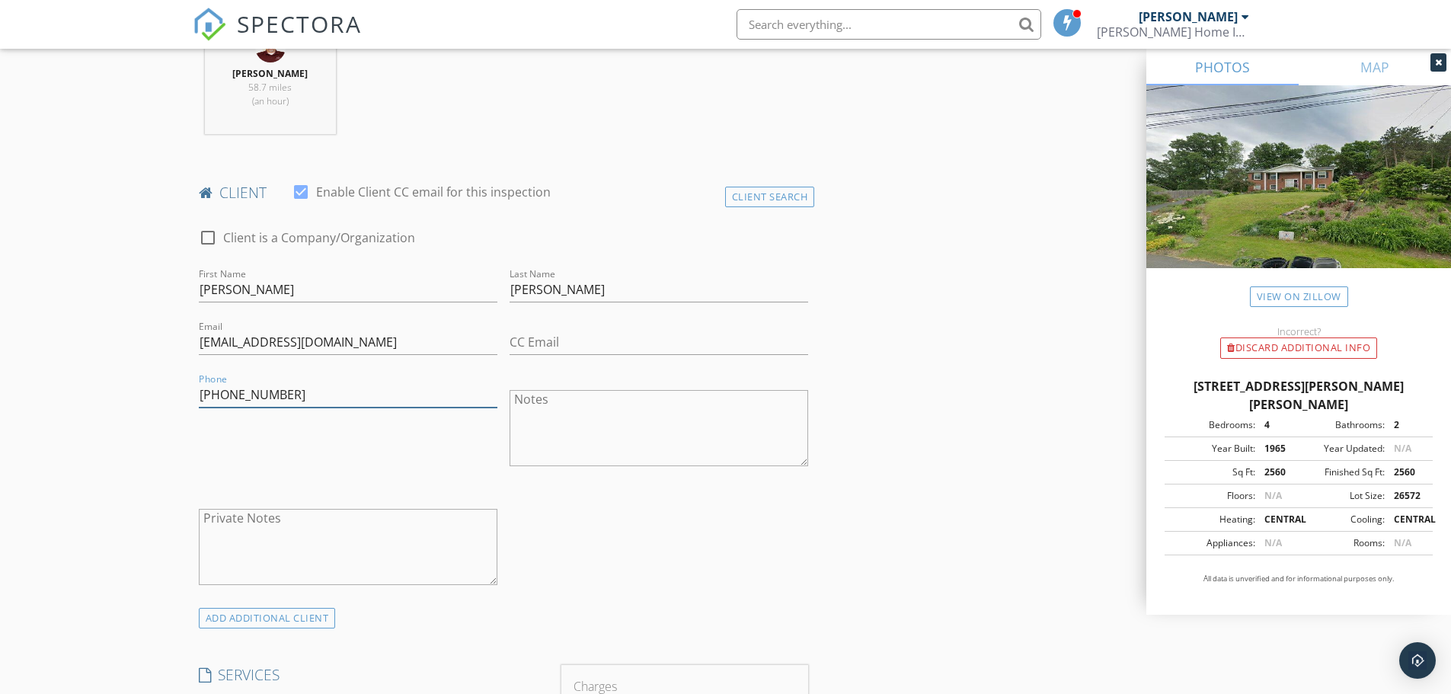
scroll to position [889, 0]
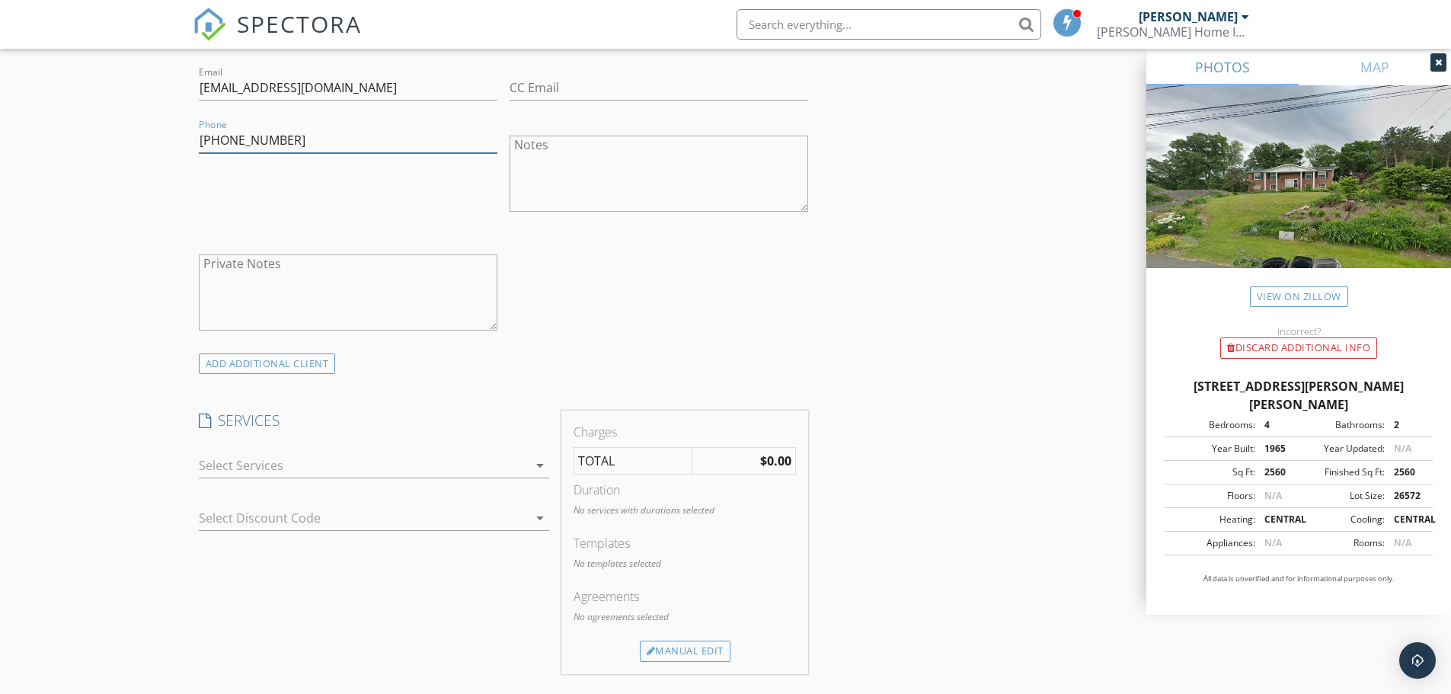
type input "518-209-2993"
click at [287, 456] on div at bounding box center [363, 465] width 329 height 24
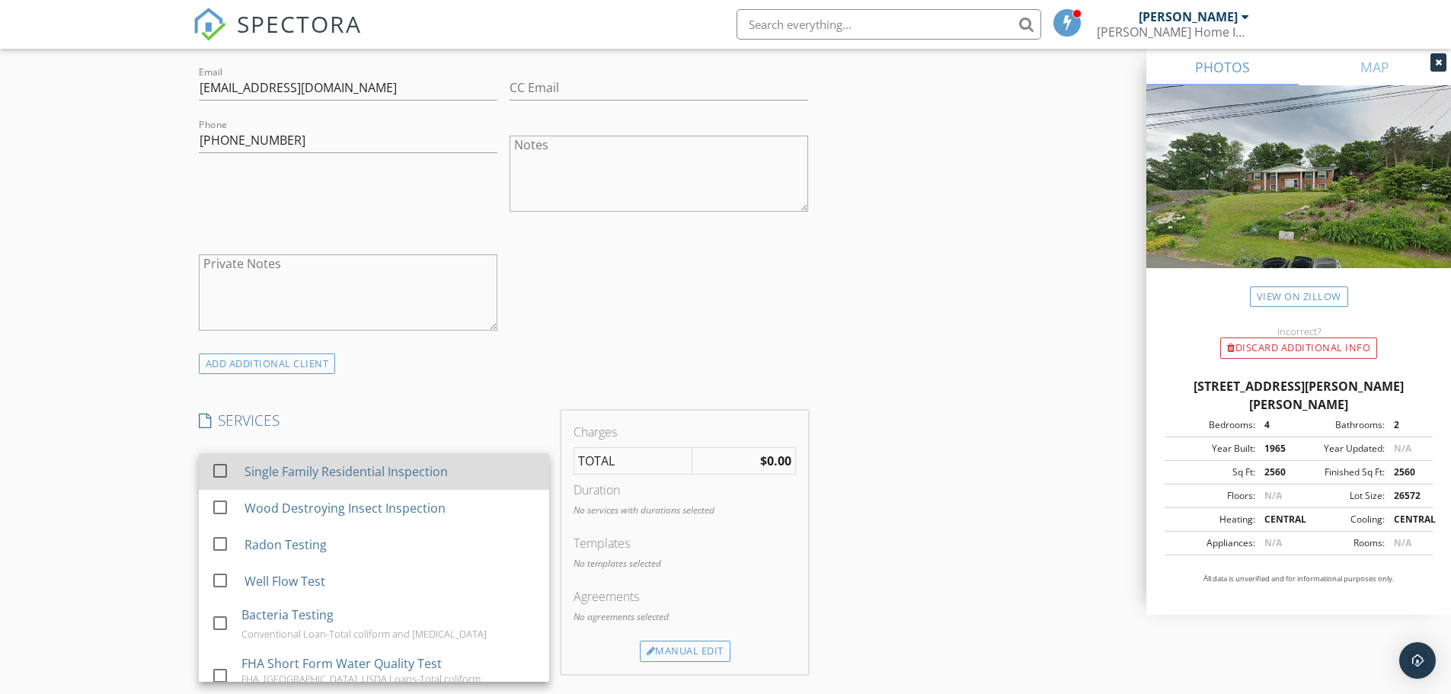
click at [284, 459] on div "Single Family Residential Inspection" at bounding box center [390, 471] width 292 height 30
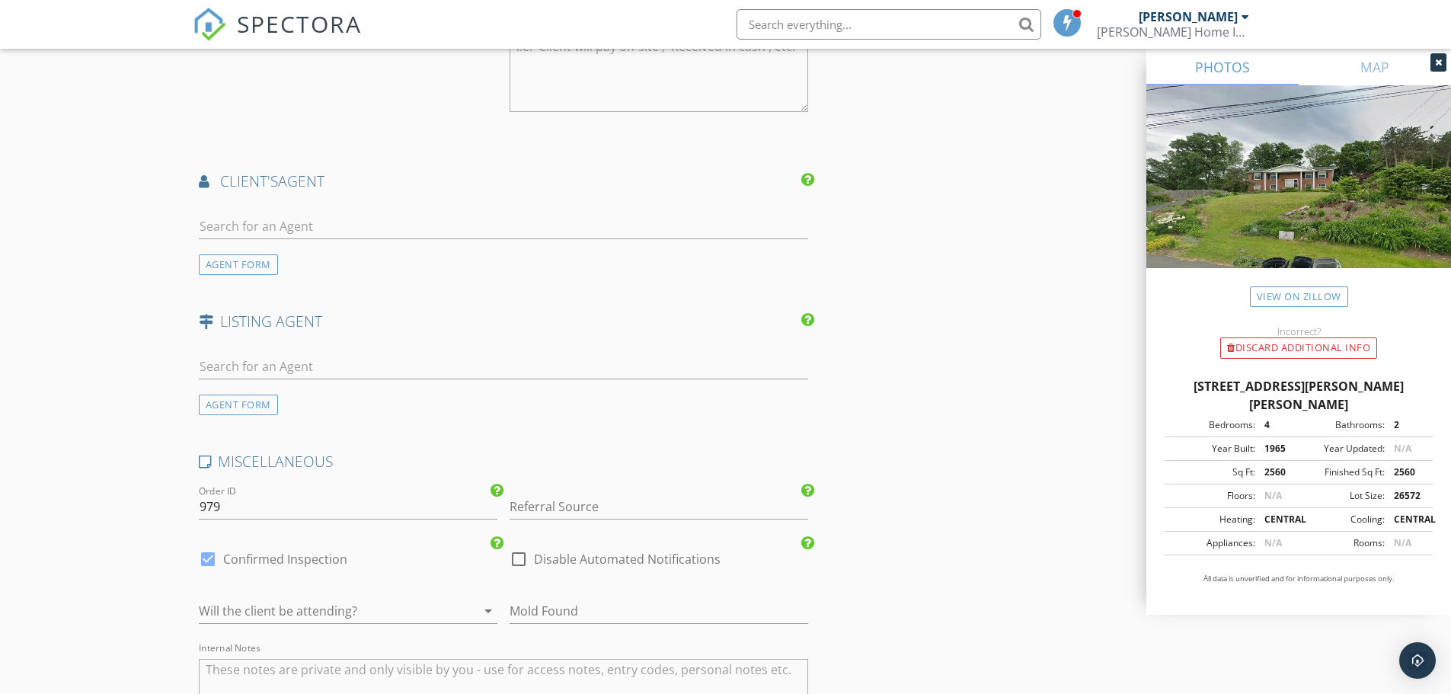
scroll to position [1650, 0]
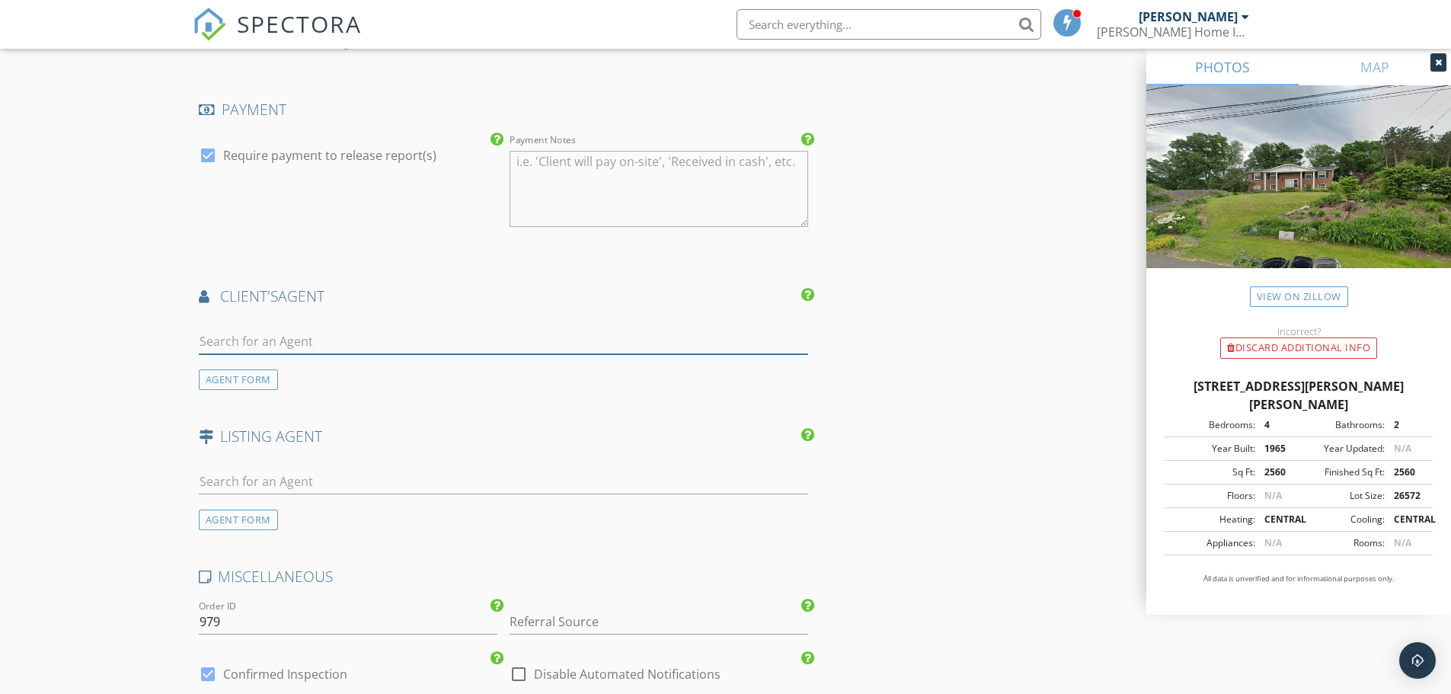
click at [292, 348] on input "text" at bounding box center [504, 341] width 610 height 25
type input "k"
click at [262, 369] on div at bounding box center [504, 364] width 610 height 9
click at [260, 374] on div "AGENT FORM" at bounding box center [238, 379] width 79 height 21
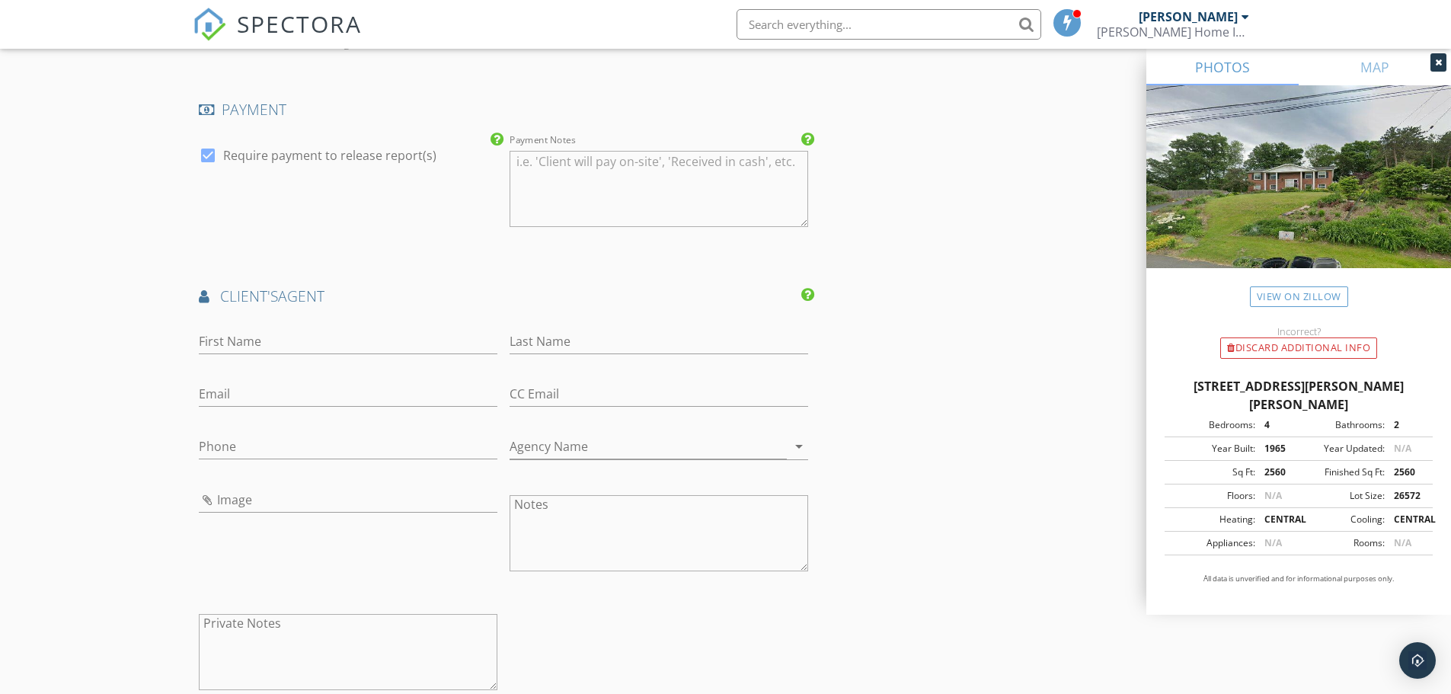
click at [260, 356] on div "First Name" at bounding box center [348, 349] width 299 height 40
click at [264, 347] on input "First Name" at bounding box center [348, 341] width 299 height 25
type input "Karen"
type input "Heath"
click at [588, 439] on input "Agency Name" at bounding box center [647, 446] width 277 height 25
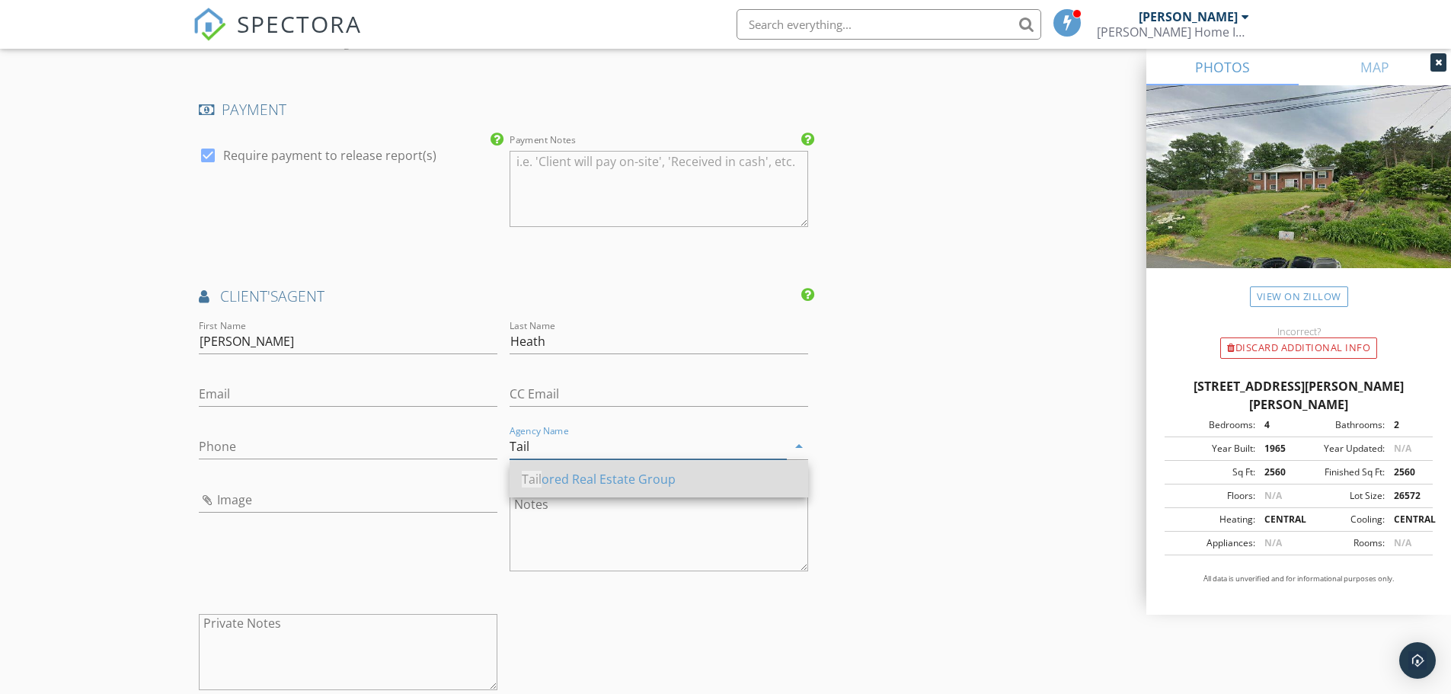
click at [597, 478] on div "Tail ored Real Estate Group" at bounding box center [659, 479] width 274 height 18
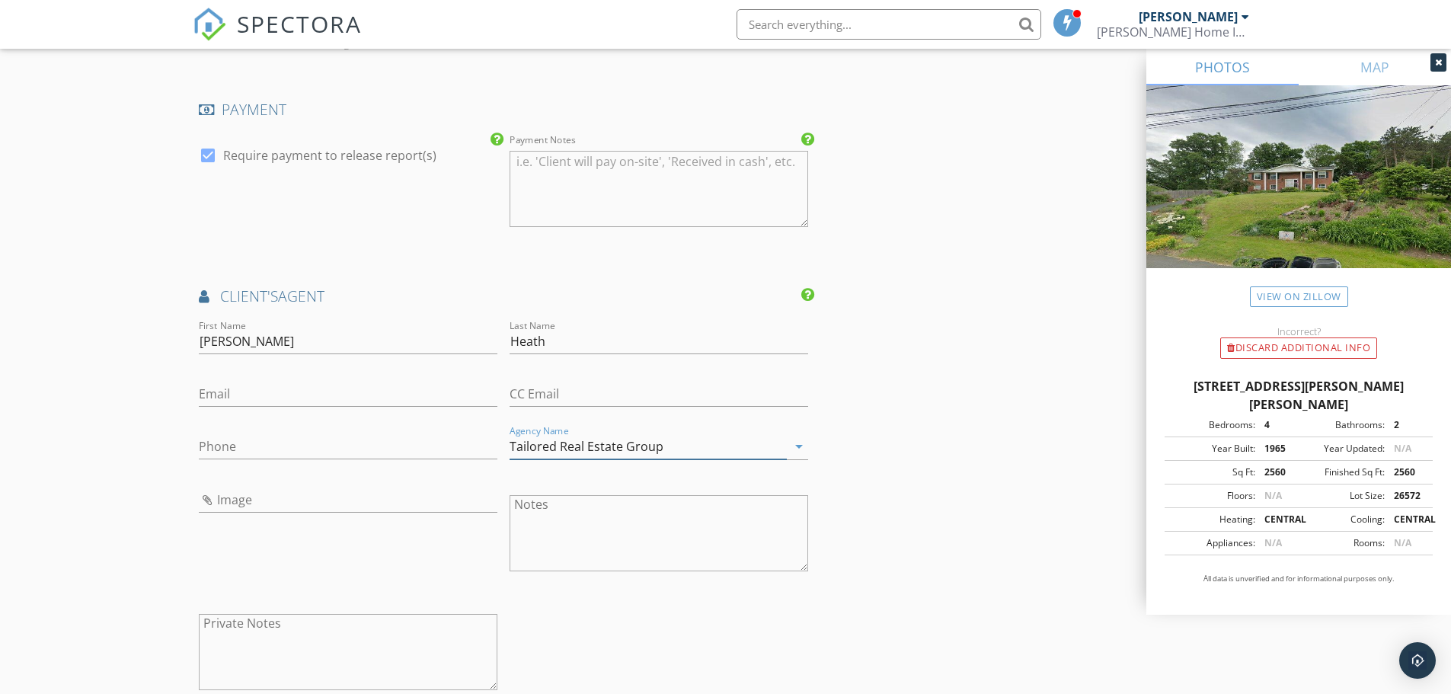
type input "Tailored Real Estate Group"
click at [288, 395] on input "Email" at bounding box center [348, 394] width 299 height 25
paste input "karenheath@tailoredreg.com"
type input "karenheath@tailoredreg.com"
click at [263, 451] on input "Phone" at bounding box center [348, 446] width 299 height 25
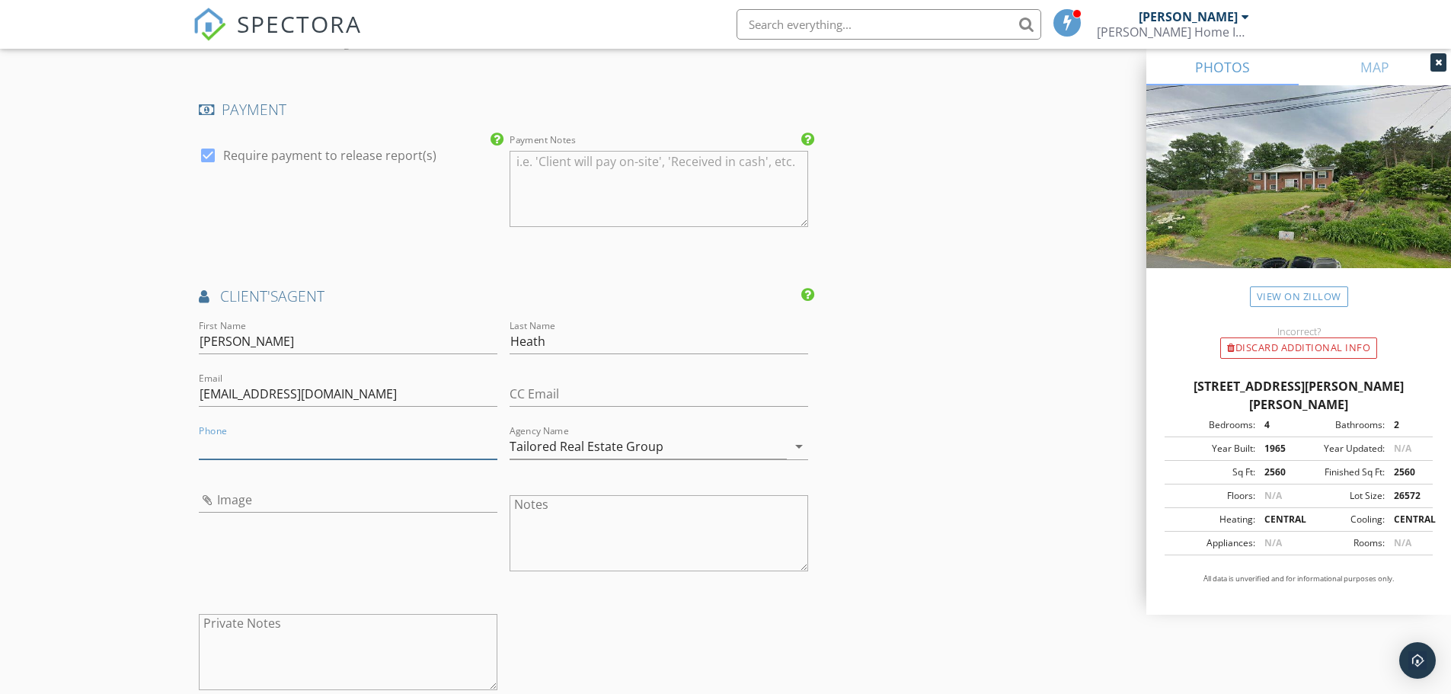
paste input "518-424-2087"
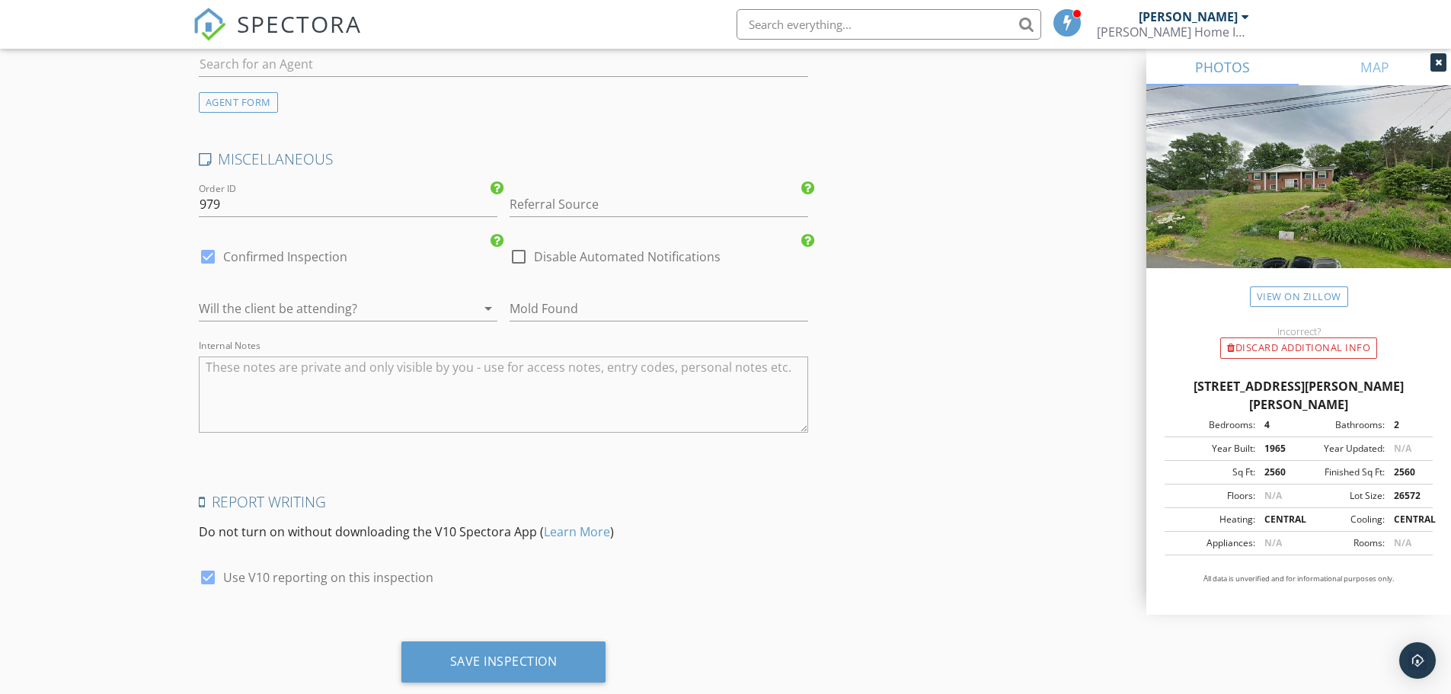
scroll to position [2448, 0]
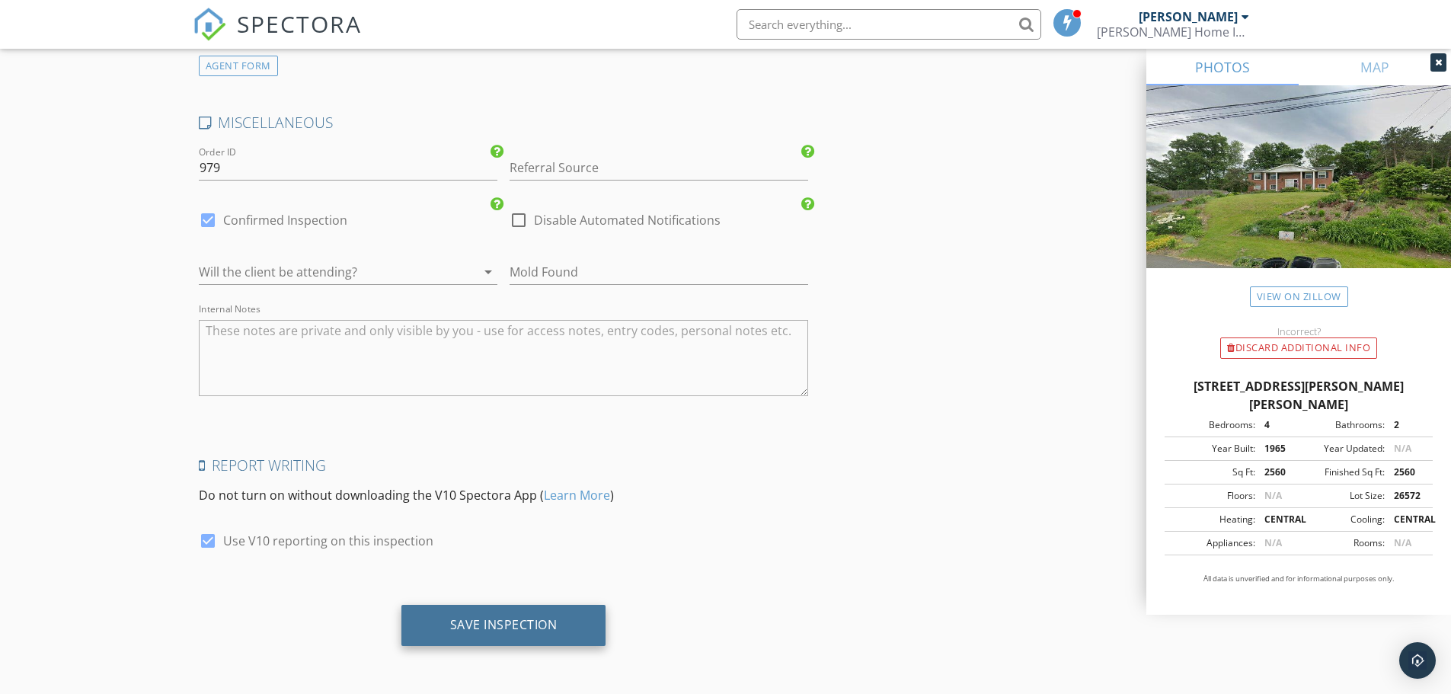
type input "518-424-2087"
click at [553, 637] on div "Save Inspection" at bounding box center [503, 625] width 205 height 41
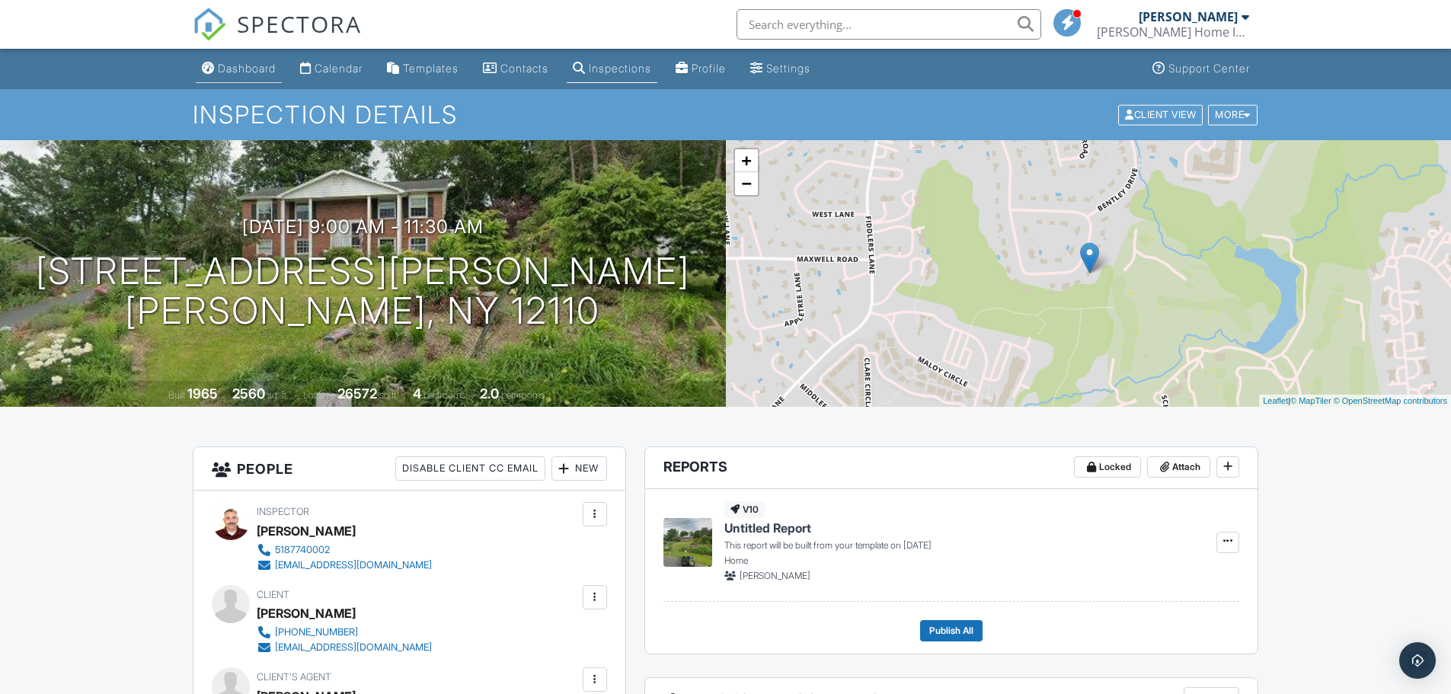
click at [264, 78] on link "Dashboard" at bounding box center [239, 69] width 86 height 28
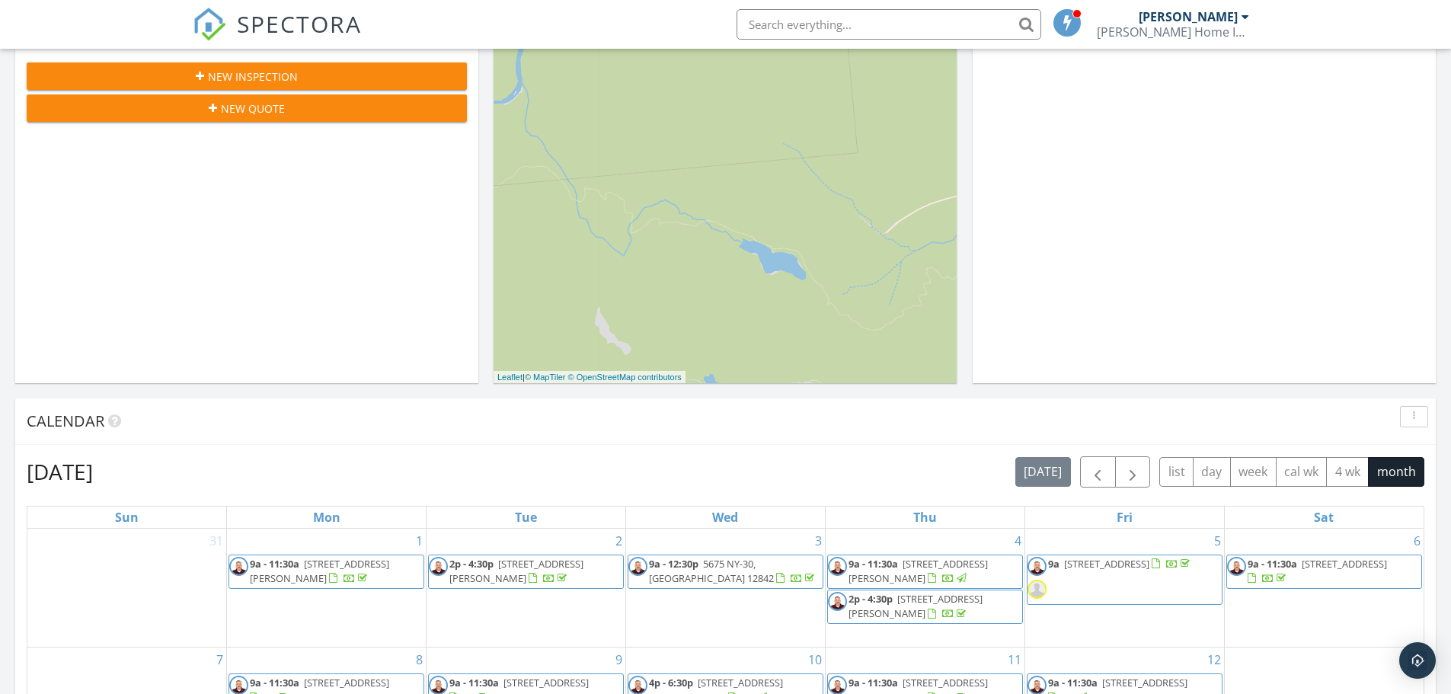
scroll to position [381, 0]
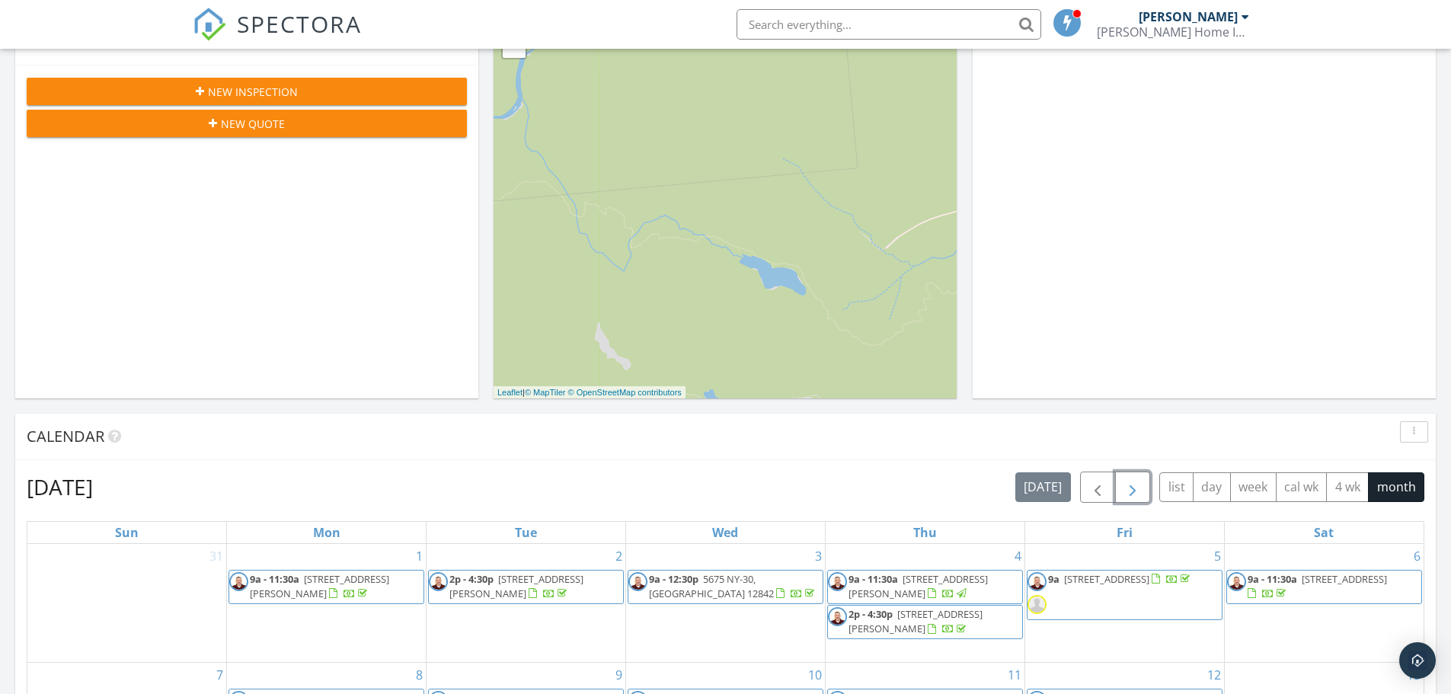
click at [1129, 484] on span "button" at bounding box center [1132, 487] width 18 height 18
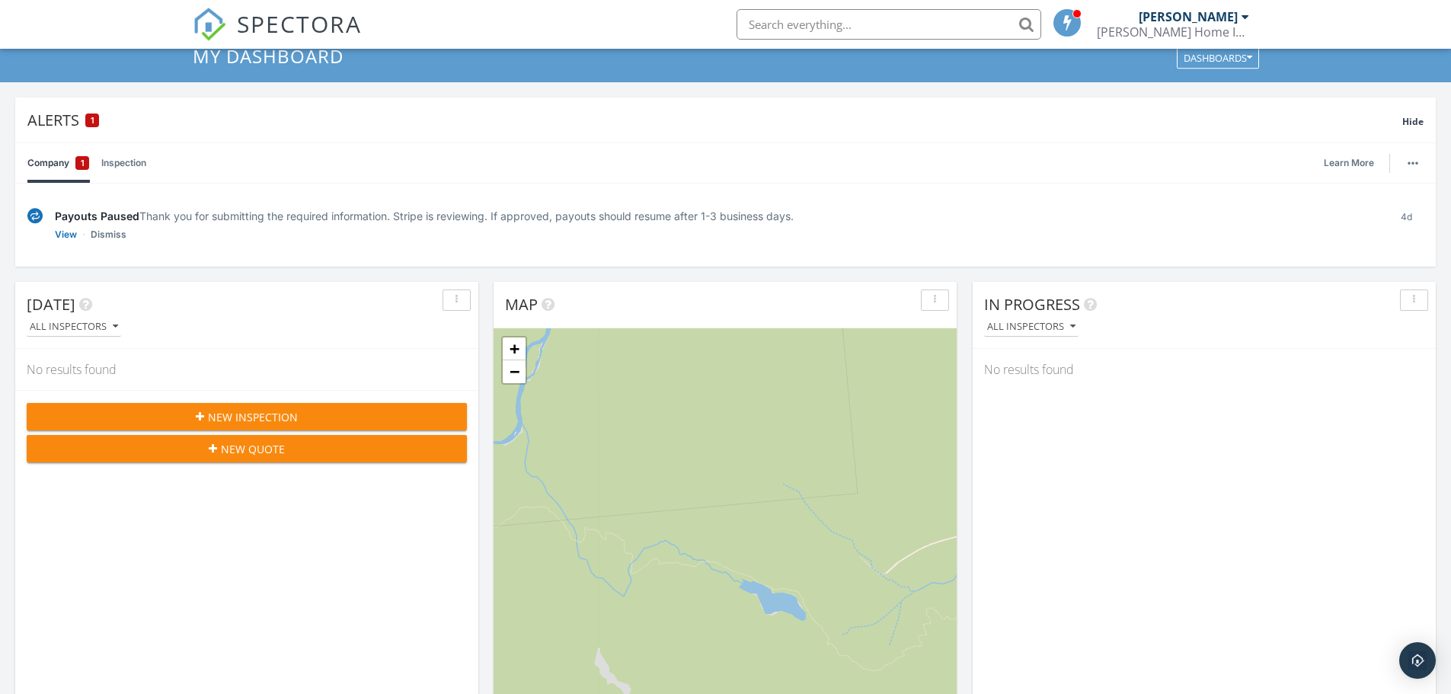
scroll to position [0, 0]
